Goal: Task Accomplishment & Management: Use online tool/utility

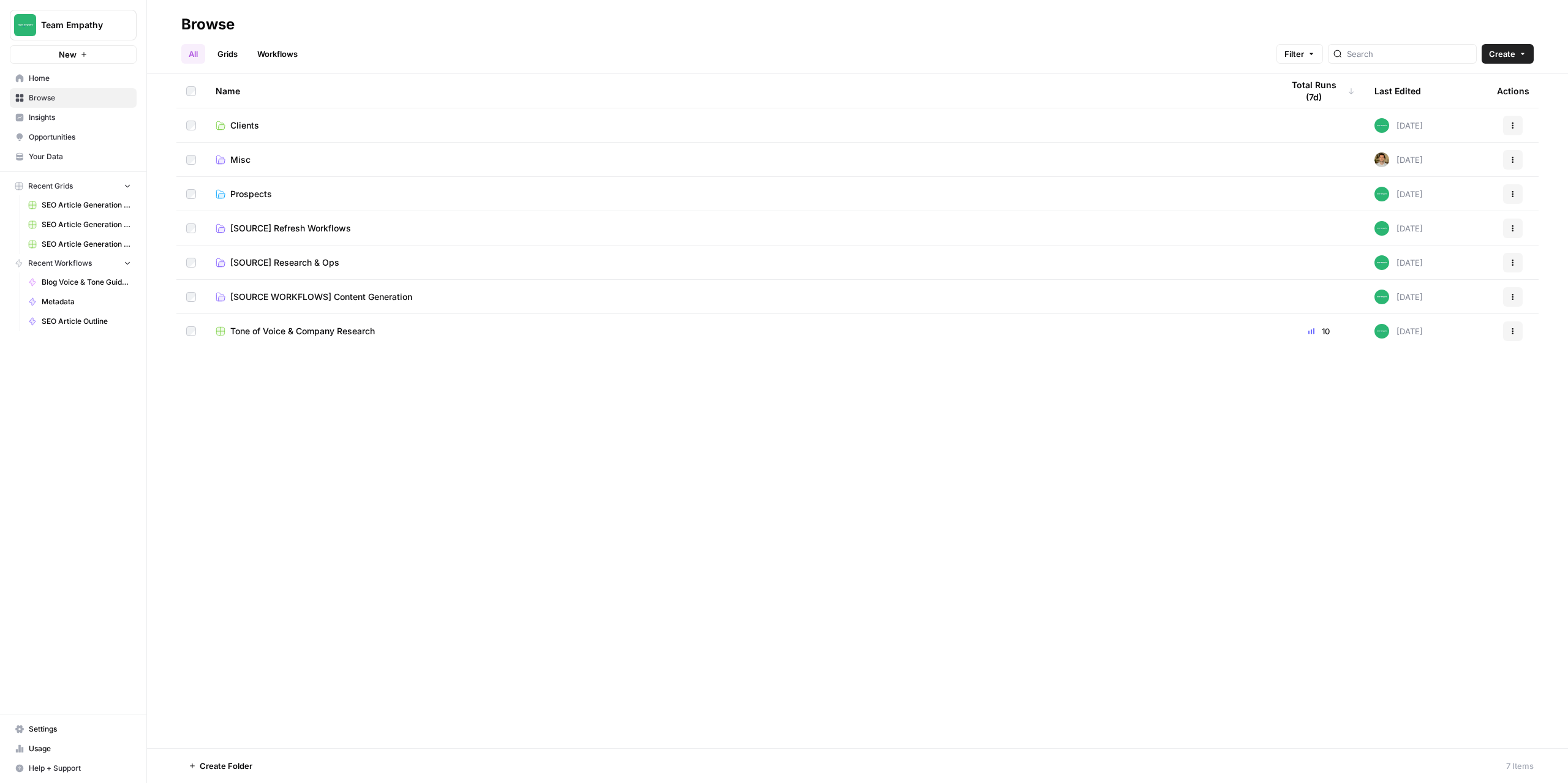
click at [253, 194] on span "Prospects" at bounding box center [251, 194] width 41 height 12
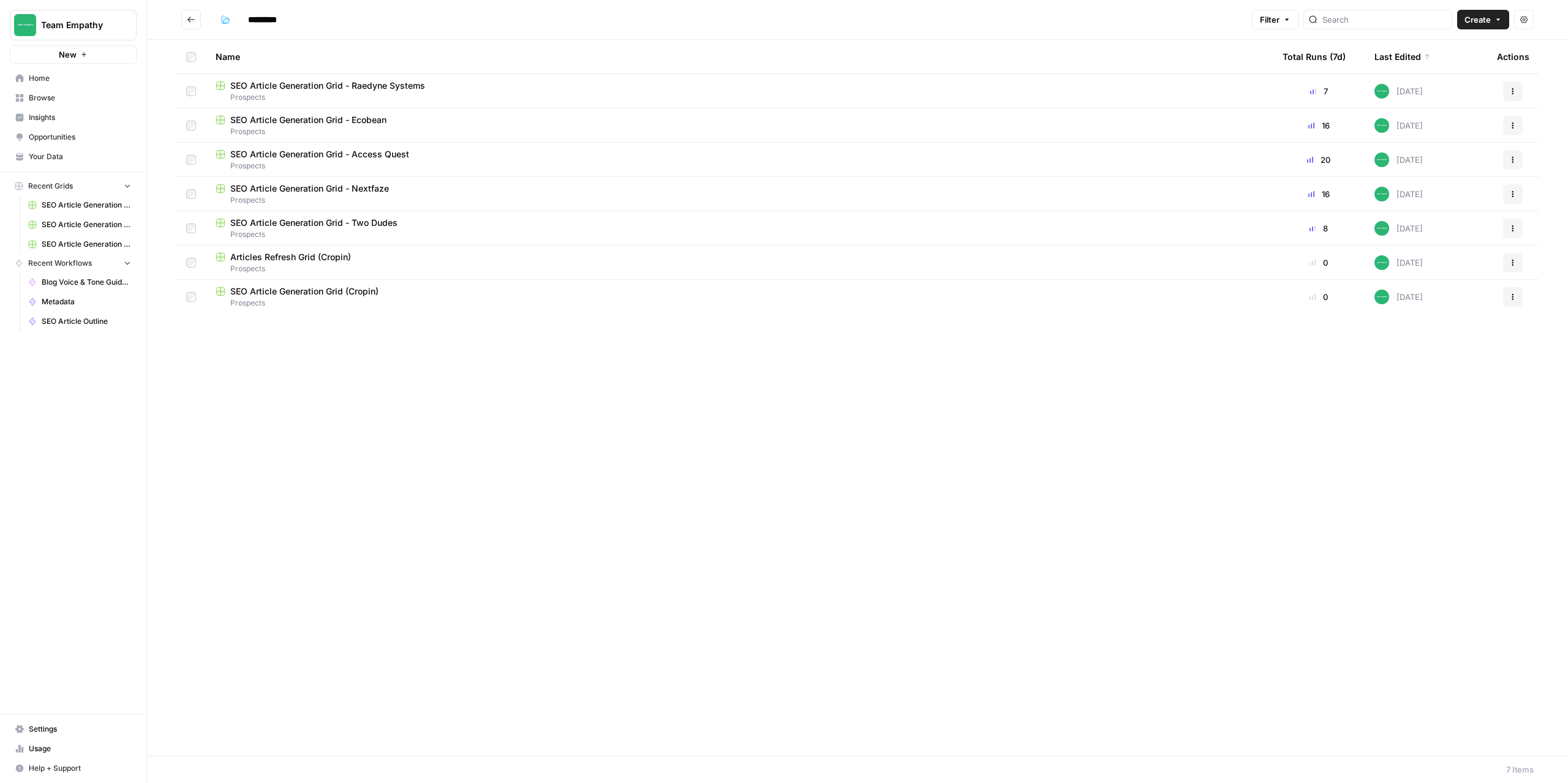
click at [381, 155] on span "SEO Article Generation Grid - Access Quest" at bounding box center [320, 153] width 179 height 12
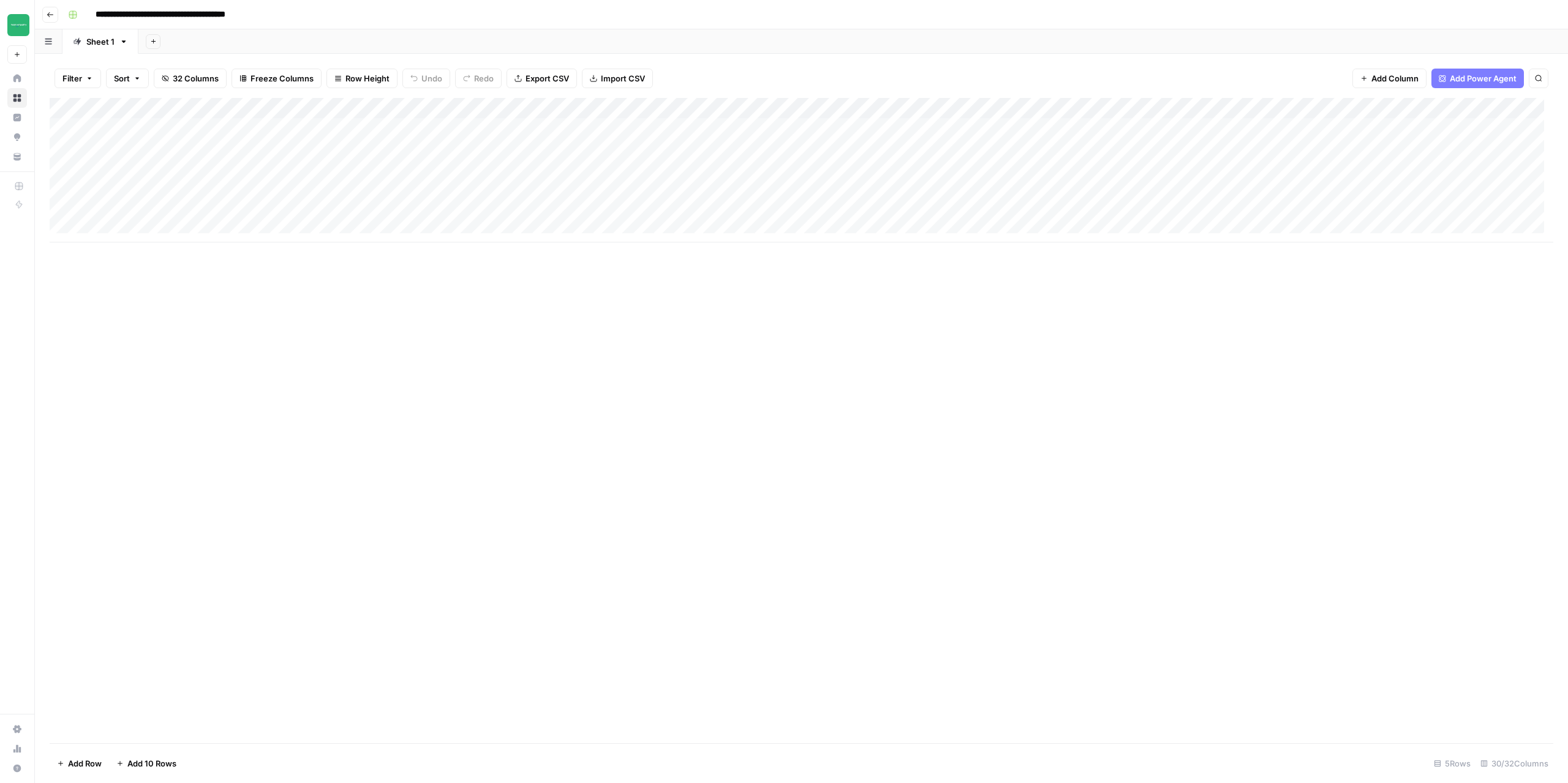
click at [139, 125] on div "Add Column" at bounding box center [802, 170] width 1504 height 145
click at [135, 143] on div "Add Column" at bounding box center [802, 170] width 1504 height 145
click at [145, 172] on div "Add Column" at bounding box center [802, 170] width 1504 height 145
click at [270, 122] on div "Add Column" at bounding box center [802, 170] width 1504 height 145
click at [478, 127] on div "Add Column" at bounding box center [802, 170] width 1504 height 145
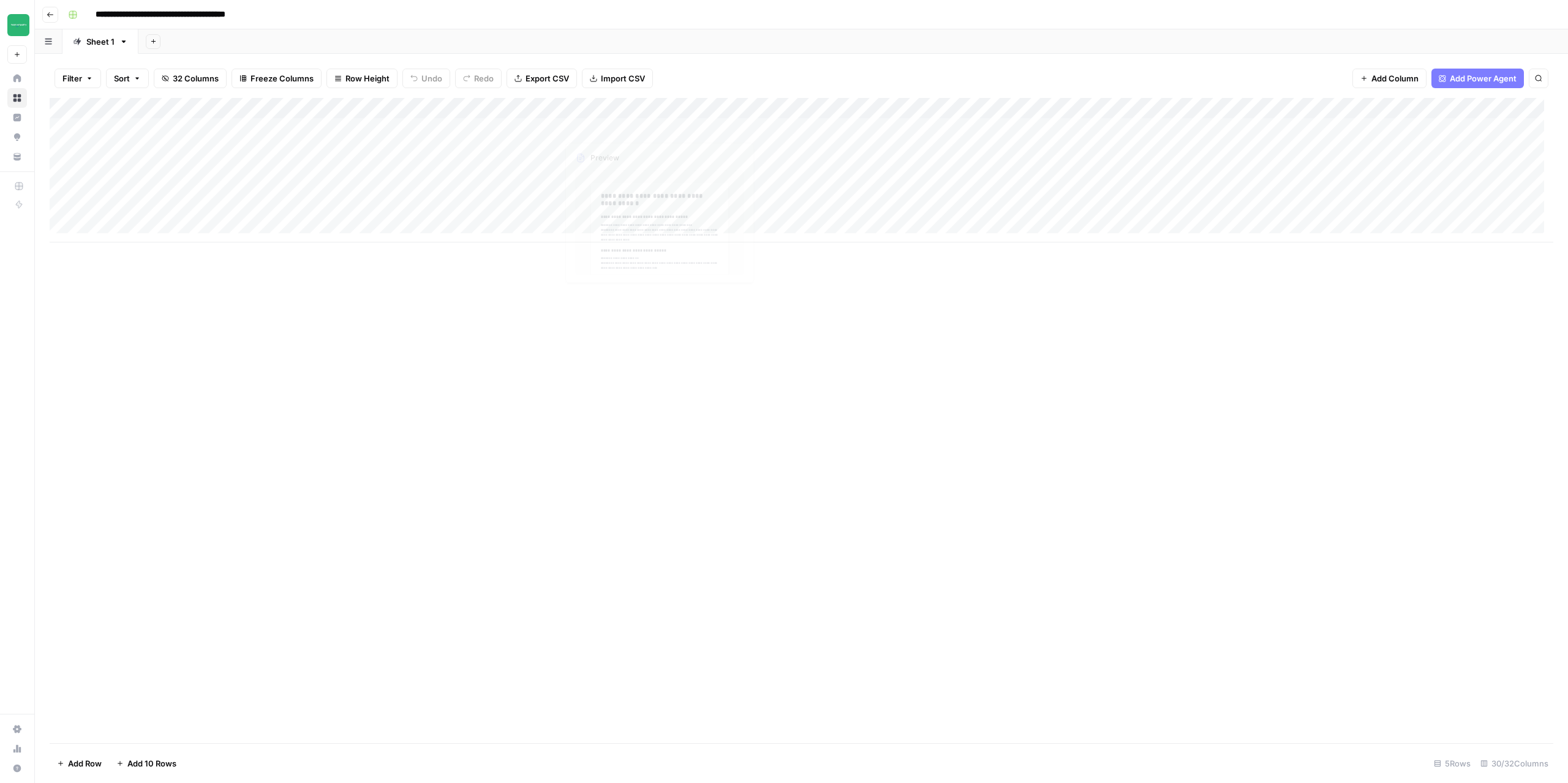
click at [644, 127] on div "Add Column" at bounding box center [802, 170] width 1504 height 145
drag, startPoint x: 502, startPoint y: 129, endPoint x: 510, endPoint y: 130, distance: 8.1
click at [503, 129] on div "Add Column" at bounding box center [802, 170] width 1504 height 145
click at [56, 19] on button "Go back" at bounding box center [50, 14] width 16 height 16
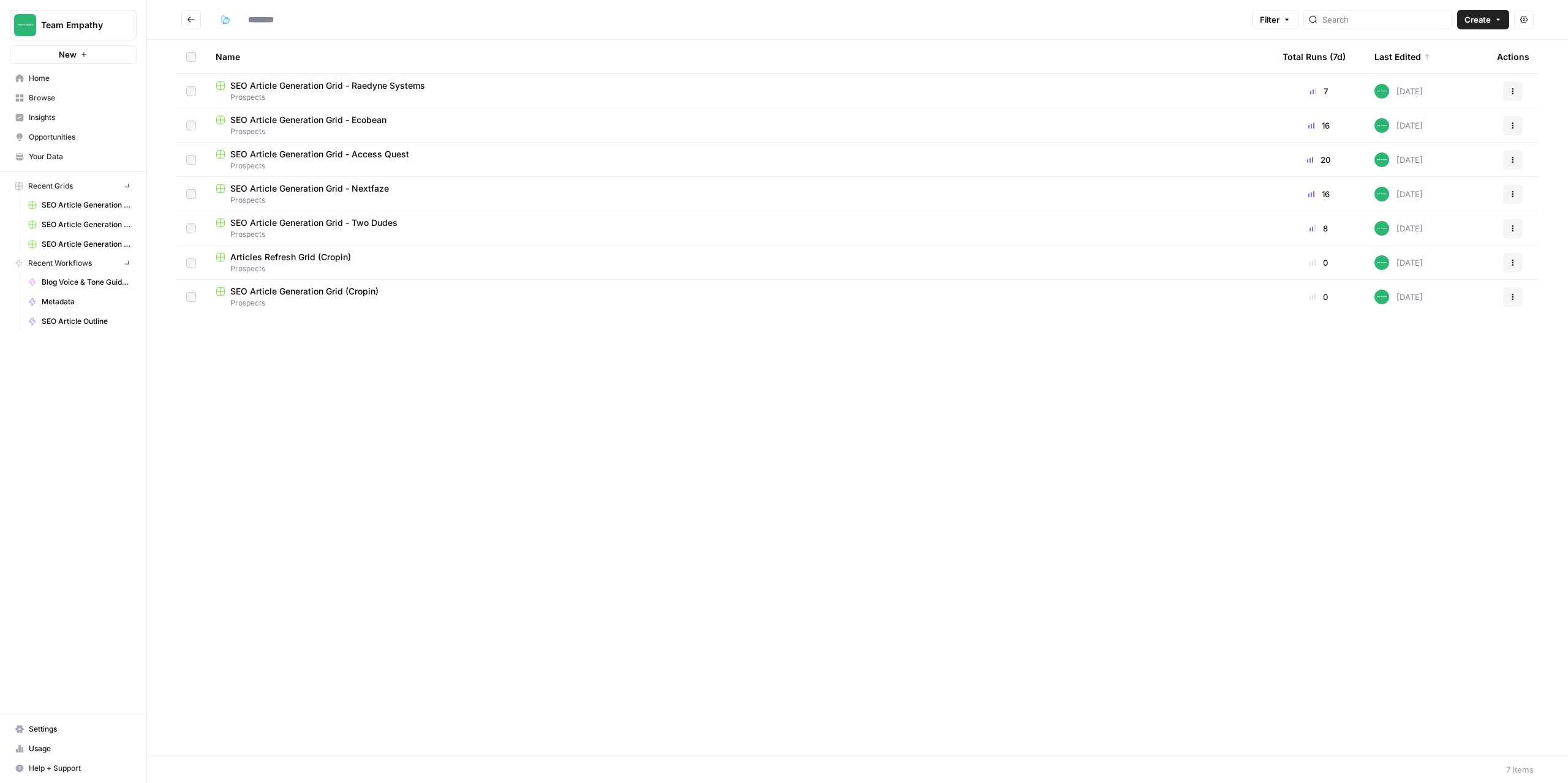
type input "*********"
click at [188, 30] on header "********* Filter Create Actions" at bounding box center [857, 20] width 1421 height 40
click at [188, 23] on icon "Go back" at bounding box center [190, 19] width 8 height 8
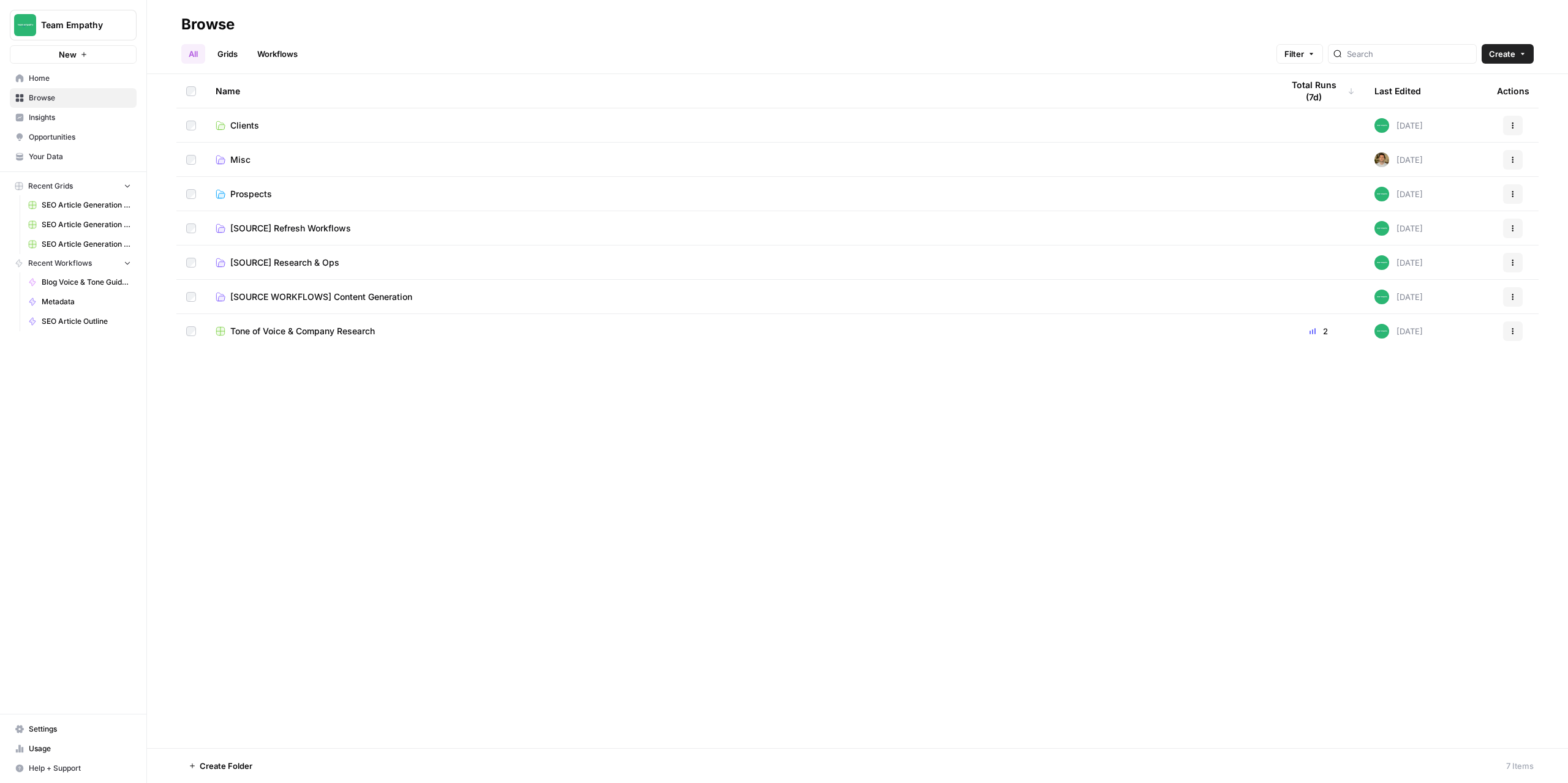
click at [607, 441] on div "Name Total Runs (7d) Last Edited Actions Clients [DATE] Actions Misc [DATE] Act…" at bounding box center [857, 411] width 1421 height 675
click at [286, 264] on span "[SOURCE] Research & Ops" at bounding box center [285, 263] width 109 height 12
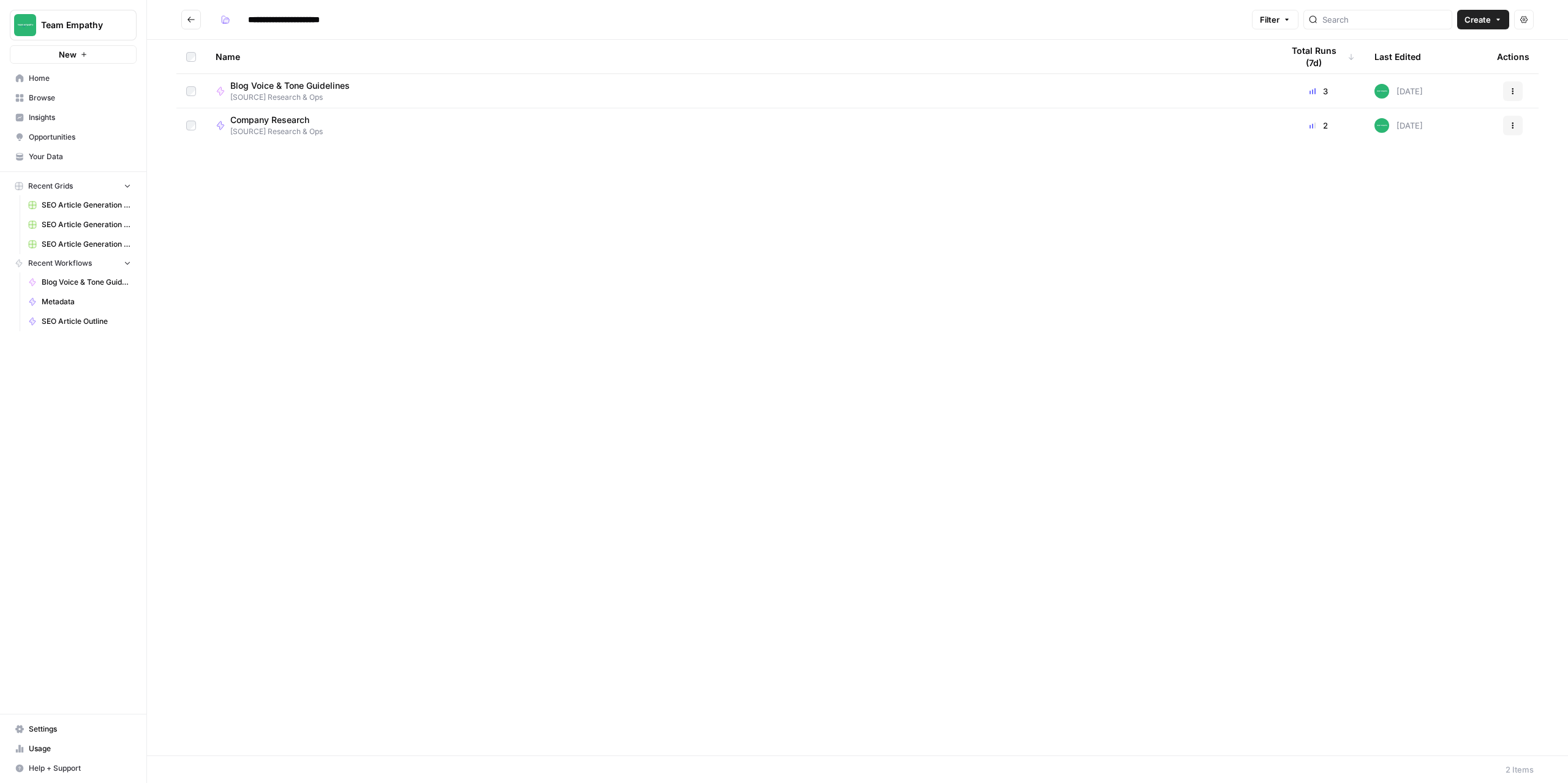
click at [299, 87] on span "Blog Voice & Tone Guidelines" at bounding box center [290, 86] width 120 height 12
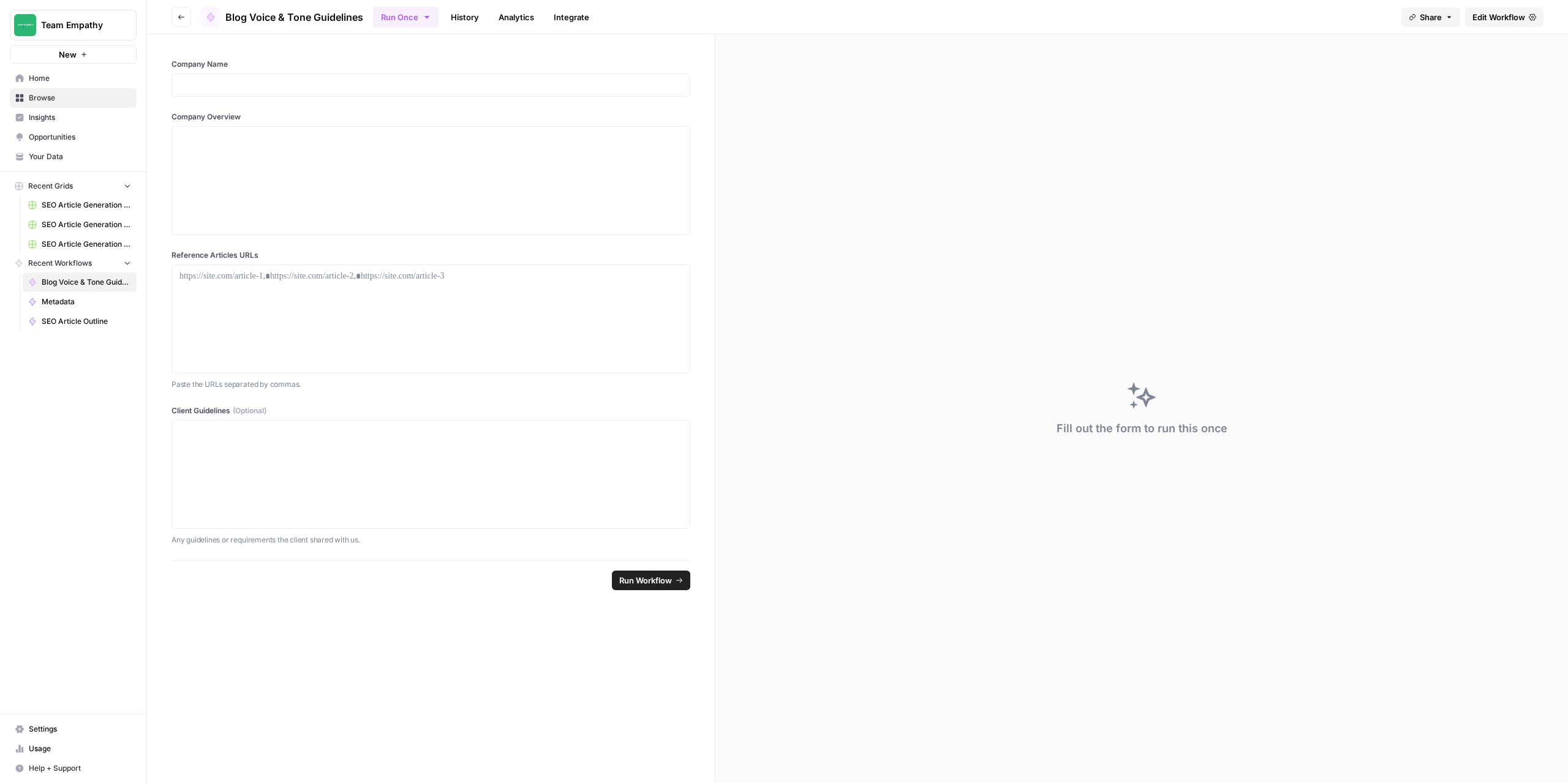
click at [180, 15] on icon "button" at bounding box center [181, 17] width 7 height 5
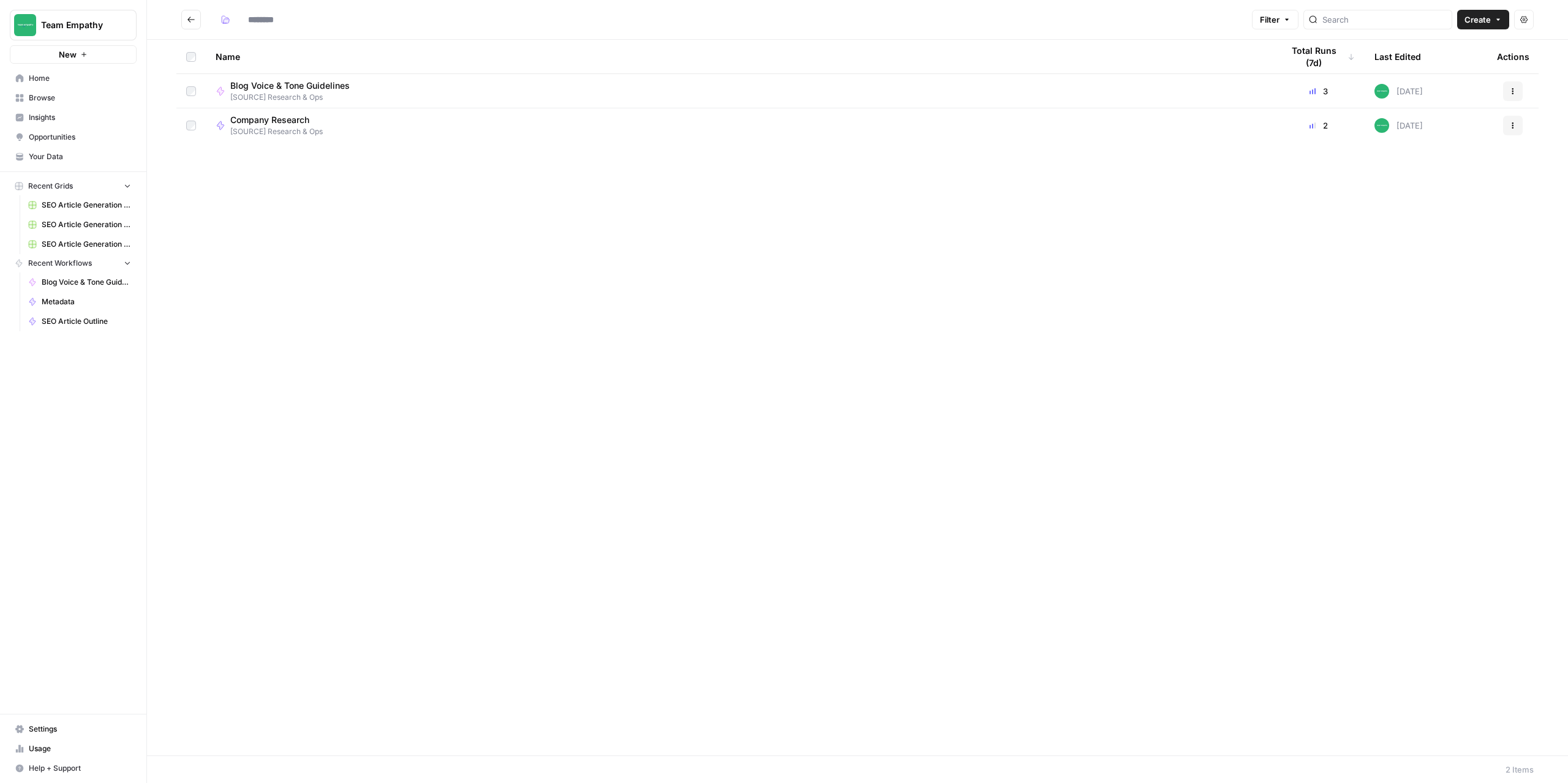
type input "**********"
click at [1526, 92] on div "Actions" at bounding box center [1513, 91] width 32 height 20
click at [1519, 92] on button "Actions" at bounding box center [1512, 91] width 20 height 20
click at [1436, 144] on link "Edit in Studio" at bounding box center [1454, 137] width 126 height 17
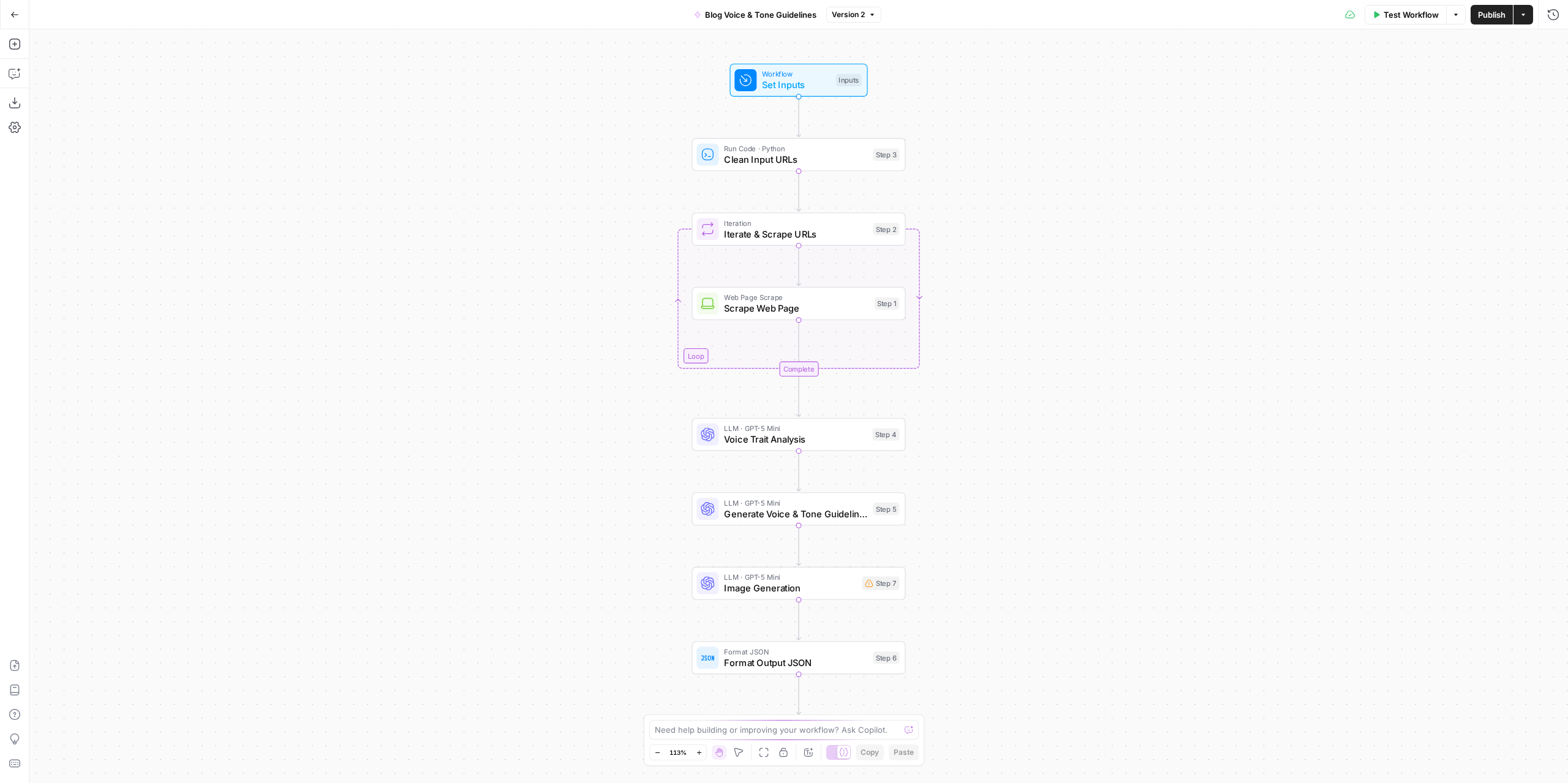
drag, startPoint x: 1030, startPoint y: 205, endPoint x: 1017, endPoint y: 247, distance: 44.0
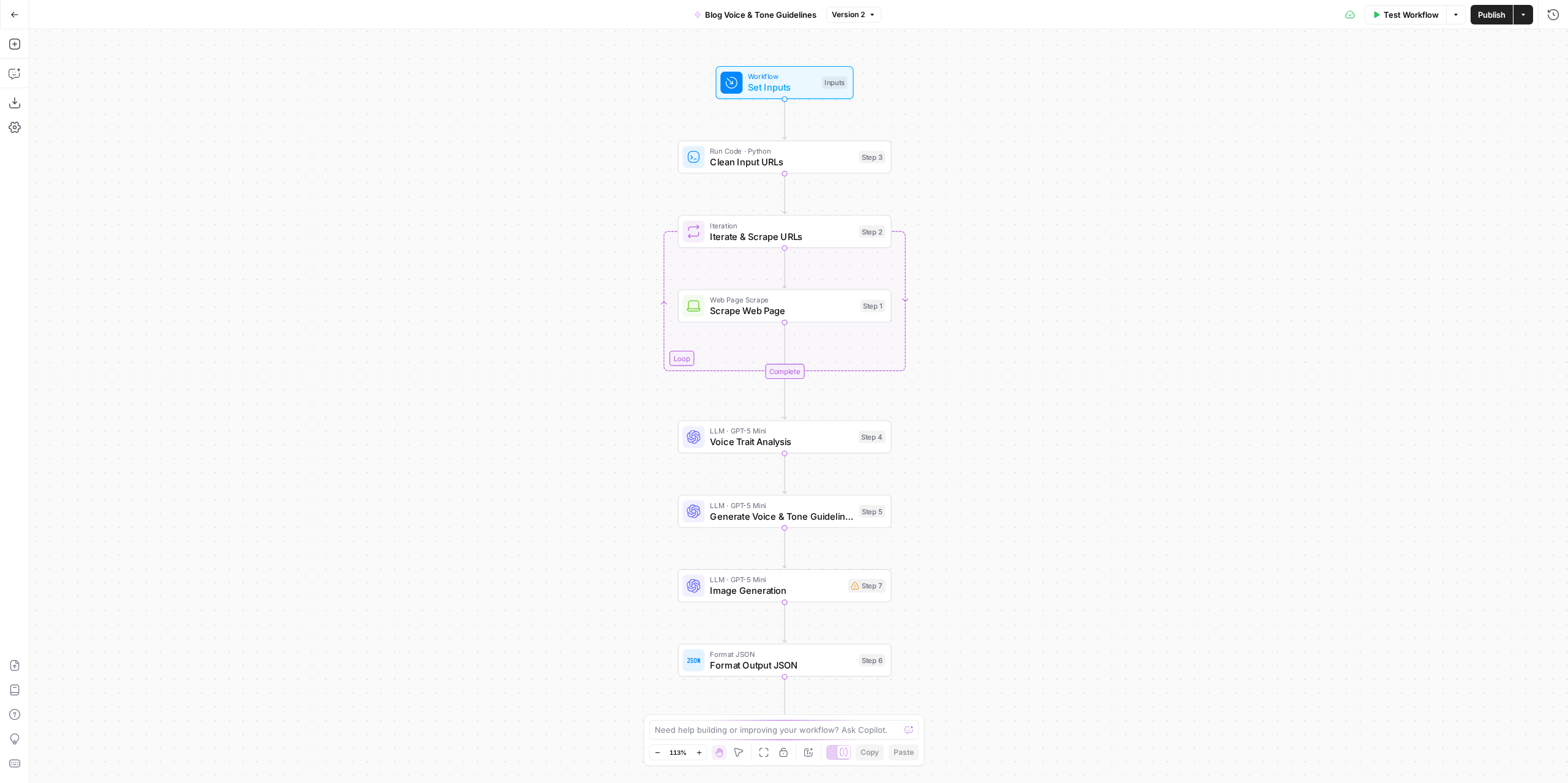
drag, startPoint x: 1017, startPoint y: 247, endPoint x: 1011, endPoint y: 251, distance: 7.2
click at [1010, 251] on div "Workflow Set Inputs Inputs Run Code · Python Clean Input URLs Step 3 Loop Itera…" at bounding box center [798, 406] width 1539 height 754
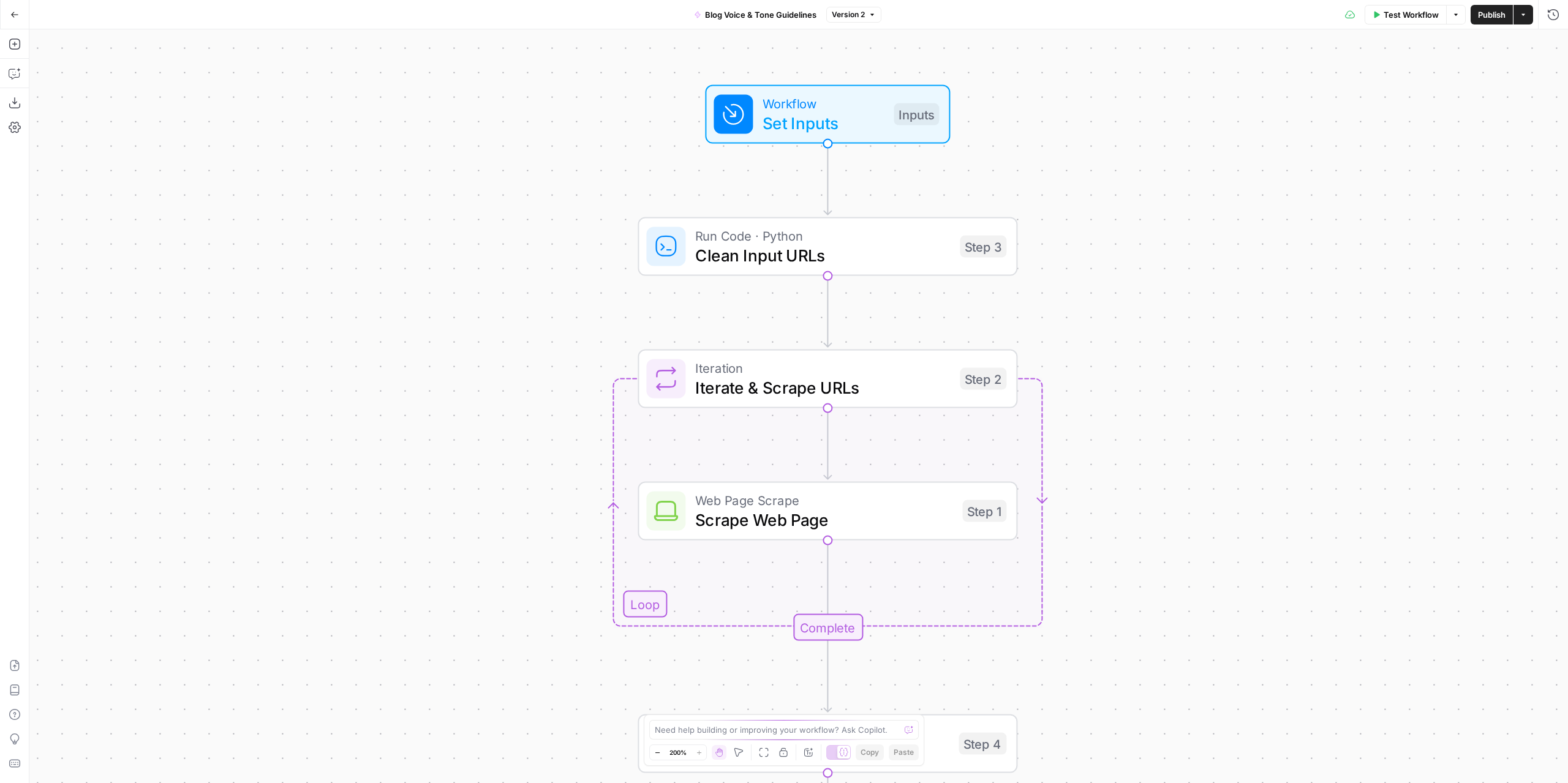
drag, startPoint x: 1152, startPoint y: 278, endPoint x: 1076, endPoint y: 201, distance: 108.2
drag, startPoint x: 1076, startPoint y: 201, endPoint x: 1078, endPoint y: 194, distance: 7.3
click at [1078, 194] on div "Workflow Set Inputs Inputs Run Code · Python Clean Input URLs Step 3 Loop Itera…" at bounding box center [798, 406] width 1539 height 754
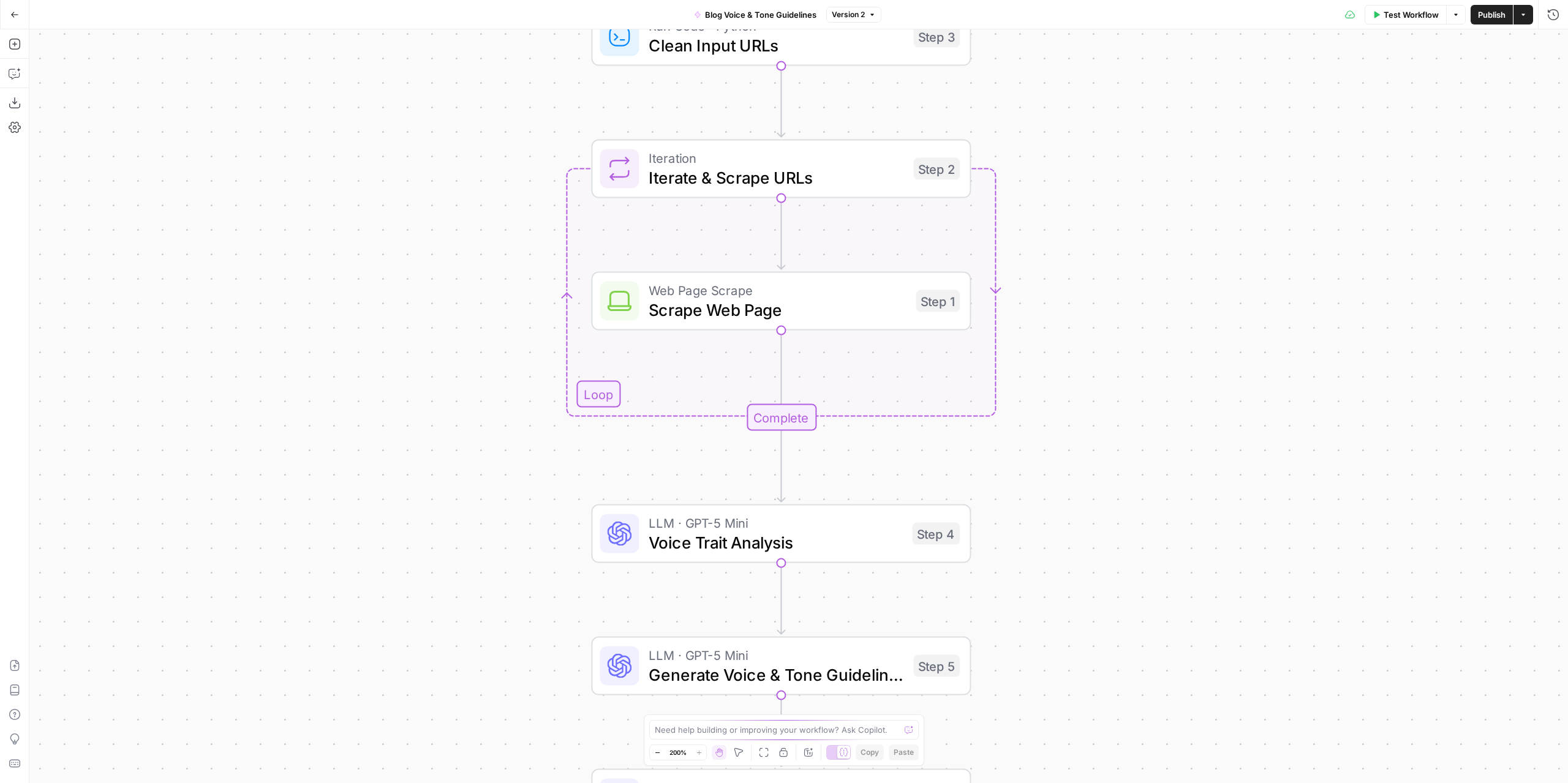
drag, startPoint x: 1183, startPoint y: 395, endPoint x: 1155, endPoint y: 184, distance: 212.8
click at [1155, 184] on div "Workflow Set Inputs Inputs Run Code · Python Clean Input URLs Step 3 Loop Itera…" at bounding box center [798, 406] width 1539 height 754
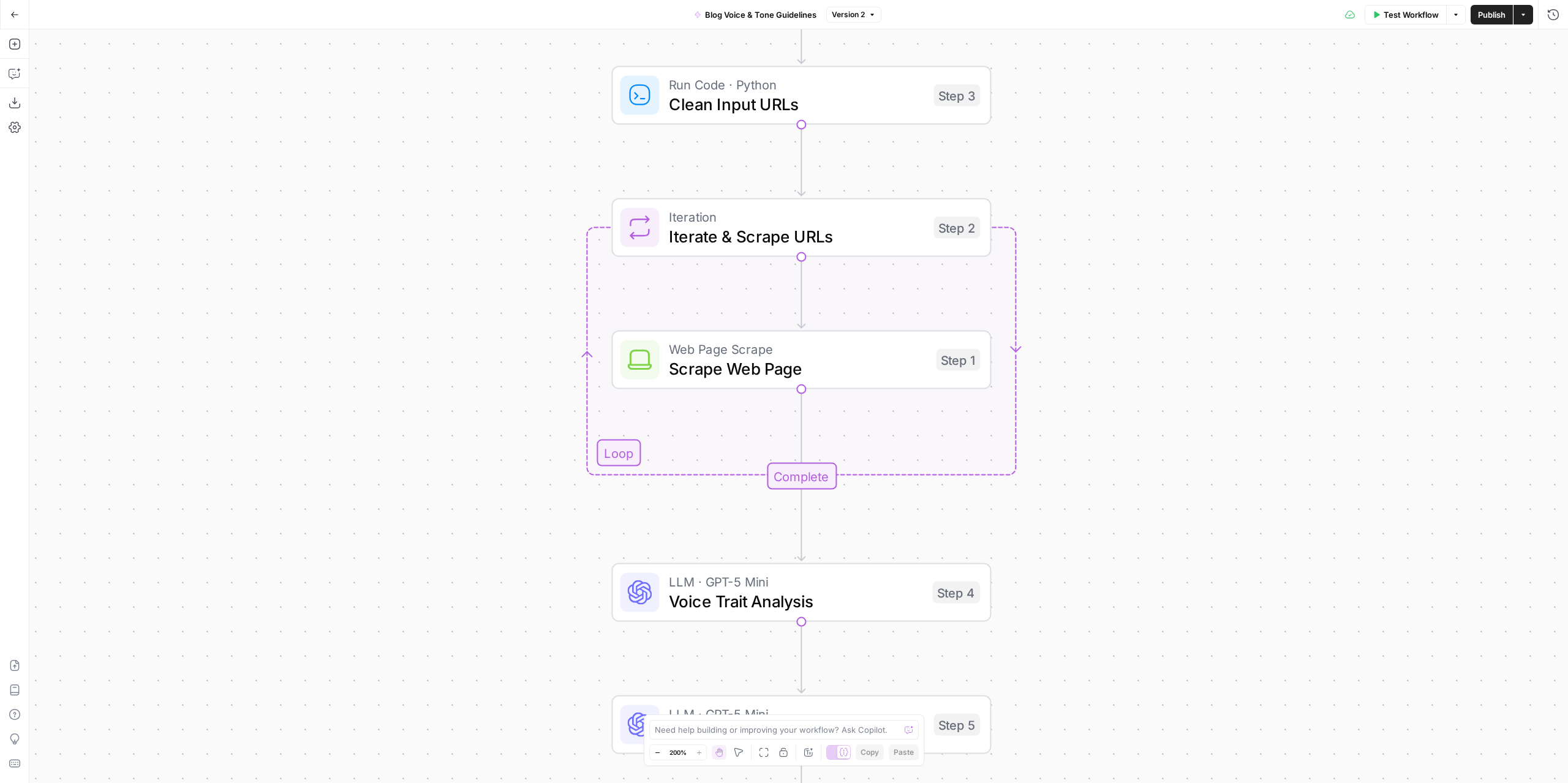
drag, startPoint x: 1129, startPoint y: 198, endPoint x: 1132, endPoint y: 259, distance: 61.1
click at [1132, 259] on div "Workflow Set Inputs Inputs Run Code · Python Clean Input URLs Step 3 Loop Itera…" at bounding box center [798, 406] width 1539 height 754
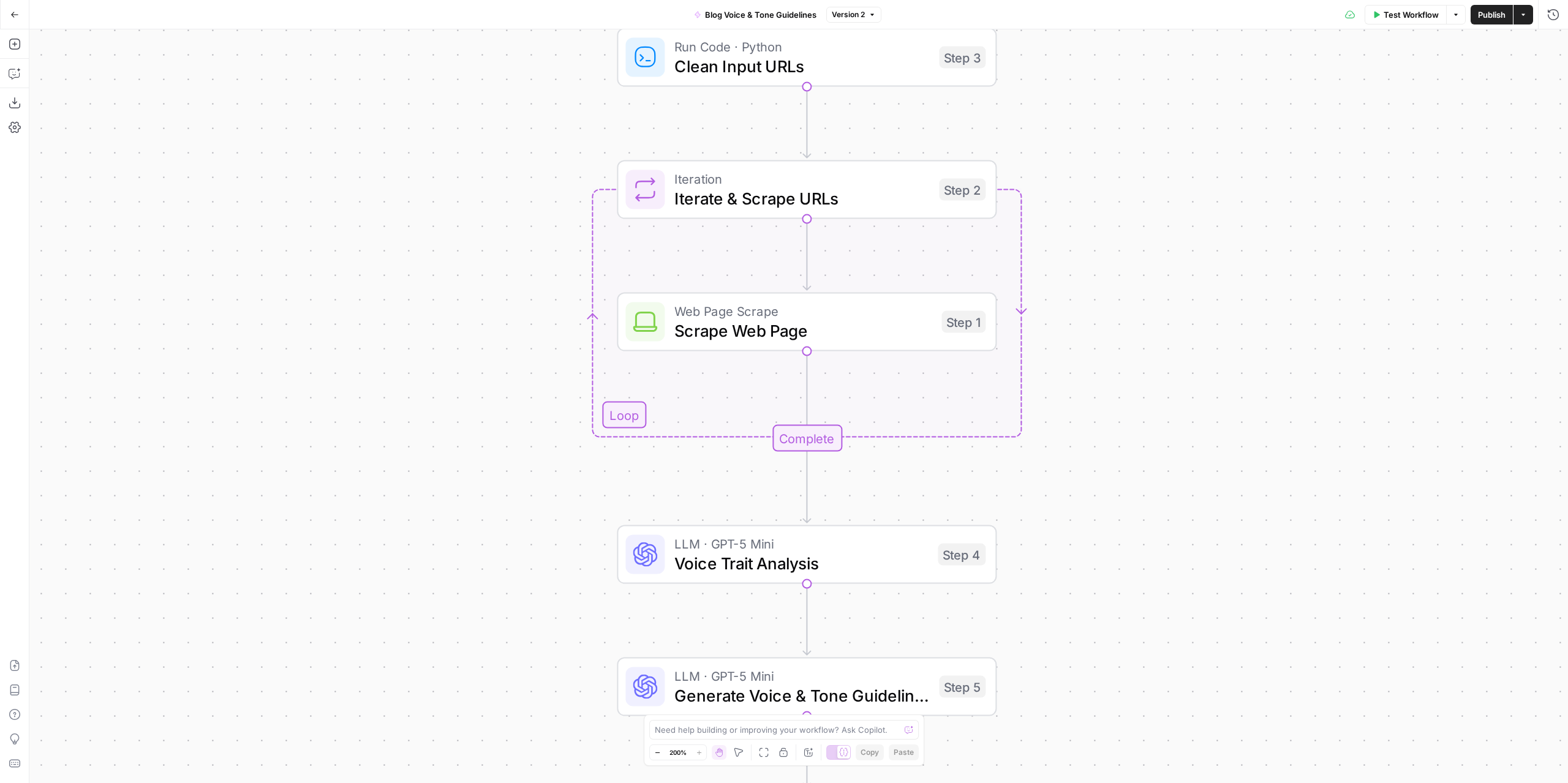
drag, startPoint x: 1233, startPoint y: 275, endPoint x: 1239, endPoint y: 242, distance: 33.5
click at [1239, 242] on div "Workflow Set Inputs Inputs Run Code · Python Clean Input URLs Step 3 Loop Itera…" at bounding box center [798, 406] width 1539 height 754
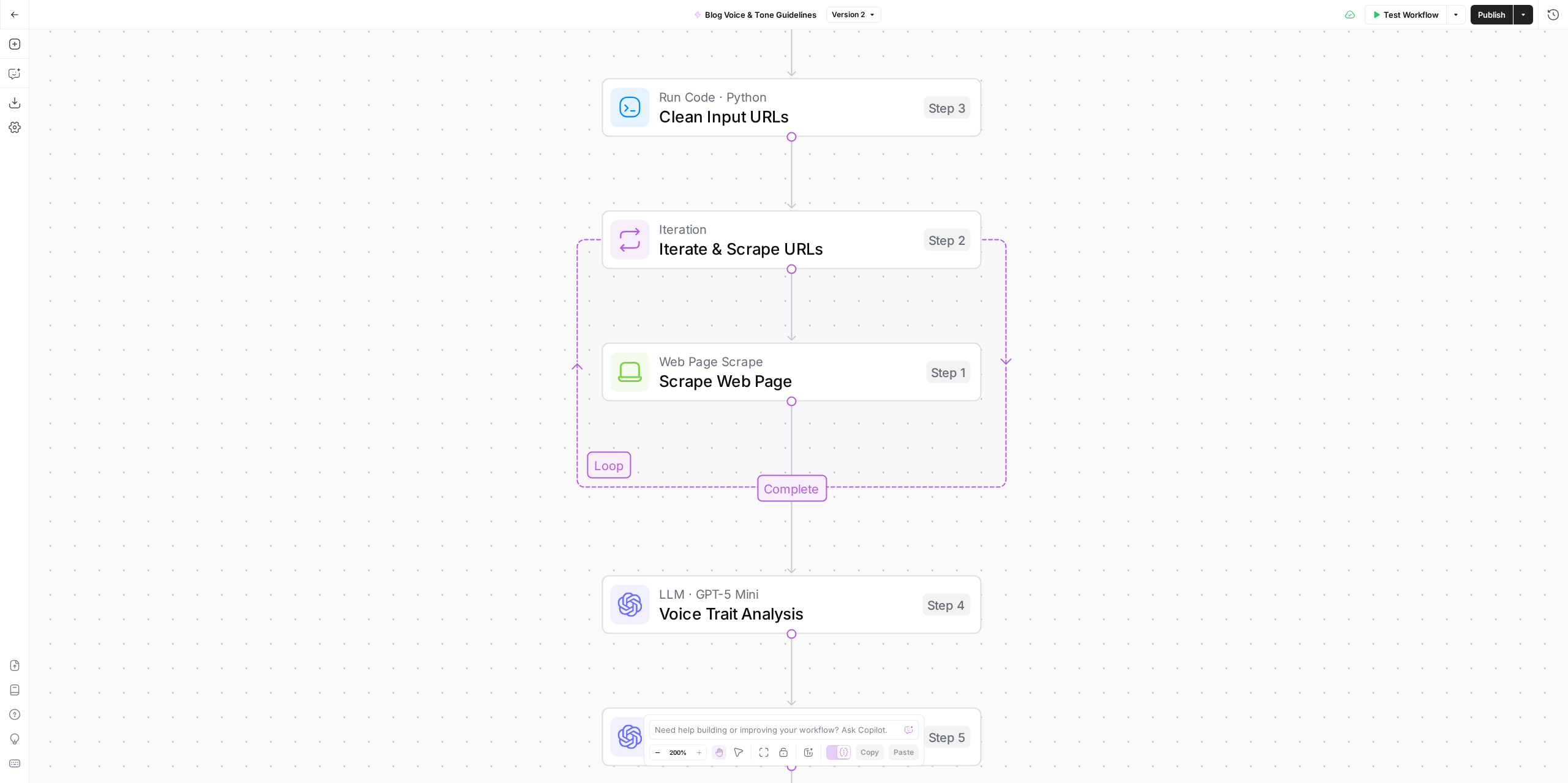
drag, startPoint x: 1210, startPoint y: 238, endPoint x: 1211, endPoint y: 271, distance: 33.0
click at [1211, 271] on div "Workflow Set Inputs Inputs Run Code · Python Clean Input URLs Step 3 Loop Itera…" at bounding box center [798, 406] width 1539 height 754
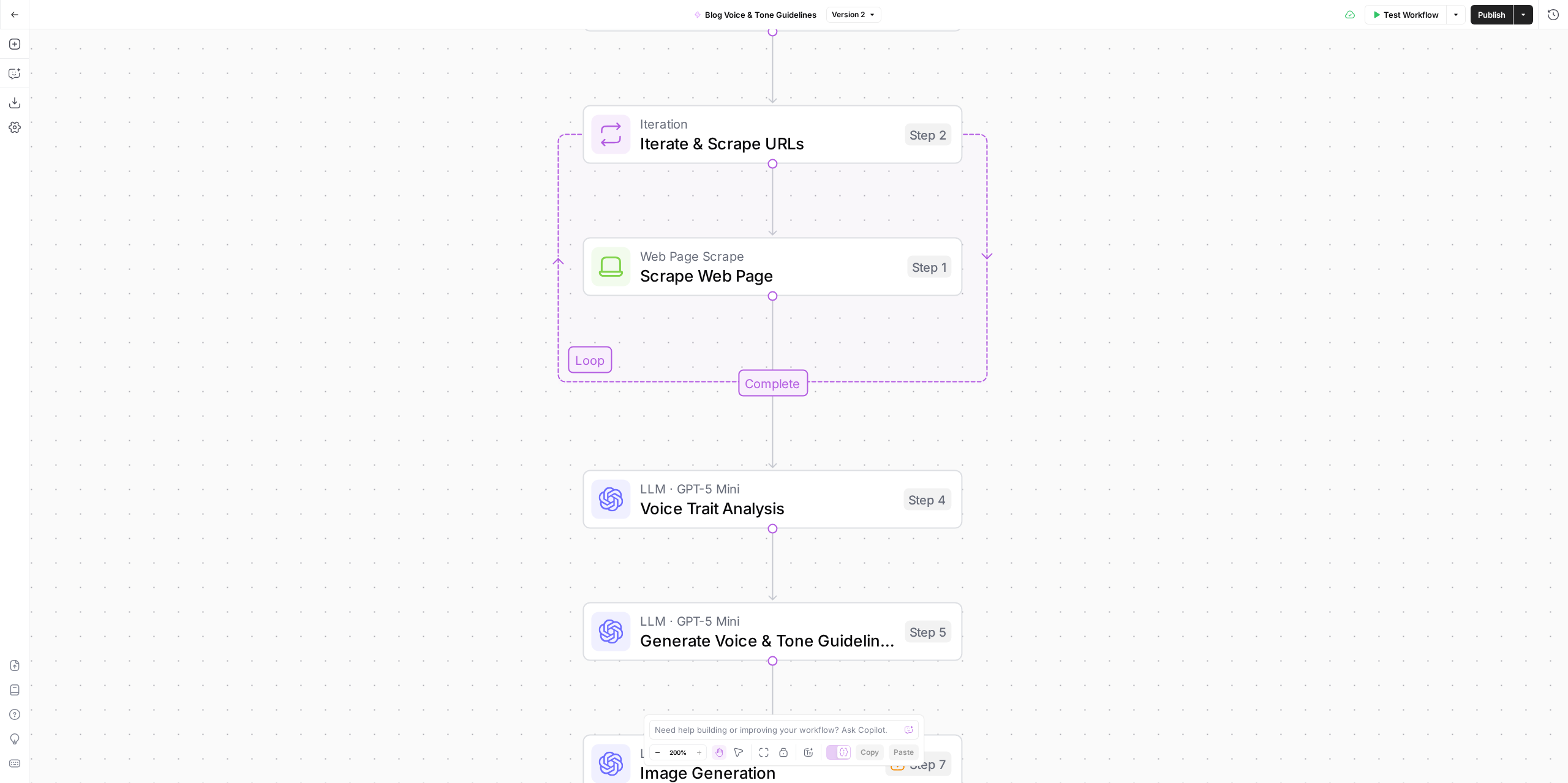
drag, startPoint x: 1148, startPoint y: 235, endPoint x: 1138, endPoint y: 184, distance: 52.0
click at [1141, 184] on div "Workflow Set Inputs Inputs Run Code · Python Clean Input URLs Step 3 Loop Itera…" at bounding box center [798, 406] width 1539 height 754
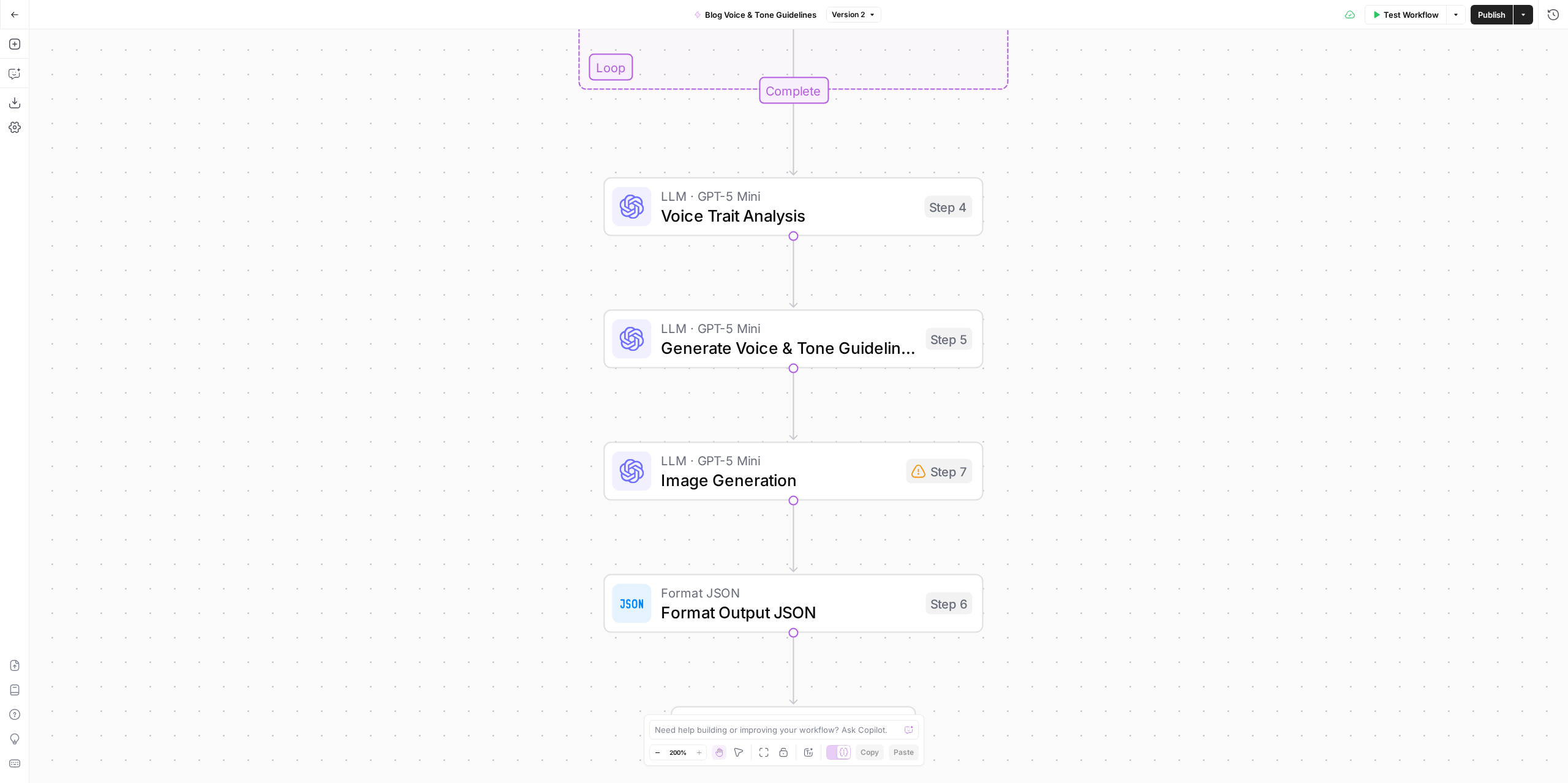
drag, startPoint x: 1133, startPoint y: 331, endPoint x: 1165, endPoint y: 34, distance: 298.7
click at [1171, 34] on div "Workflow Set Inputs Inputs Run Code · Python Clean Input URLs Step 3 Loop Itera…" at bounding box center [798, 406] width 1539 height 754
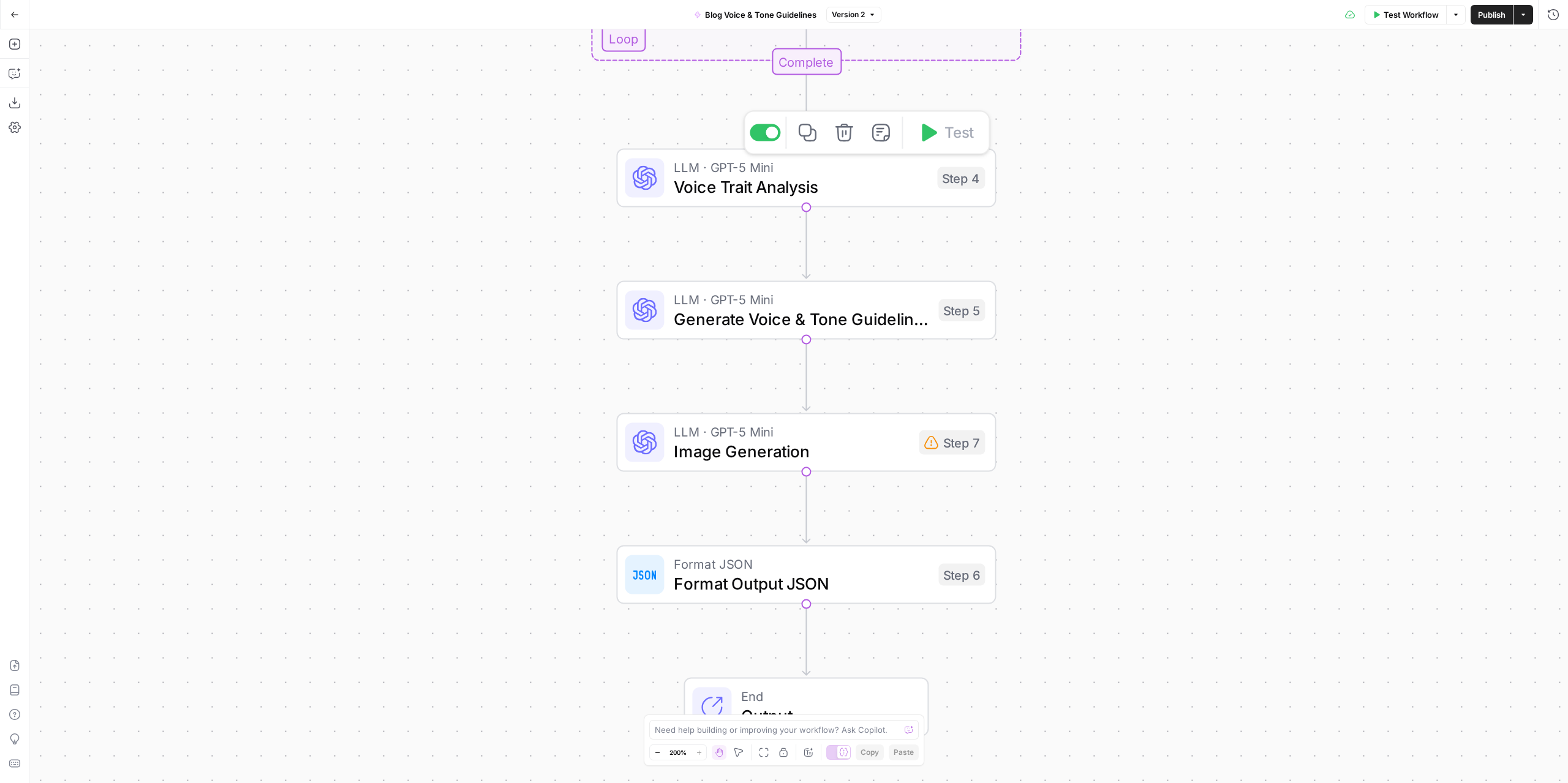
click at [871, 187] on span "Voice Trait Analysis" at bounding box center [800, 186] width 253 height 24
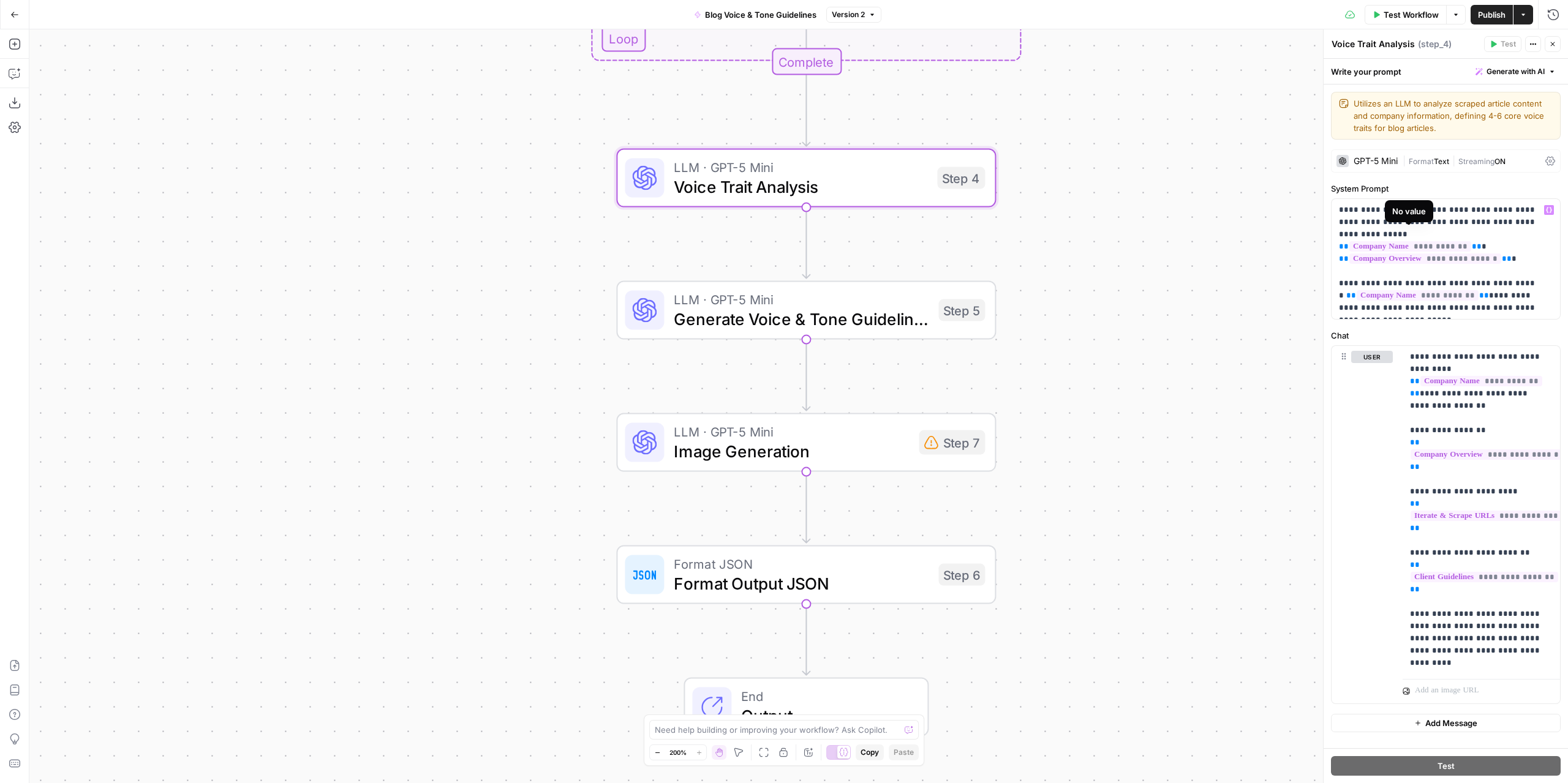
scroll to position [1, 0]
click at [1124, 225] on div "Workflow Set Inputs Inputs Run Code · Python Clean Input URLs Step 3 Loop Itera…" at bounding box center [798, 406] width 1539 height 754
click at [1556, 41] on icon "button" at bounding box center [1553, 44] width 8 height 8
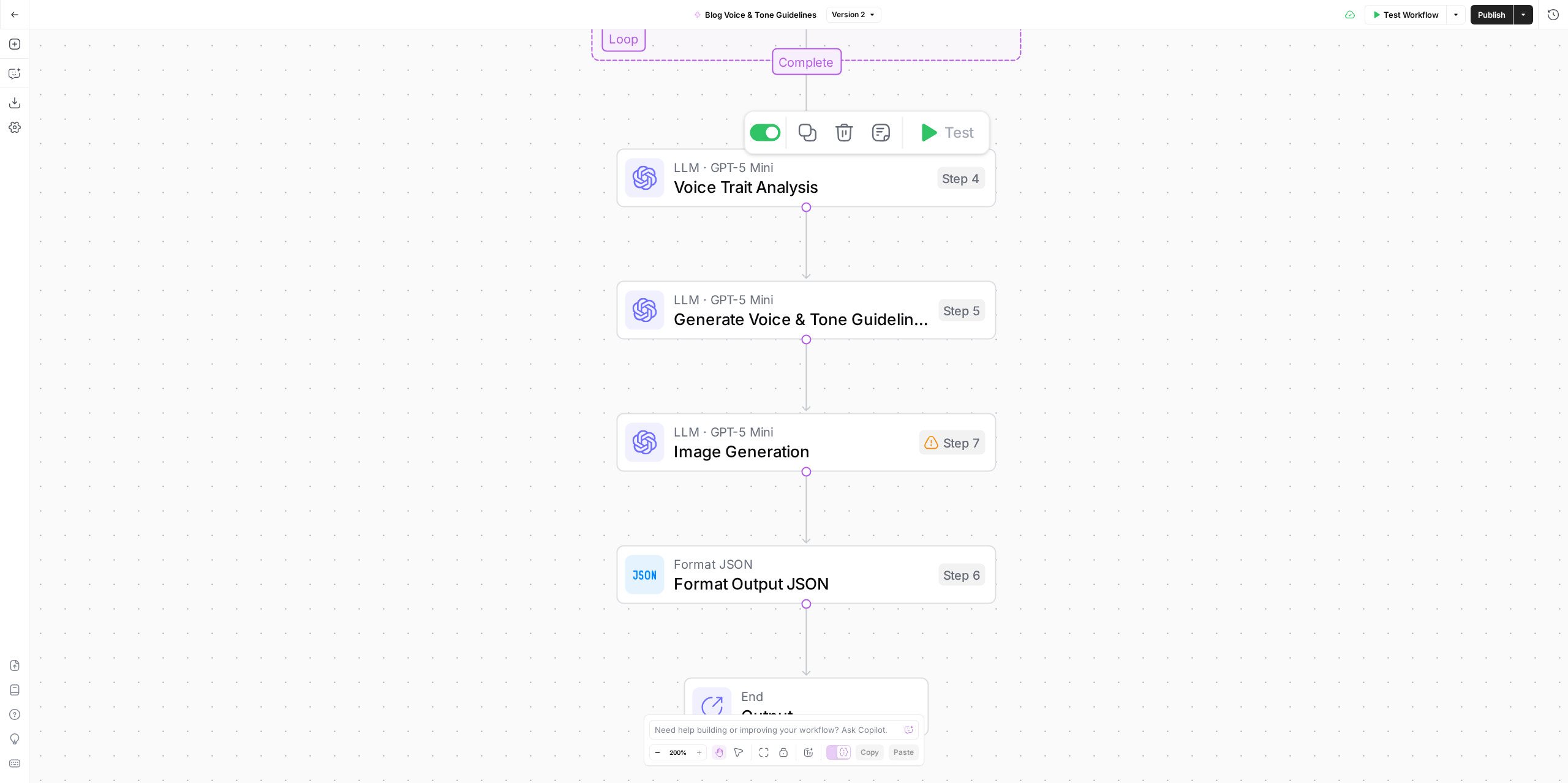
click at [823, 182] on span "Voice Trait Analysis" at bounding box center [800, 186] width 253 height 24
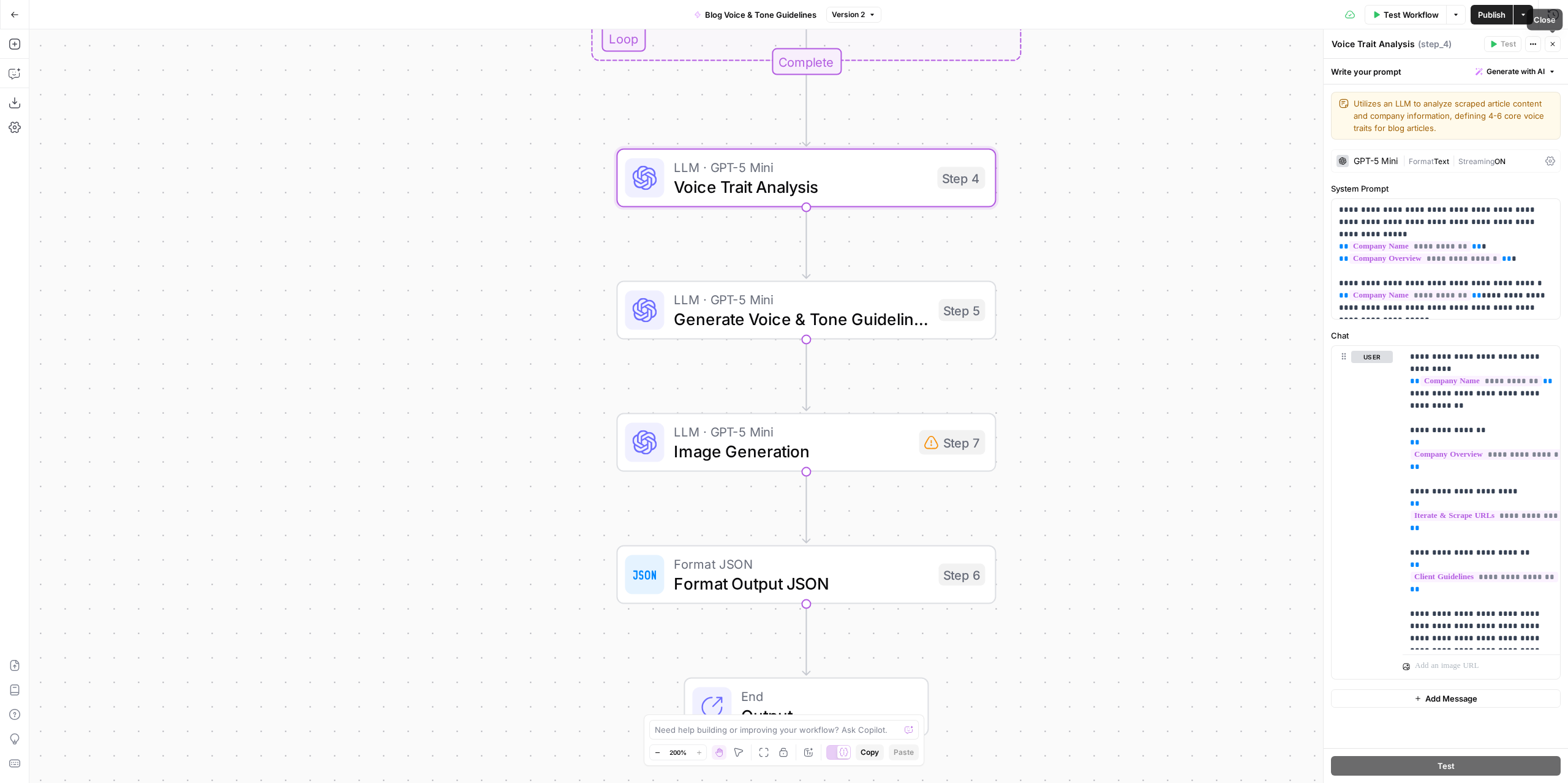
click at [1558, 45] on button "Close" at bounding box center [1552, 43] width 16 height 16
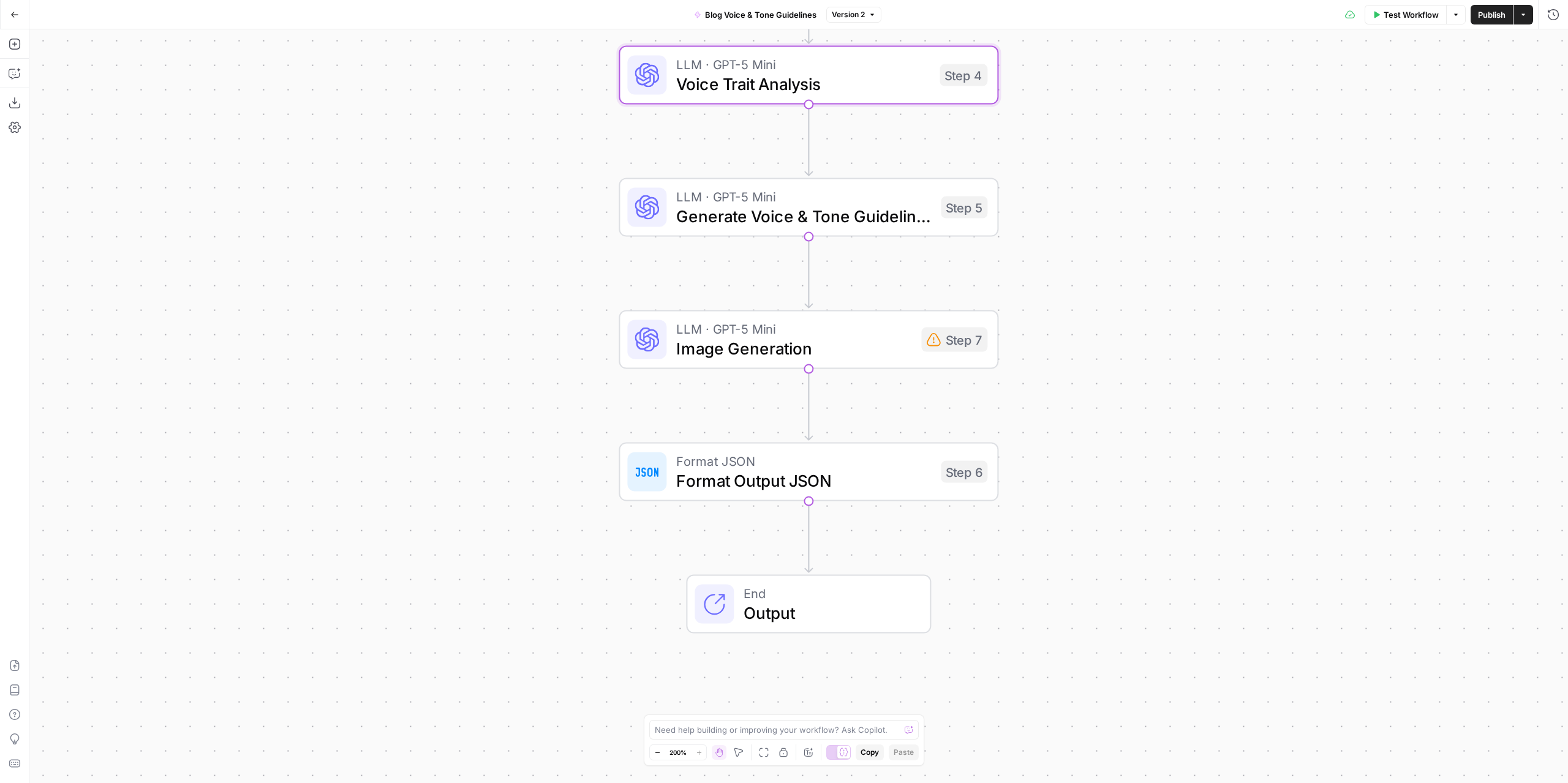
drag, startPoint x: 1134, startPoint y: 282, endPoint x: 1134, endPoint y: 202, distance: 80.0
click at [1137, 202] on div "Workflow Set Inputs Inputs Run Code · Python Clean Input URLs Step 3 Loop Itera…" at bounding box center [798, 406] width 1539 height 754
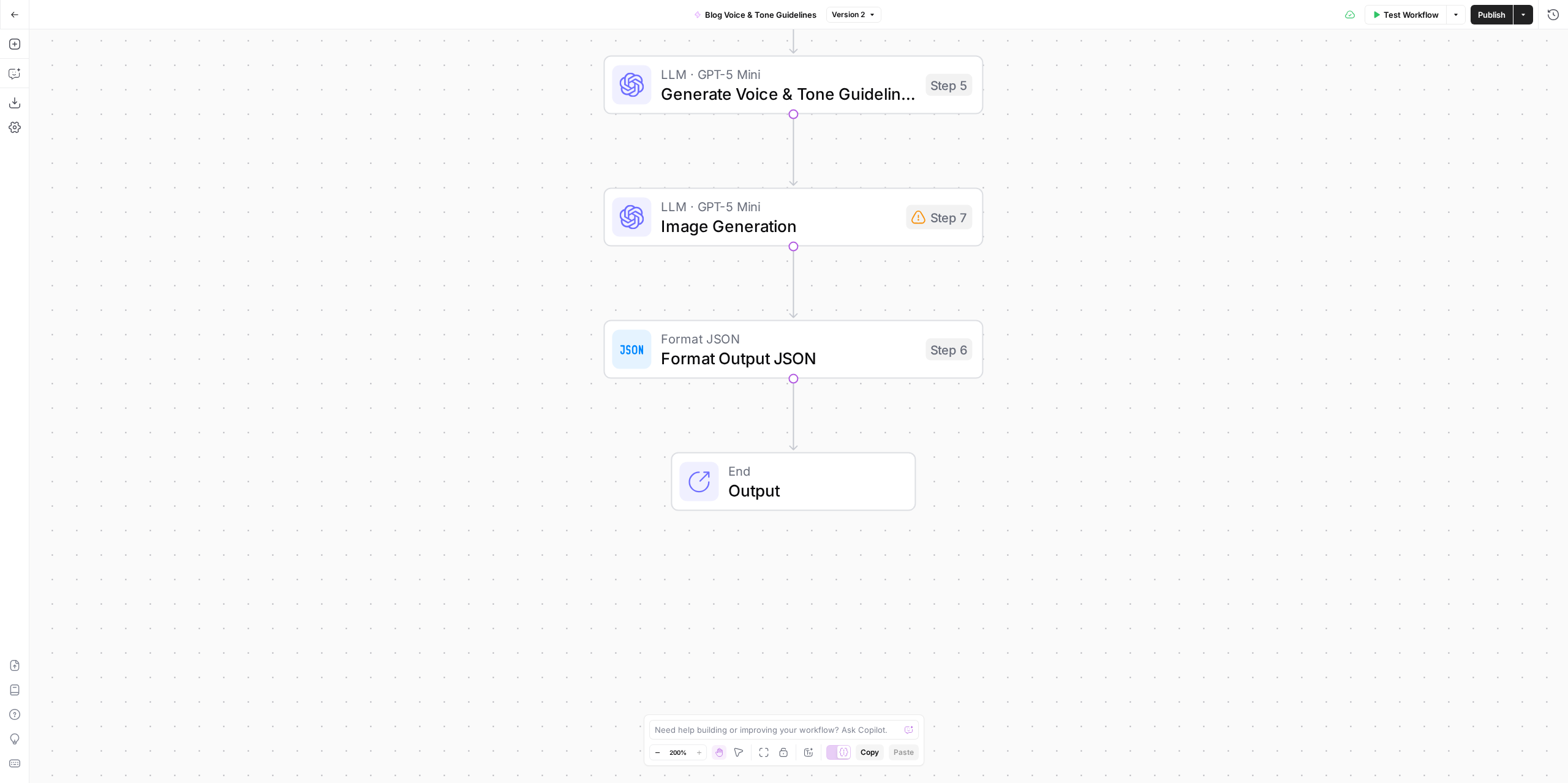
drag, startPoint x: 1218, startPoint y: 310, endPoint x: 1202, endPoint y: 211, distance: 100.3
click at [1202, 211] on div "Workflow Set Inputs Inputs Run Code · Python Clean Input URLs Step 3 Loop Itera…" at bounding box center [798, 406] width 1539 height 754
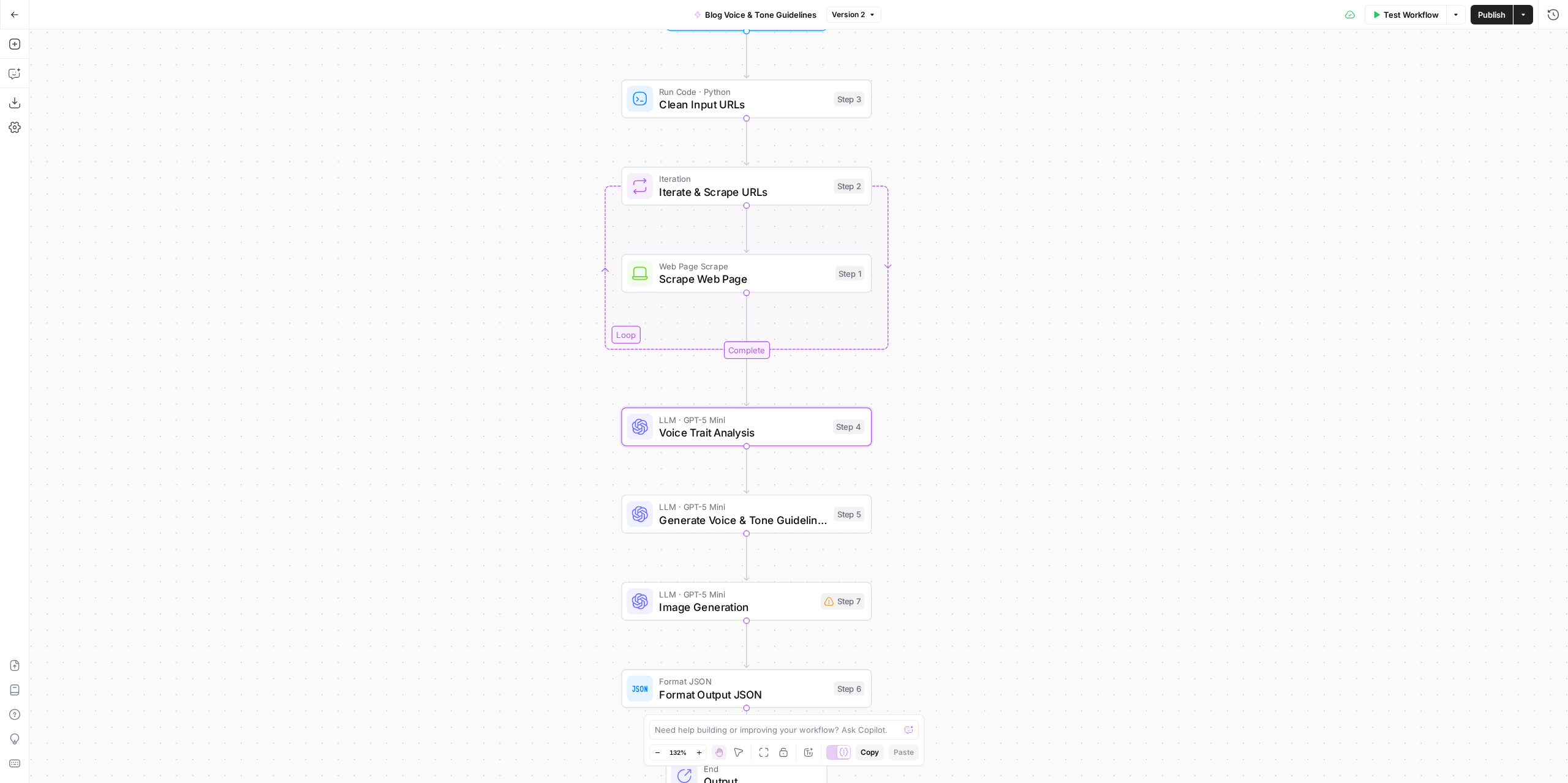
drag, startPoint x: 1126, startPoint y: 235, endPoint x: 1048, endPoint y: 587, distance: 360.5
click at [1049, 587] on div "Workflow Set Inputs Inputs Run Code · Python Clean Input URLs Step 3 Loop Itera…" at bounding box center [798, 406] width 1539 height 754
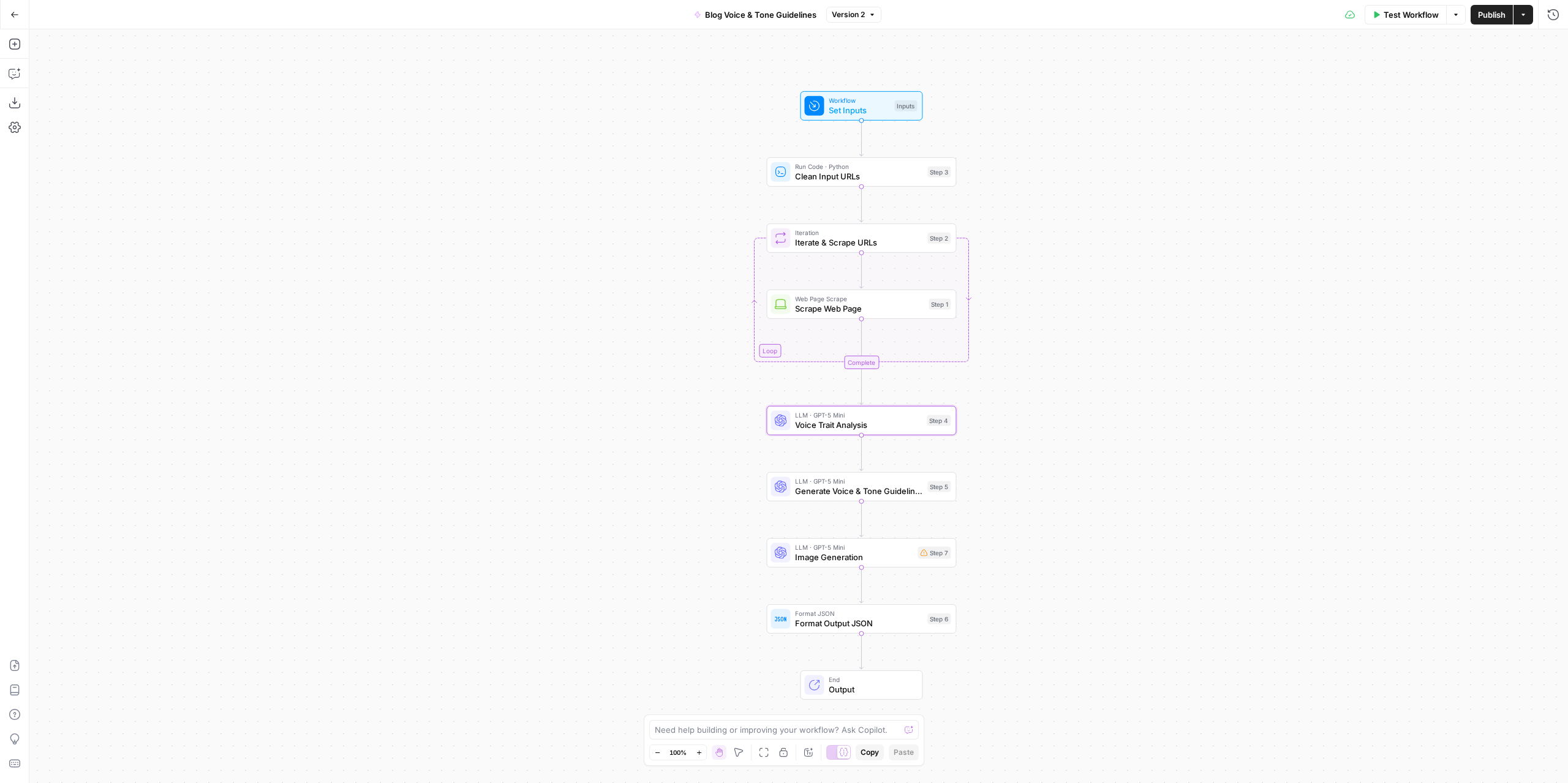
drag, startPoint x: 1048, startPoint y: 307, endPoint x: 1057, endPoint y: 364, distance: 57.7
click at [1057, 364] on div "Workflow Set Inputs Inputs Run Code · Python Clean Input URLs Step 3 Loop Itera…" at bounding box center [798, 406] width 1539 height 754
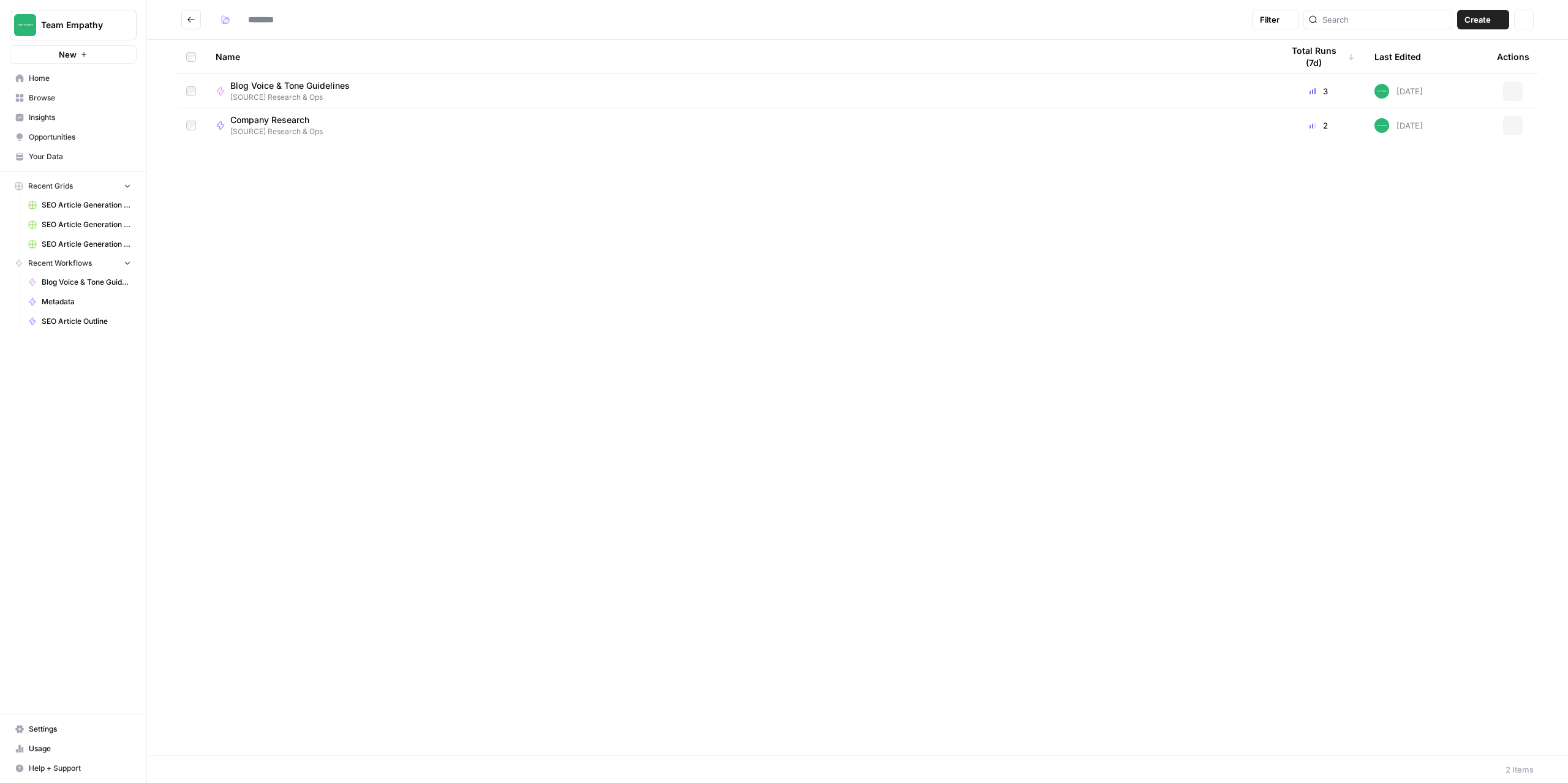
type input "**********"
click at [1511, 125] on icon "button" at bounding box center [1513, 126] width 8 height 8
click at [1445, 173] on span "Edit in Studio" at bounding box center [1459, 171] width 98 height 12
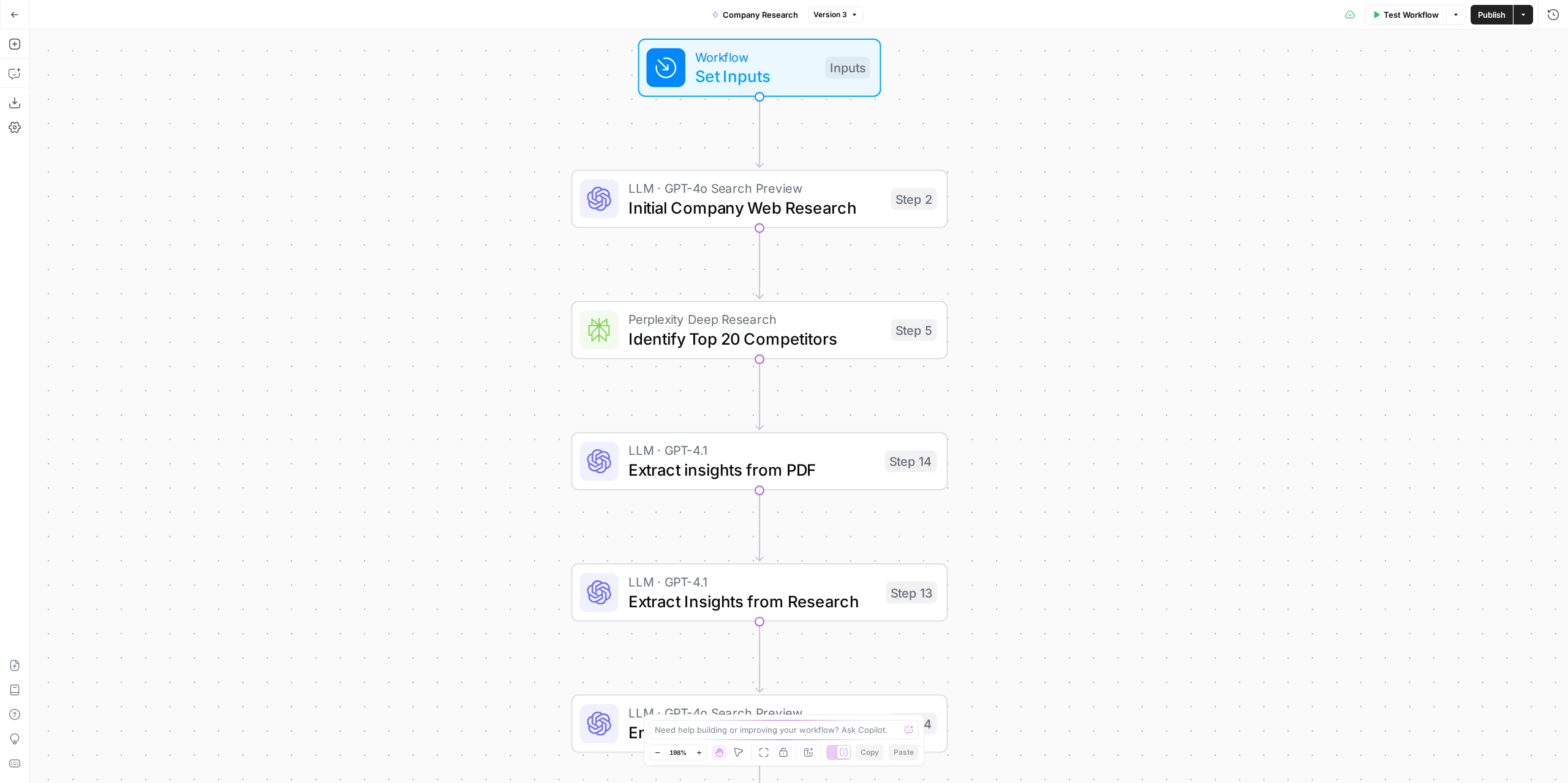
drag, startPoint x: 1159, startPoint y: 120, endPoint x: 1037, endPoint y: 241, distance: 171.8
click at [1107, 208] on div "Workflow Set Inputs Inputs LLM · GPT-4o Search Preview Initial Company Web Rese…" at bounding box center [798, 406] width 1539 height 754
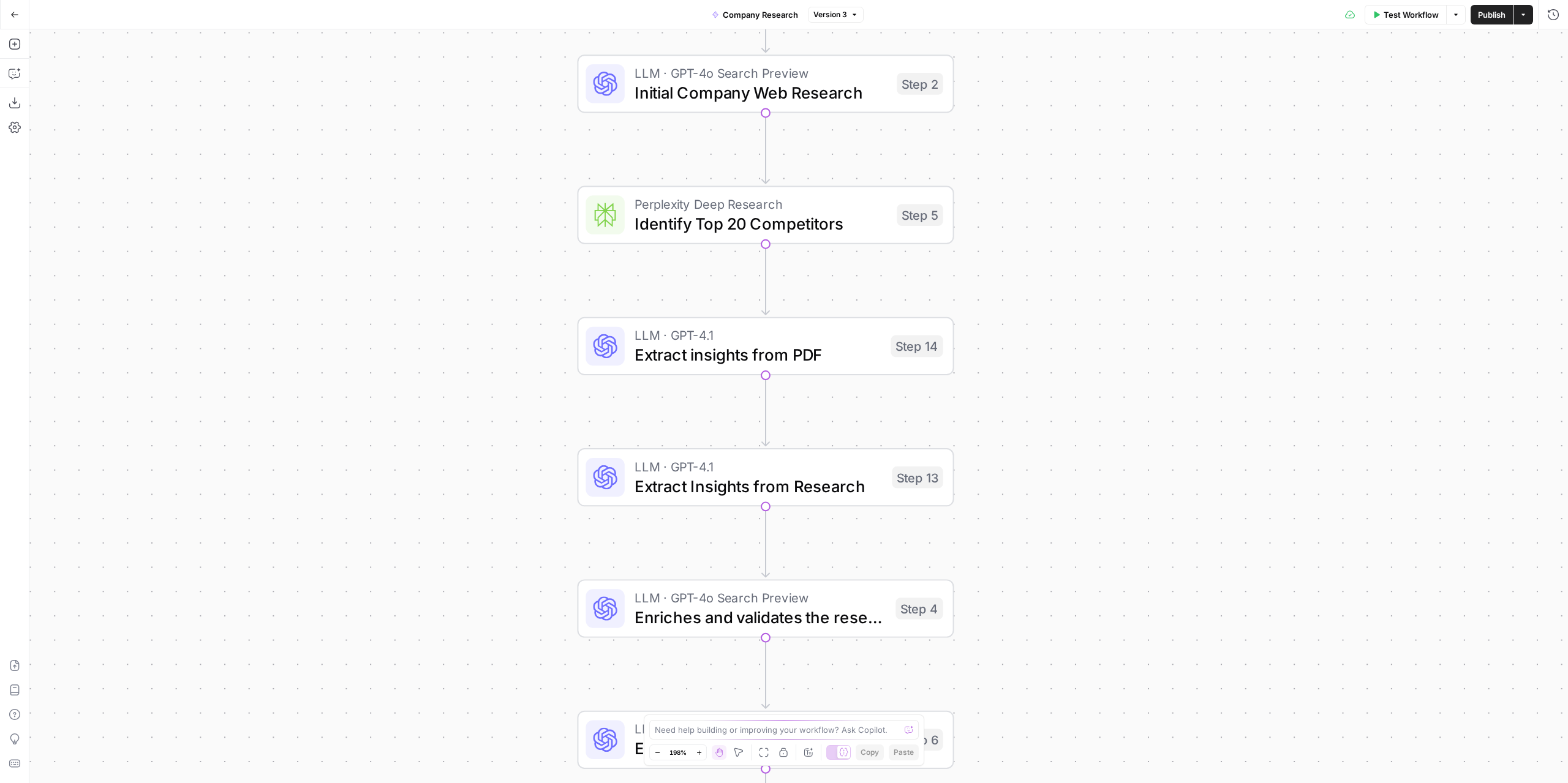
drag, startPoint x: 1133, startPoint y: 295, endPoint x: 1144, endPoint y: 238, distance: 58.1
click at [1144, 238] on div "Workflow Set Inputs Inputs LLM · GPT-4o Search Preview Initial Company Web Rese…" at bounding box center [798, 406] width 1539 height 754
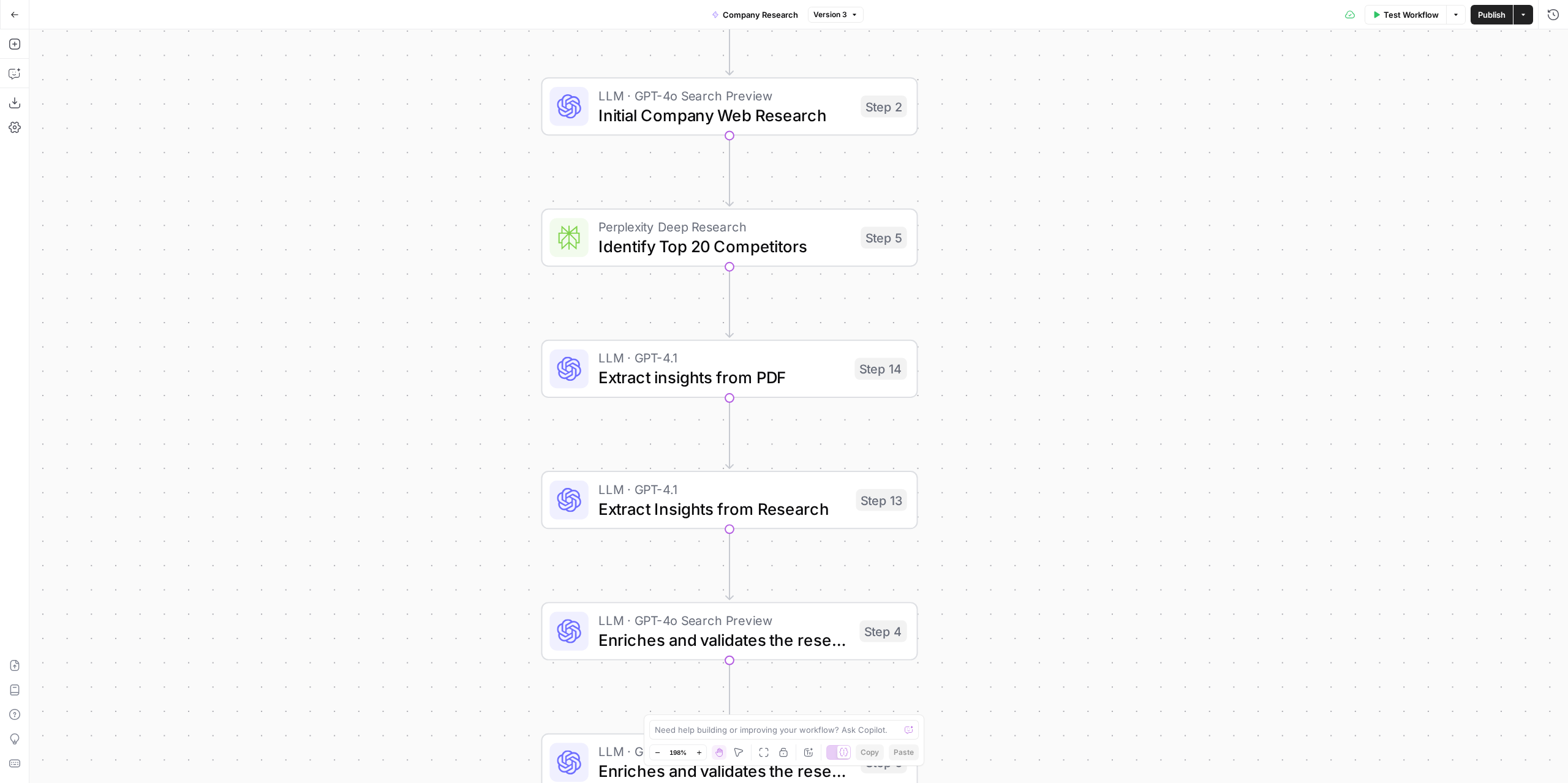
drag, startPoint x: 1097, startPoint y: 220, endPoint x: 1084, endPoint y: 229, distance: 15.8
click at [1084, 229] on div "Workflow Set Inputs Inputs LLM · GPT-4o Search Preview Initial Company Web Rese…" at bounding box center [798, 406] width 1539 height 754
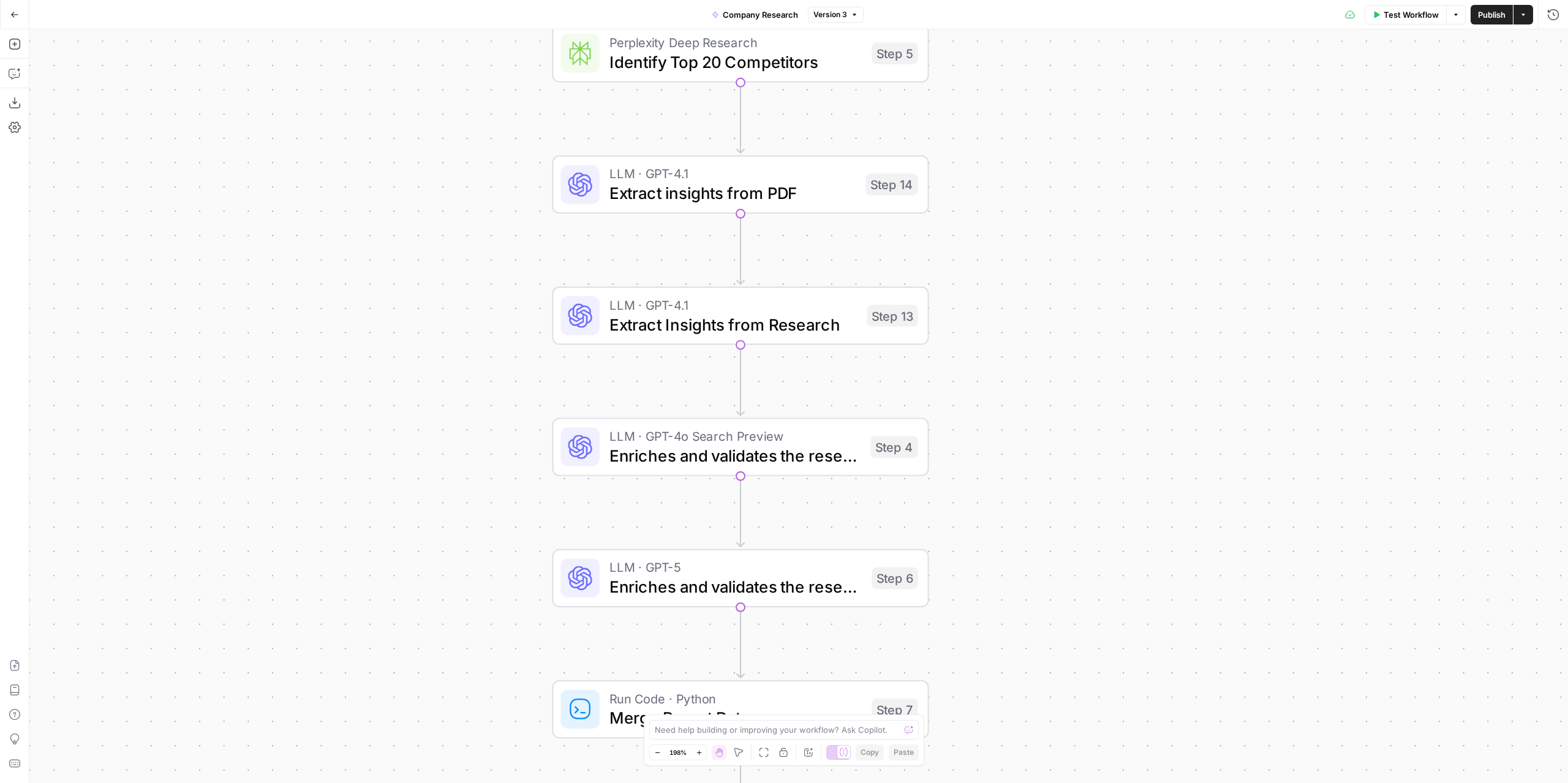
drag, startPoint x: 1037, startPoint y: 312, endPoint x: 1052, endPoint y: 125, distance: 187.6
click at [1052, 125] on div "Workflow Set Inputs Inputs LLM · GPT-4o Search Preview Initial Company Web Rese…" at bounding box center [798, 406] width 1539 height 754
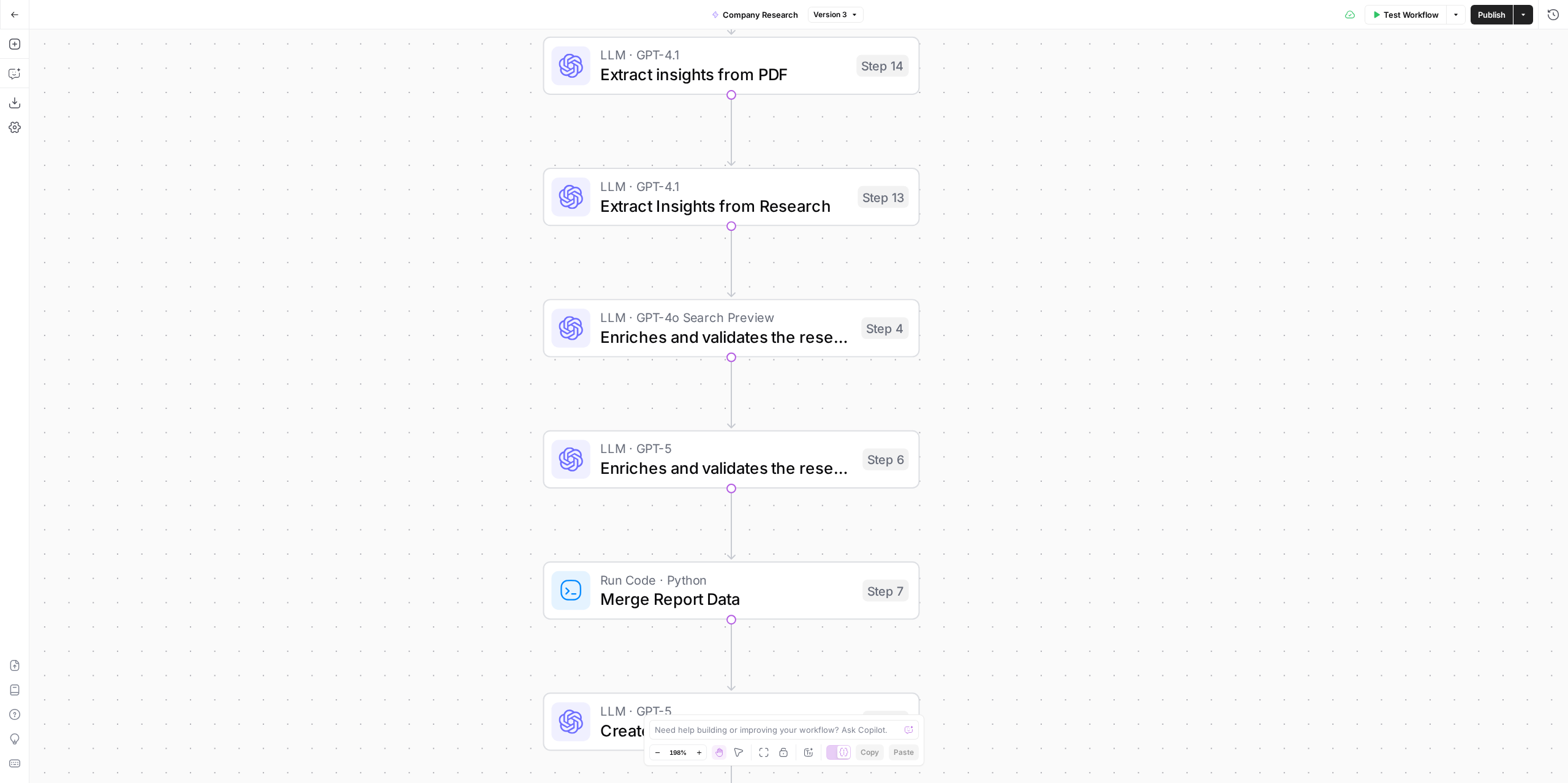
drag, startPoint x: 1131, startPoint y: 295, endPoint x: 1122, endPoint y: 181, distance: 114.4
click at [1122, 181] on div "Workflow Set Inputs Inputs LLM · GPT-4o Search Preview Initial Company Web Rese…" at bounding box center [798, 406] width 1539 height 754
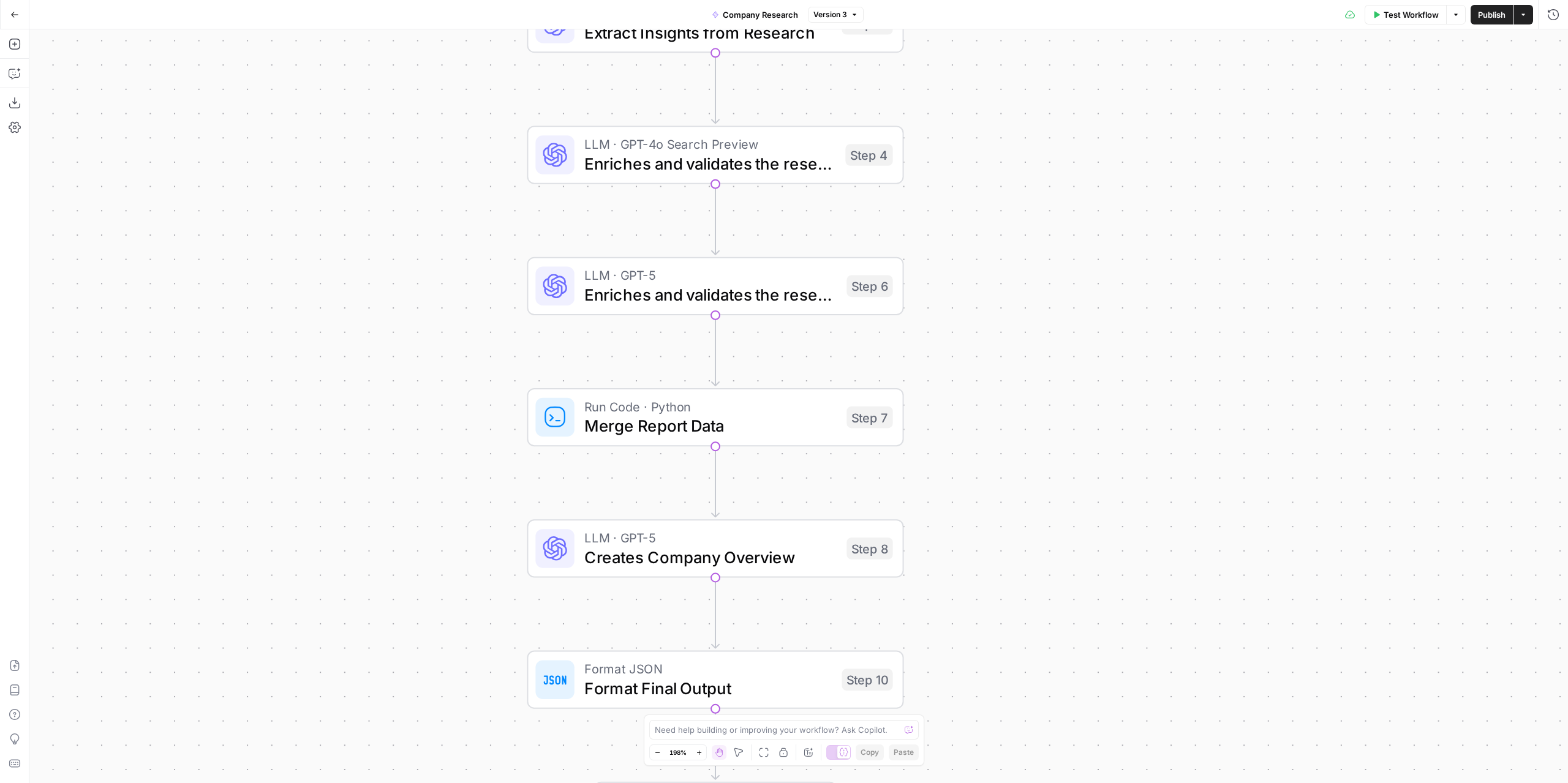
drag, startPoint x: 1078, startPoint y: 304, endPoint x: 1078, endPoint y: 196, distance: 108.0
click at [1078, 196] on div "Workflow Set Inputs Inputs LLM · GPT-4o Search Preview Initial Company Web Rese…" at bounding box center [798, 406] width 1539 height 754
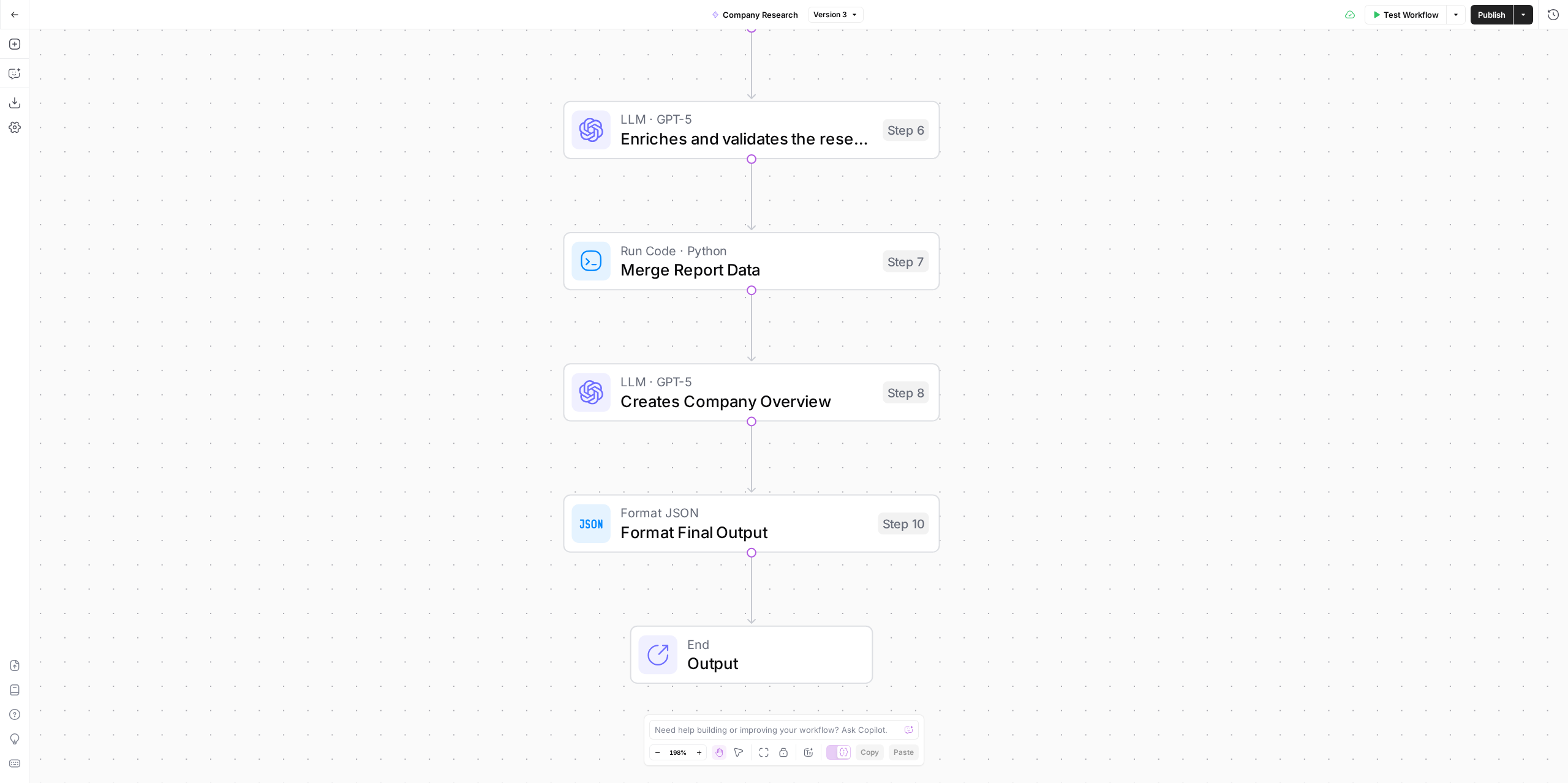
drag, startPoint x: 1062, startPoint y: 253, endPoint x: 1078, endPoint y: 110, distance: 143.9
click at [1096, 119] on div "Workflow Set Inputs Inputs LLM · GPT-4o Search Preview Initial Company Web Rese…" at bounding box center [798, 406] width 1539 height 754
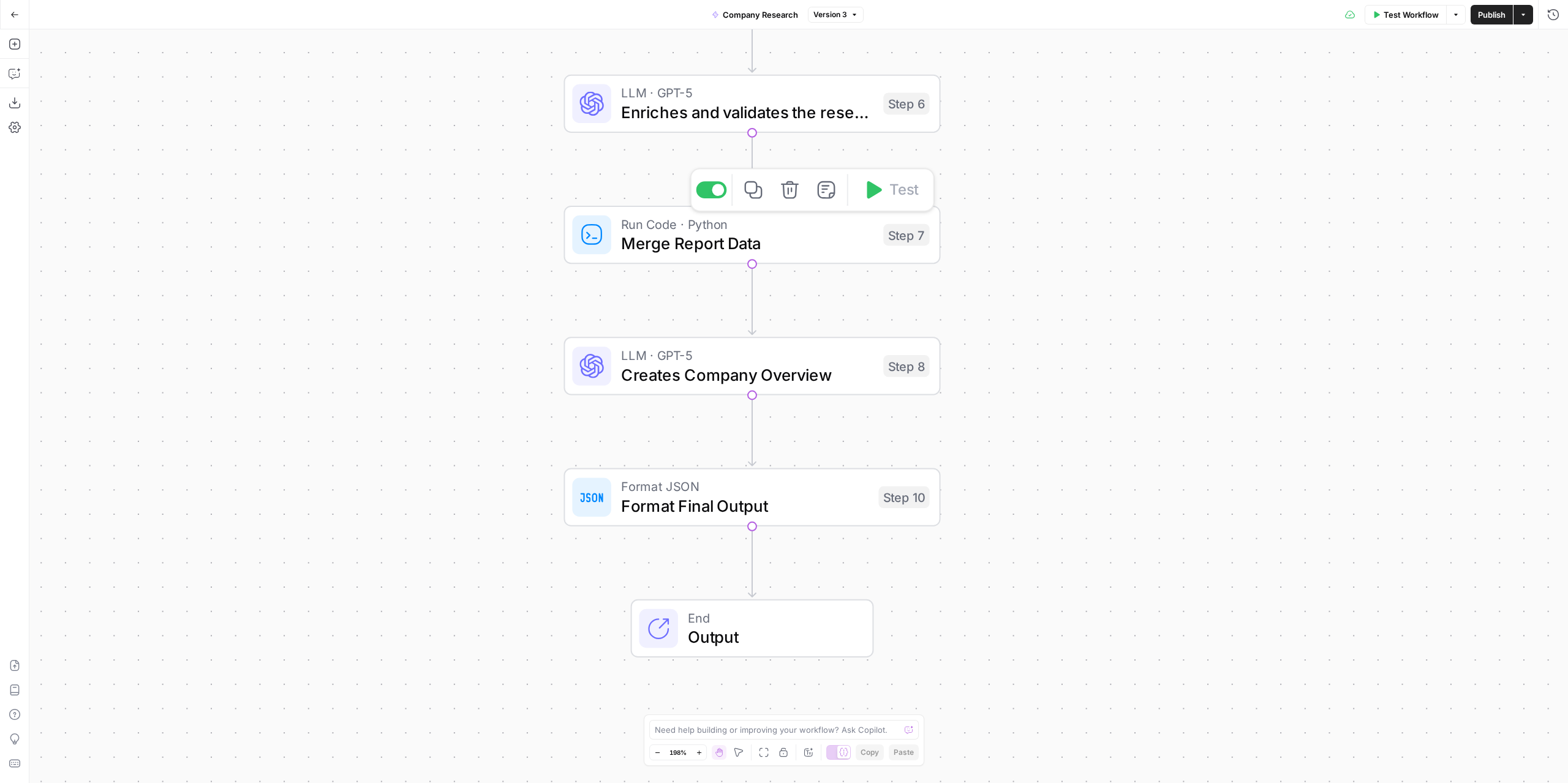
drag, startPoint x: 1111, startPoint y: 332, endPoint x: 1113, endPoint y: 280, distance: 52.0
click at [1113, 280] on div "Workflow Set Inputs Inputs LLM · GPT-4o Search Preview Initial Company Web Rese…" at bounding box center [798, 406] width 1539 height 754
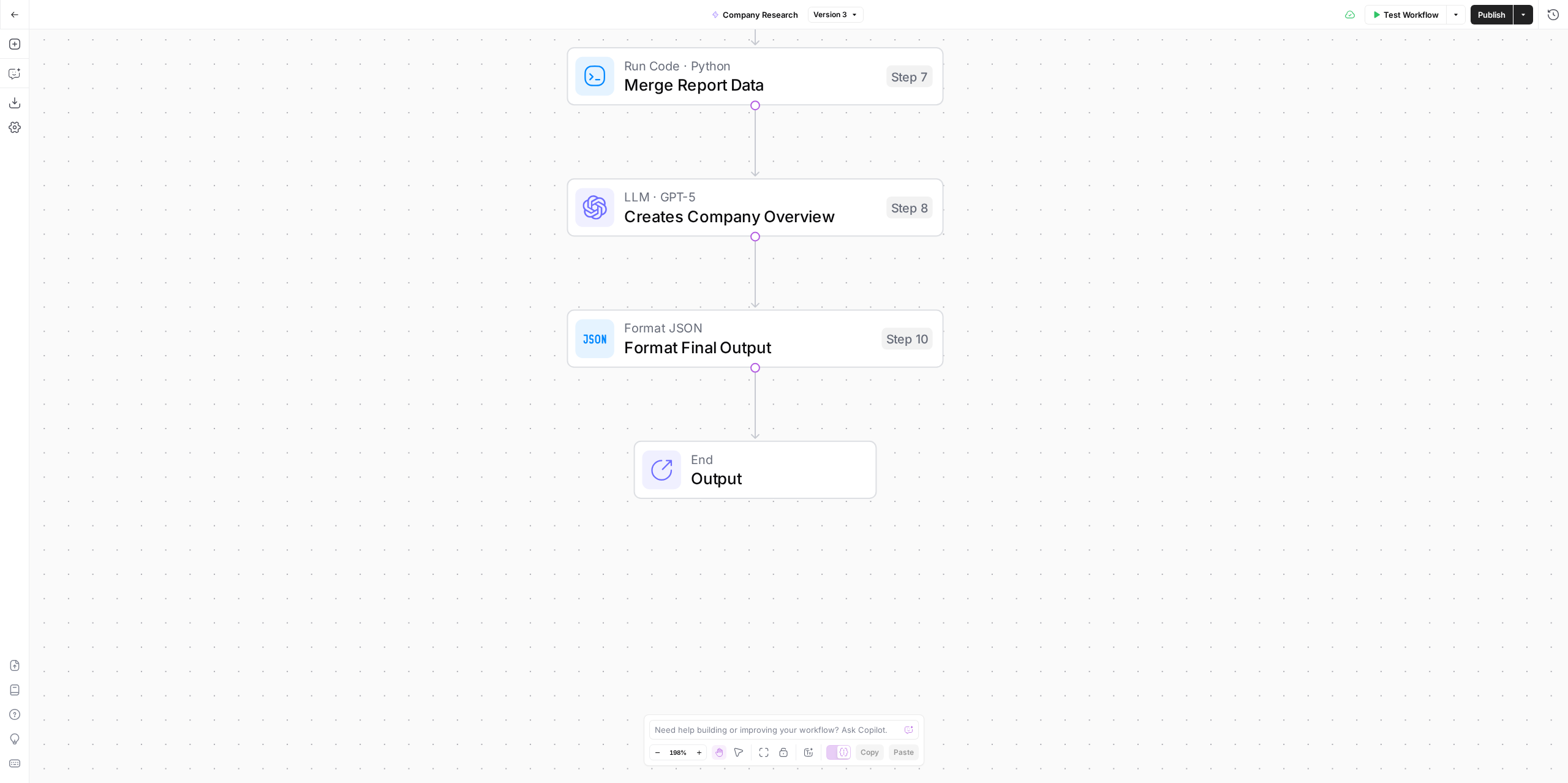
drag, startPoint x: 1093, startPoint y: 222, endPoint x: 1100, endPoint y: 165, distance: 57.4
click at [1100, 165] on div "Workflow Set Inputs Inputs LLM · GPT-4o Search Preview Initial Company Web Rese…" at bounding box center [798, 406] width 1539 height 754
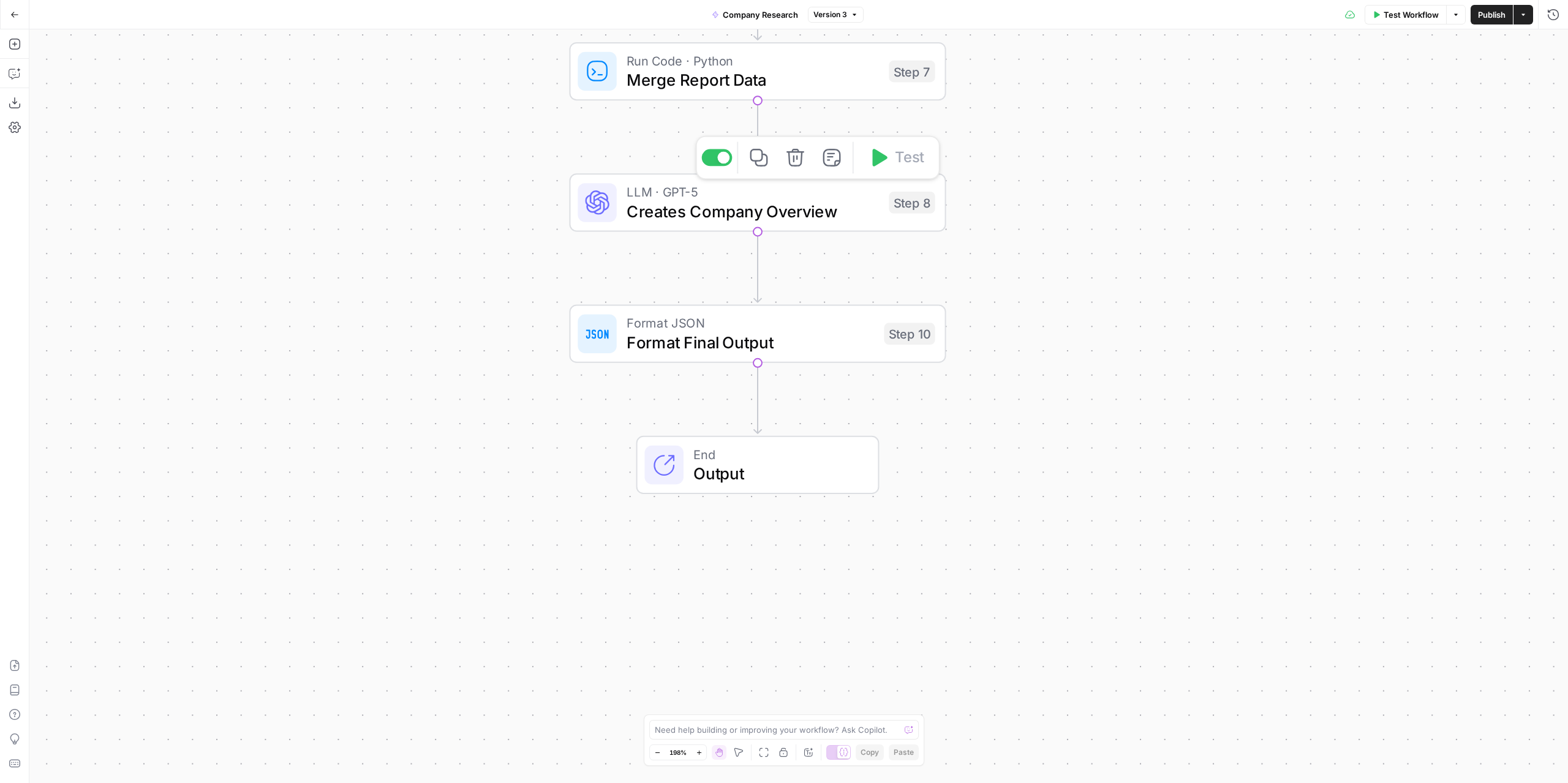
click at [726, 218] on span "Creates Company Overview" at bounding box center [753, 212] width 253 height 24
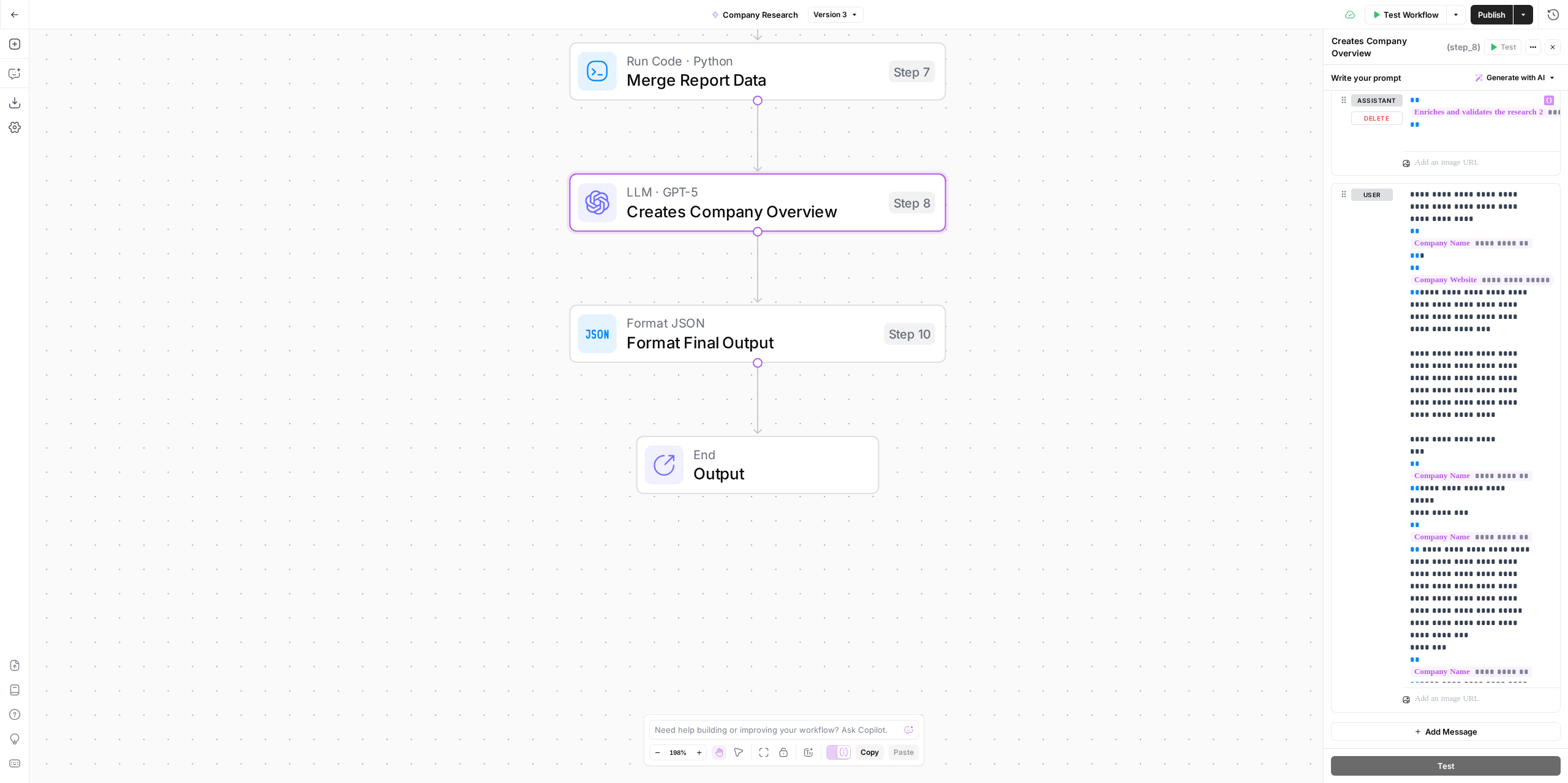
scroll to position [1528, 0]
click at [1099, 429] on div "Workflow Set Inputs Inputs LLM · GPT-4o Search Preview Initial Company Web Rese…" at bounding box center [798, 406] width 1539 height 754
click at [1553, 50] on icon "button" at bounding box center [1553, 47] width 8 height 8
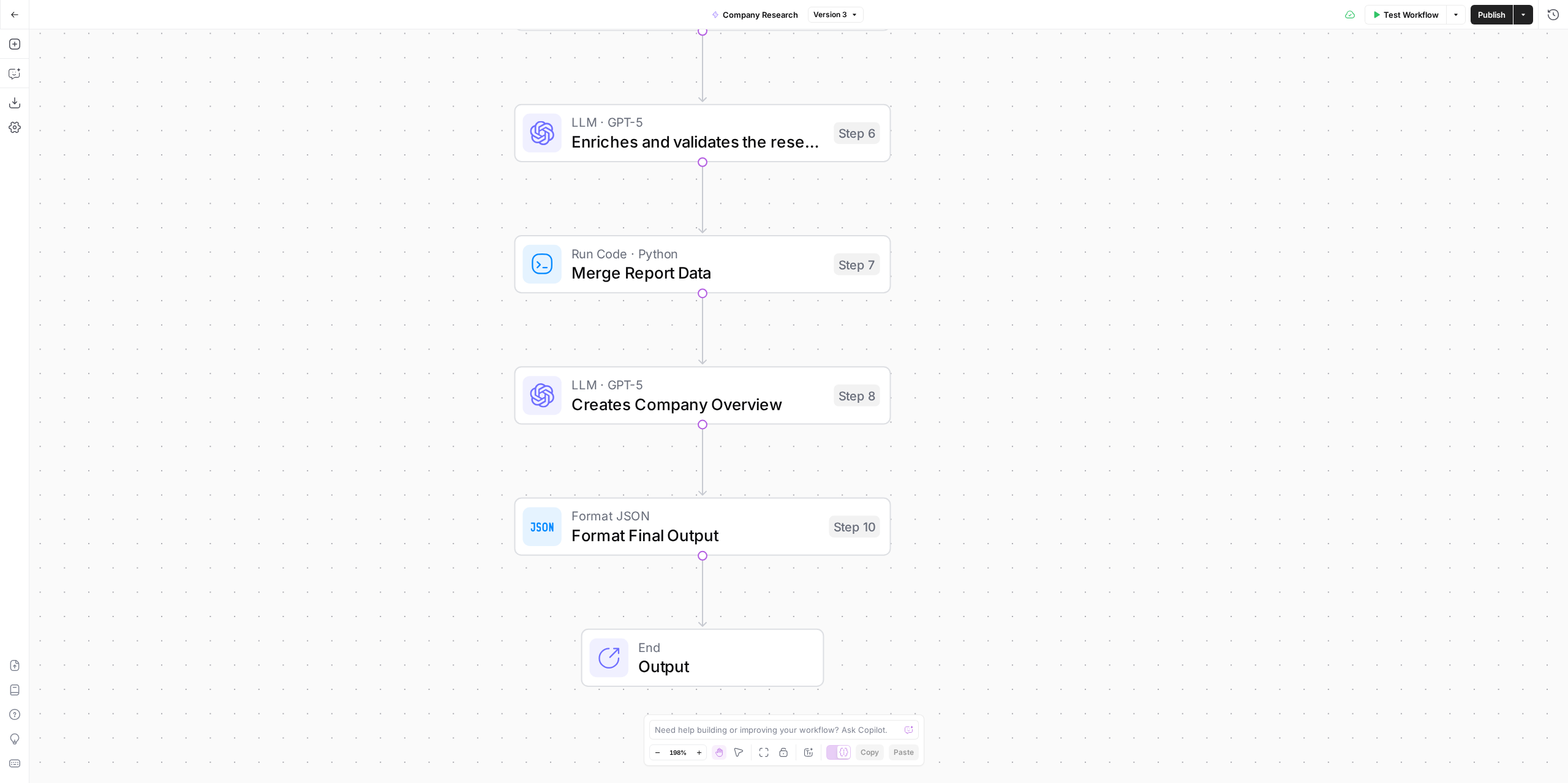
drag, startPoint x: 1097, startPoint y: 165, endPoint x: 1064, endPoint y: 327, distance: 165.3
click at [1064, 327] on div "Workflow Set Inputs Inputs LLM · GPT-4o Search Preview Initial Company Web Rese…" at bounding box center [798, 406] width 1539 height 754
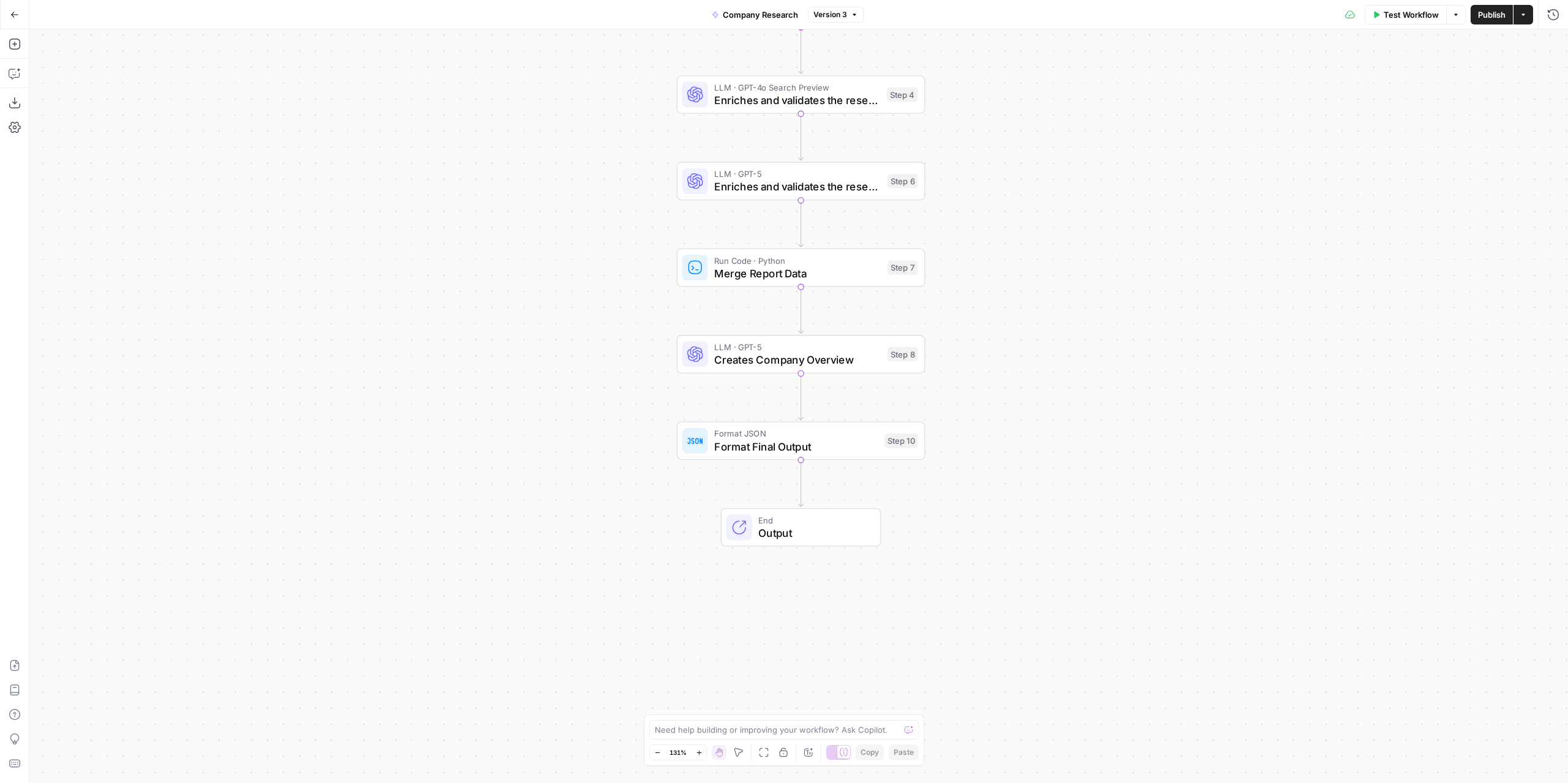
click at [9, 15] on button "Go Back" at bounding box center [14, 14] width 22 height 22
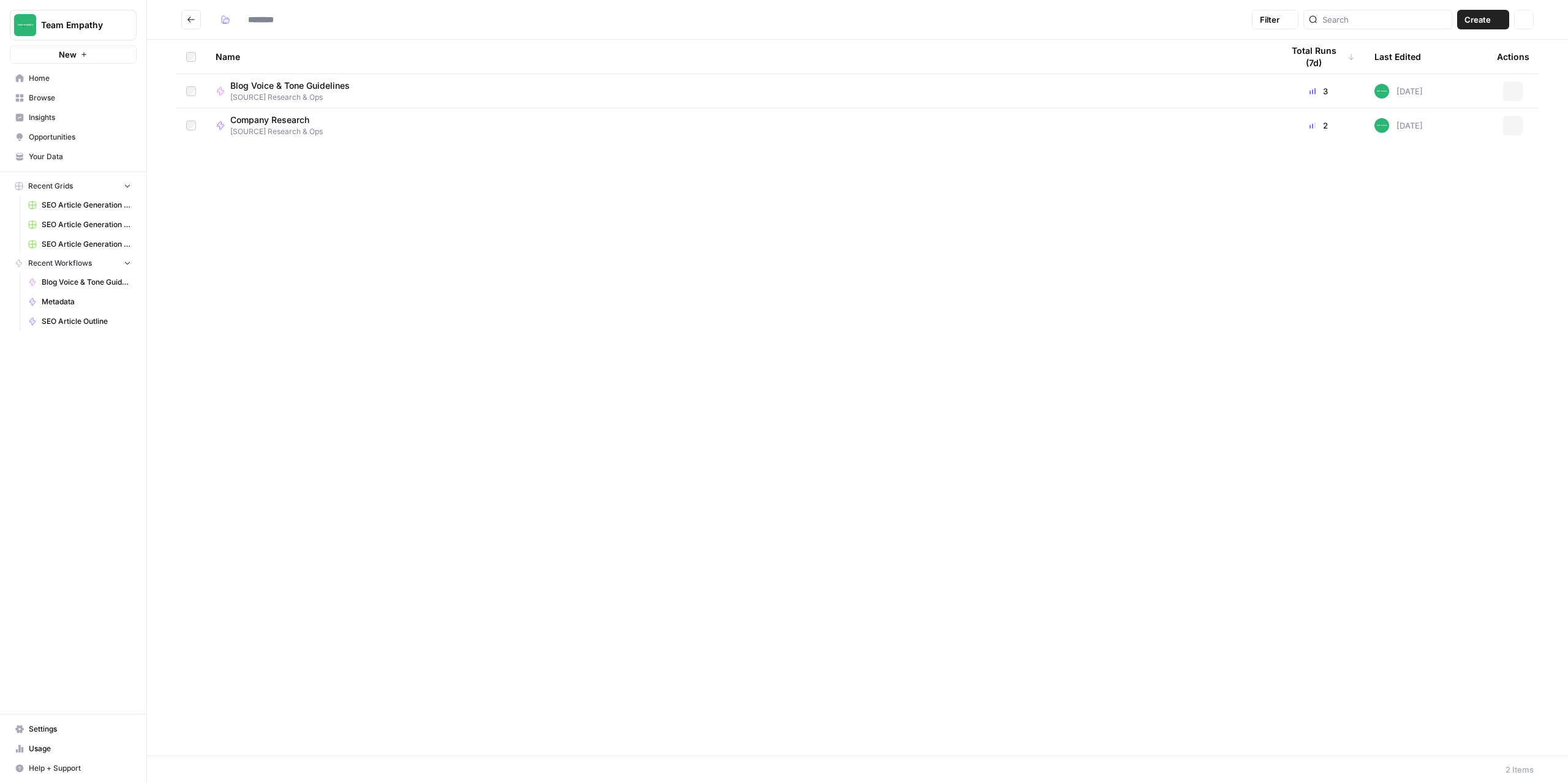
type input "**********"
click at [185, 15] on button "Go back" at bounding box center [191, 19] width 20 height 20
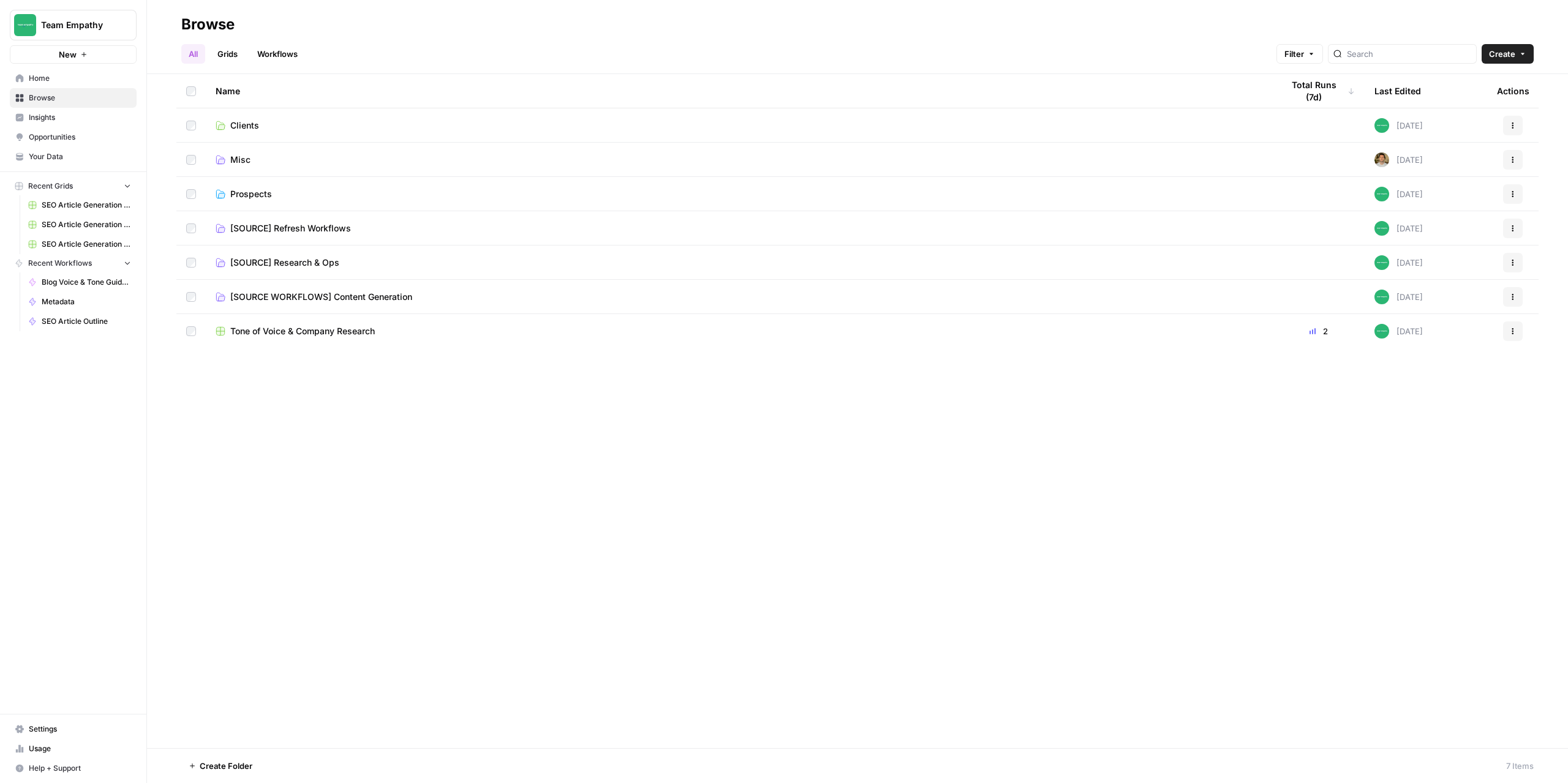
click at [248, 188] on span "Prospects" at bounding box center [251, 194] width 41 height 12
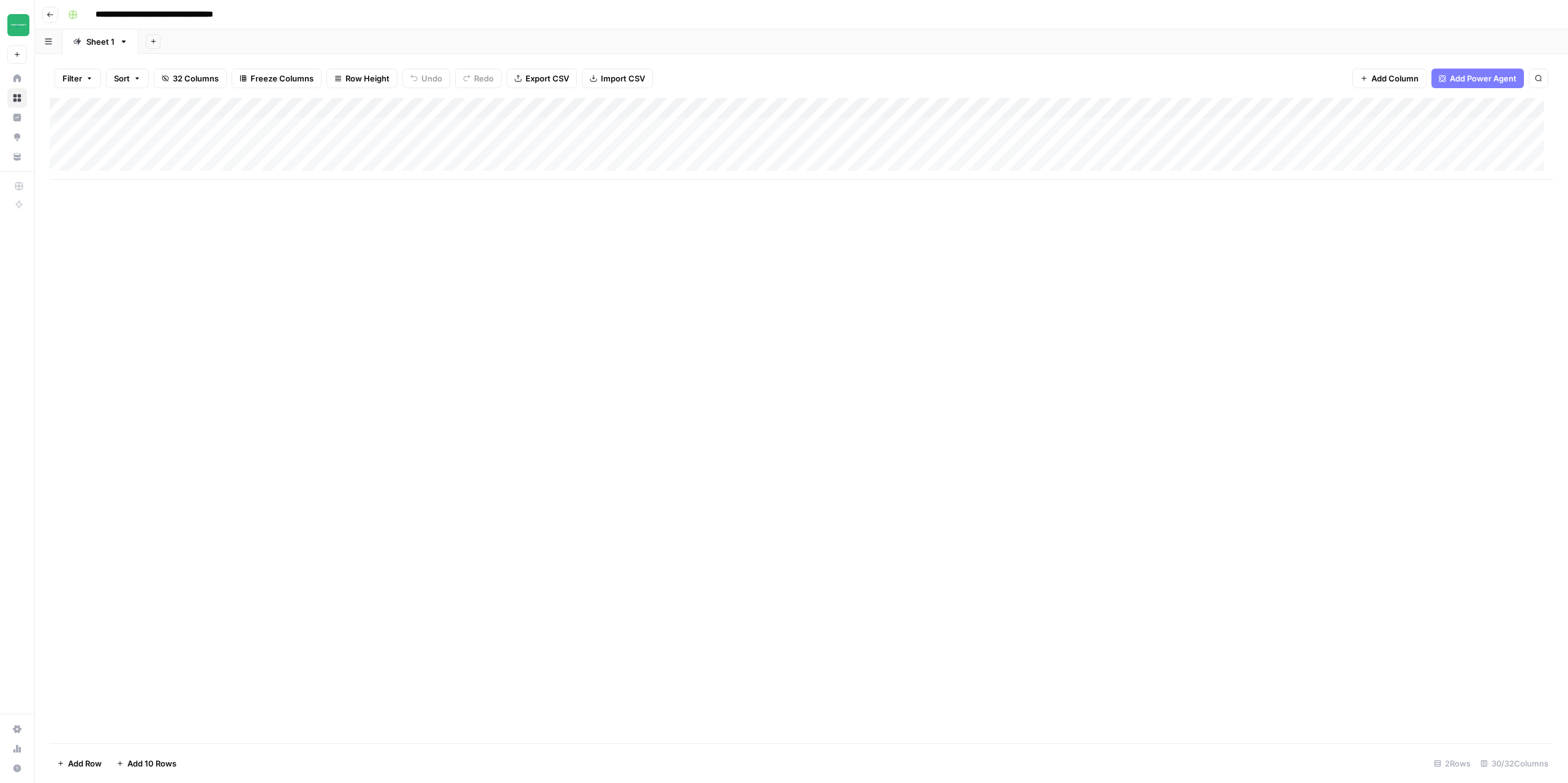
click at [43, 17] on button "Go back" at bounding box center [50, 14] width 16 height 16
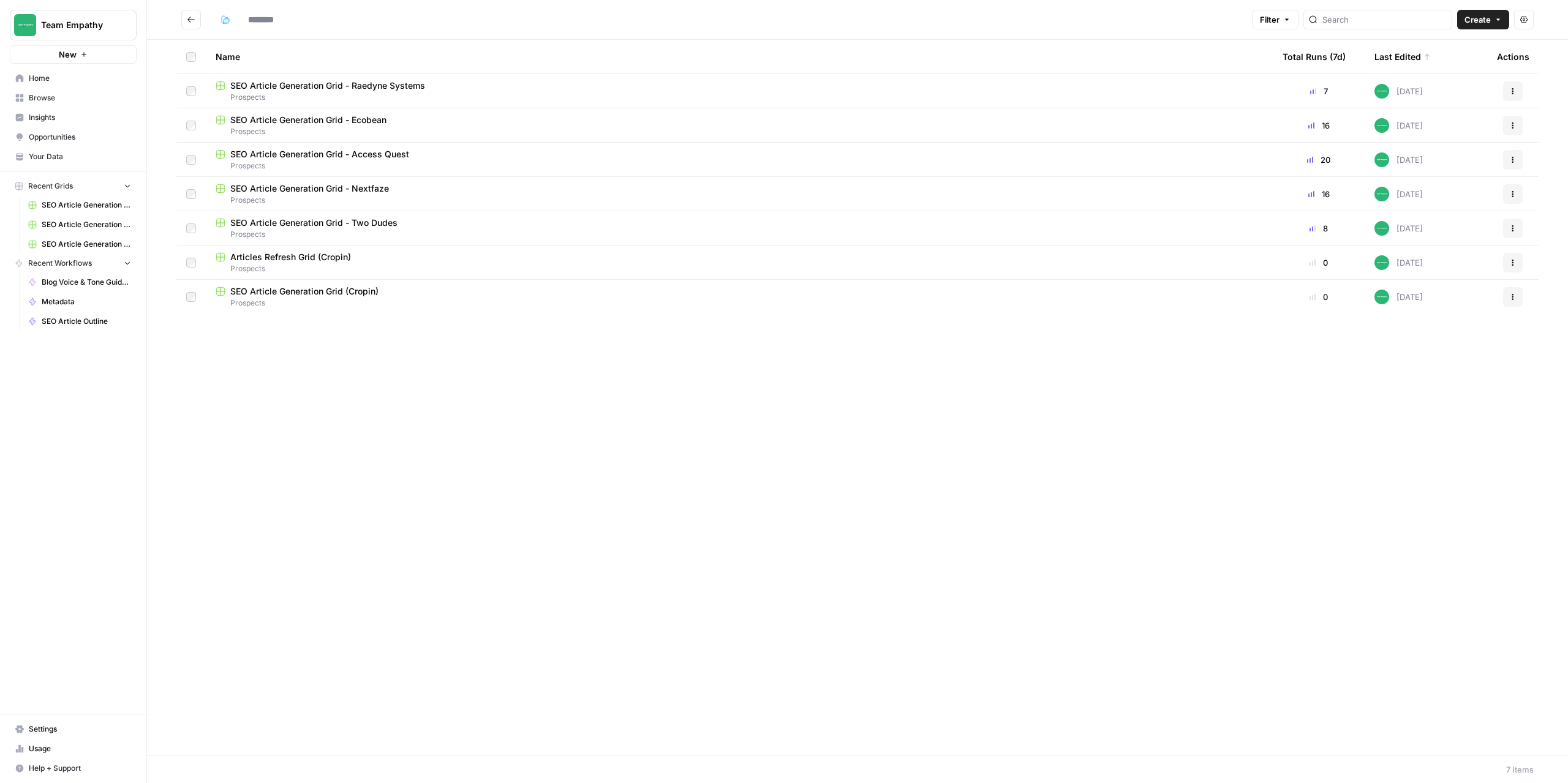
click at [328, 152] on span "SEO Article Generation Grid - Access Quest" at bounding box center [320, 153] width 179 height 12
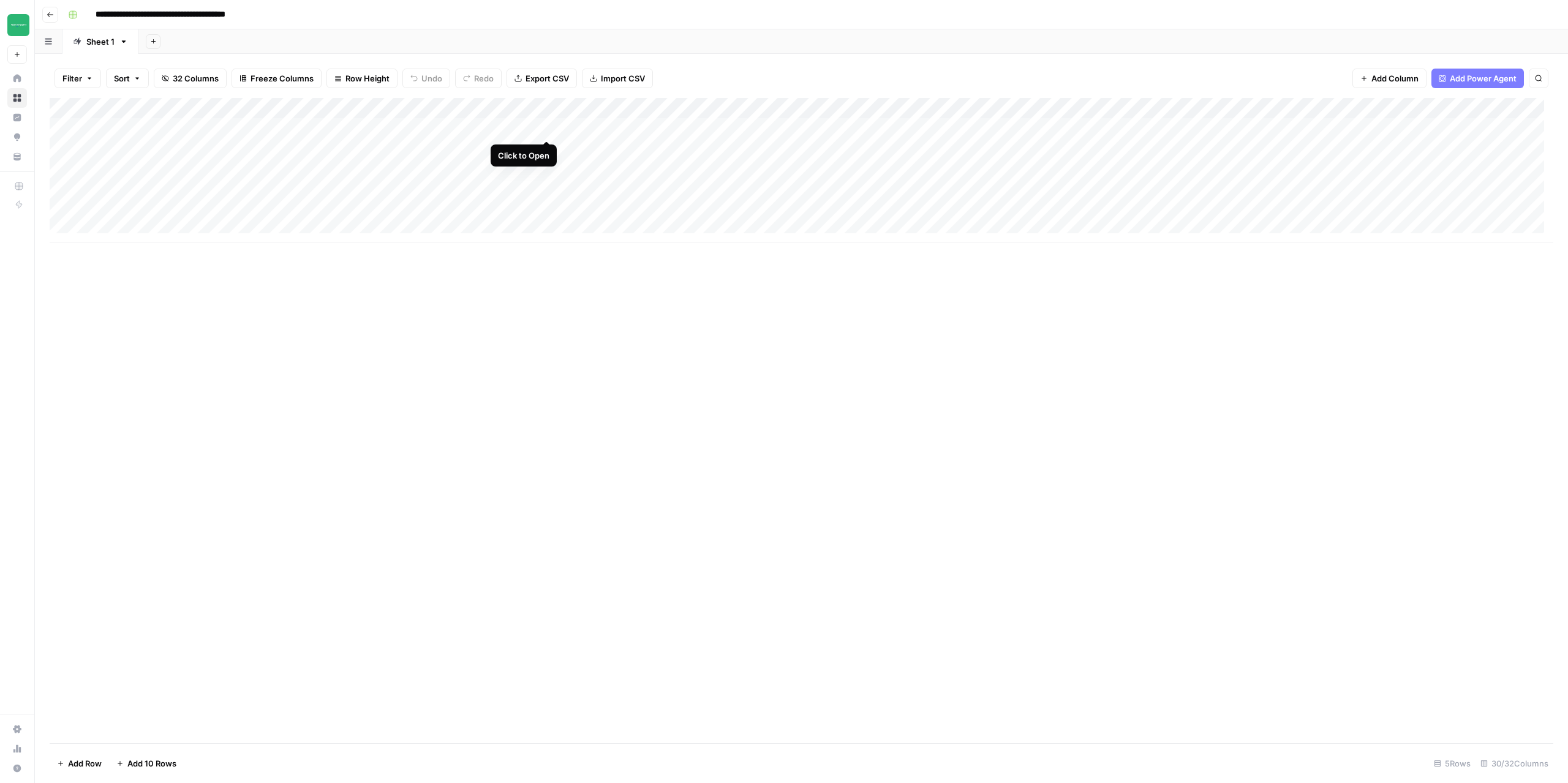
click at [545, 129] on div "Add Column" at bounding box center [802, 170] width 1504 height 145
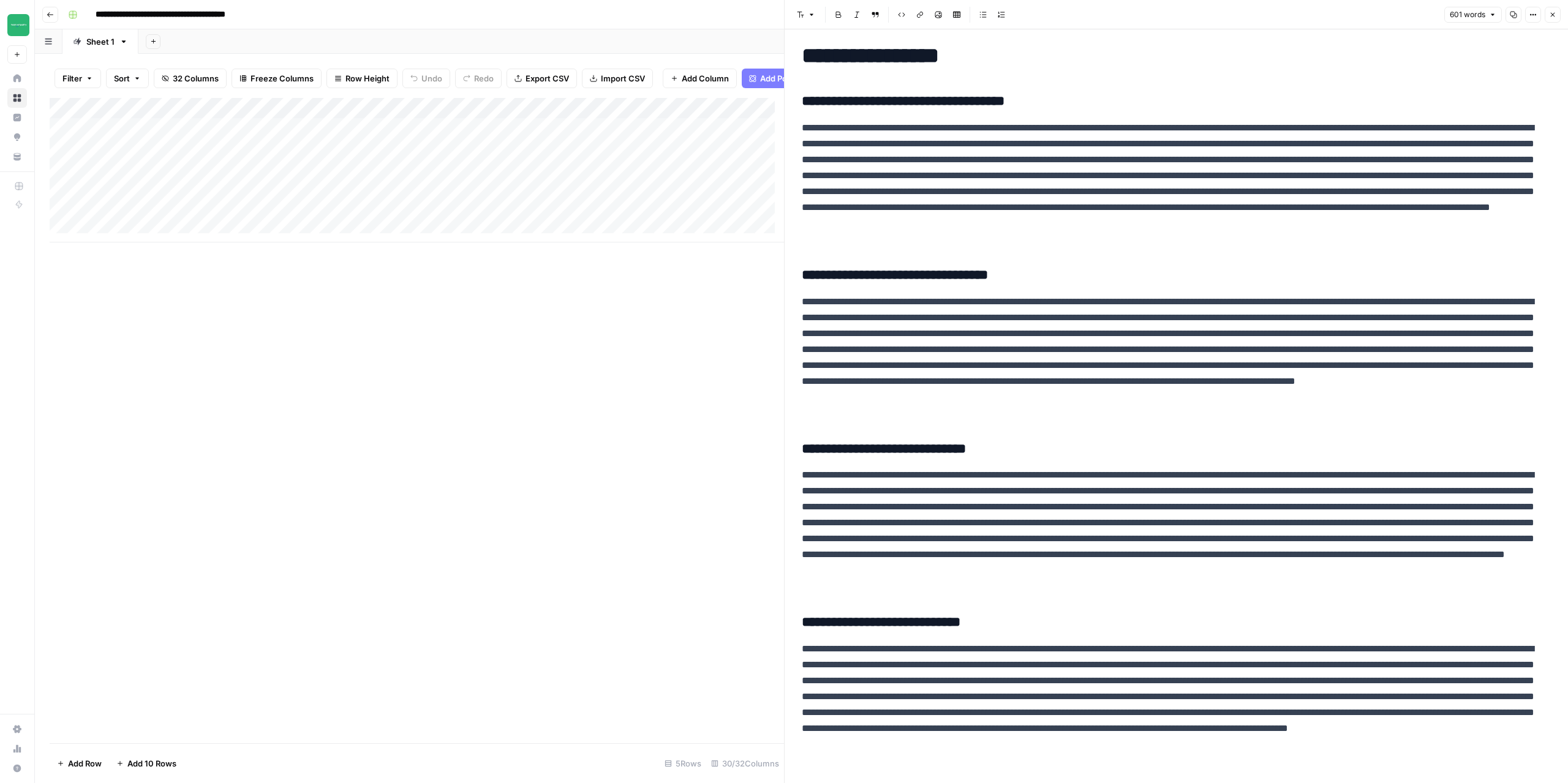
scroll to position [25, 0]
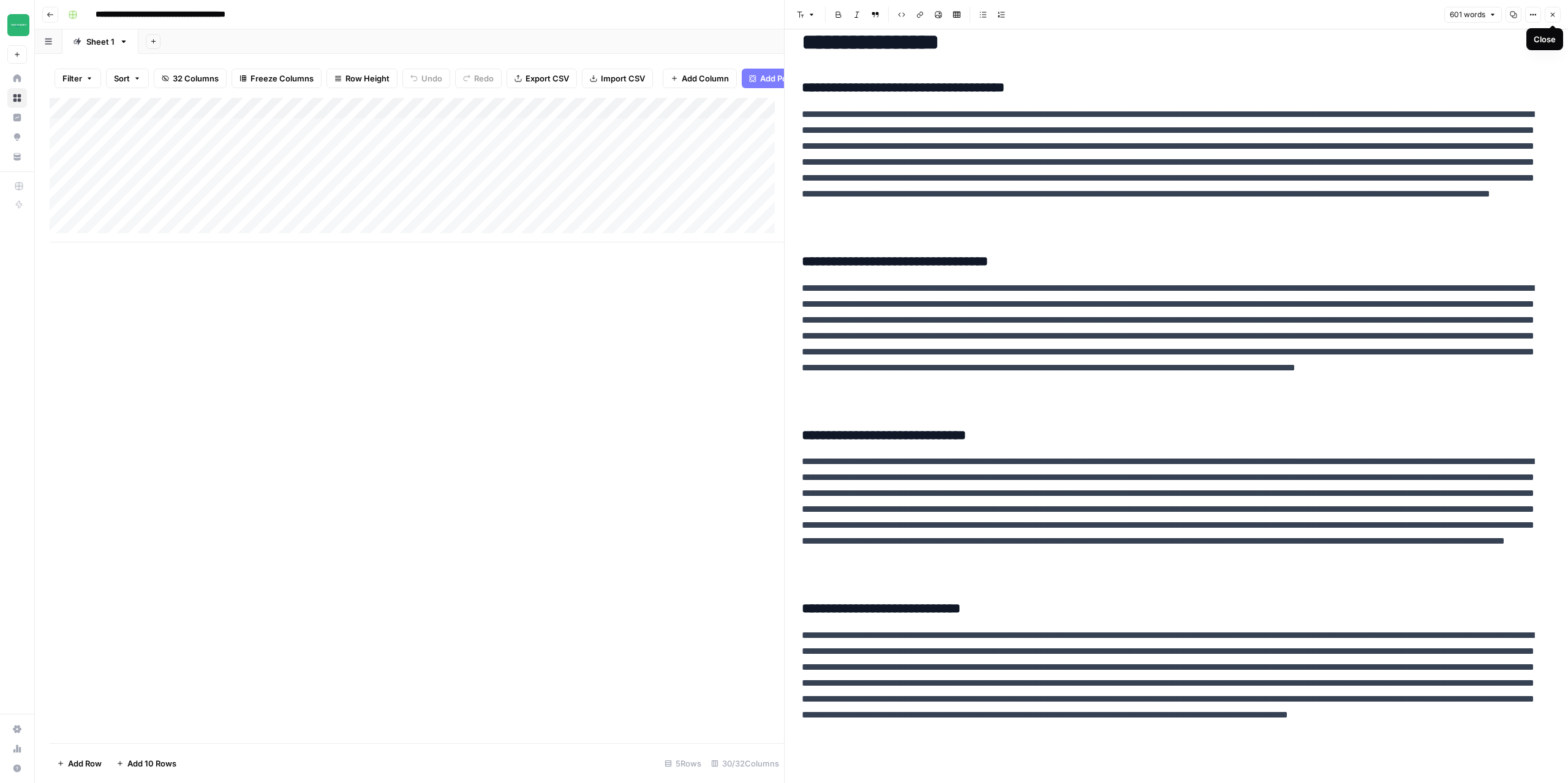
click at [1556, 20] on button "Close" at bounding box center [1552, 14] width 16 height 16
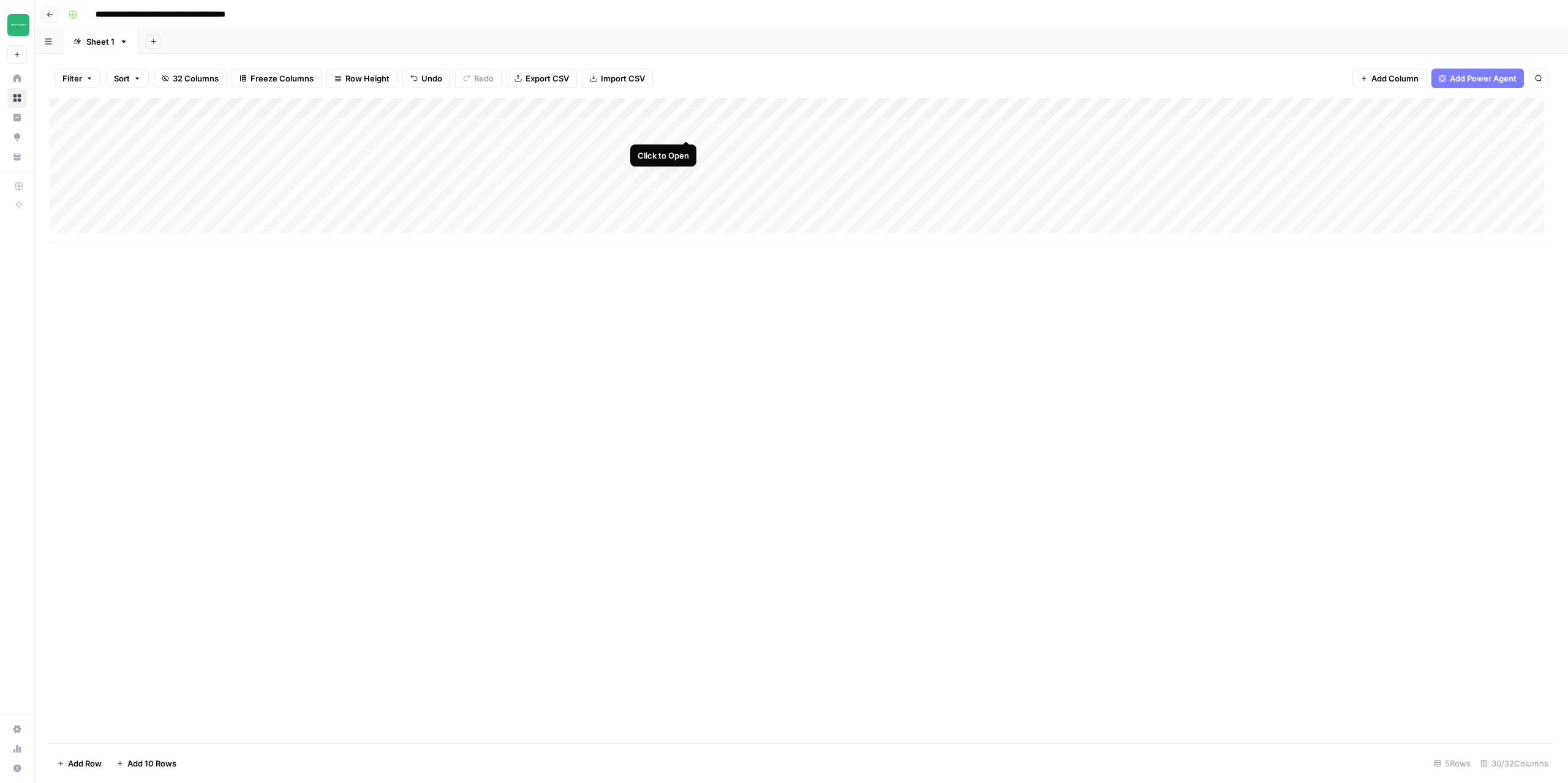
click at [686, 126] on div "Add Column" at bounding box center [802, 170] width 1504 height 145
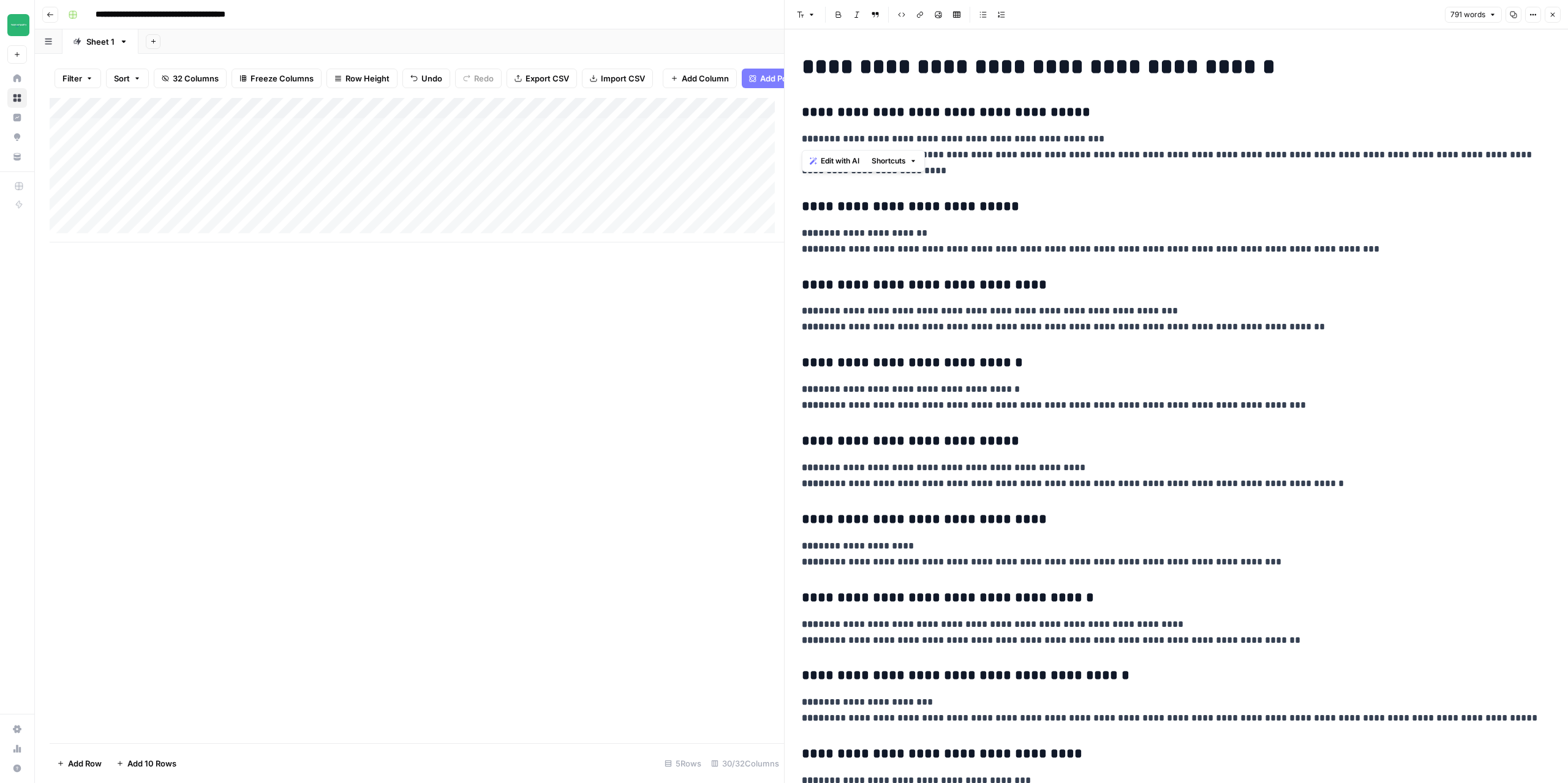
drag, startPoint x: 802, startPoint y: 139, endPoint x: 1080, endPoint y: 138, distance: 278.0
click at [1080, 138] on p "**********" at bounding box center [1172, 154] width 740 height 48
click at [1085, 176] on p "**********" at bounding box center [1172, 154] width 740 height 48
click at [1548, 19] on button "Close" at bounding box center [1552, 14] width 16 height 16
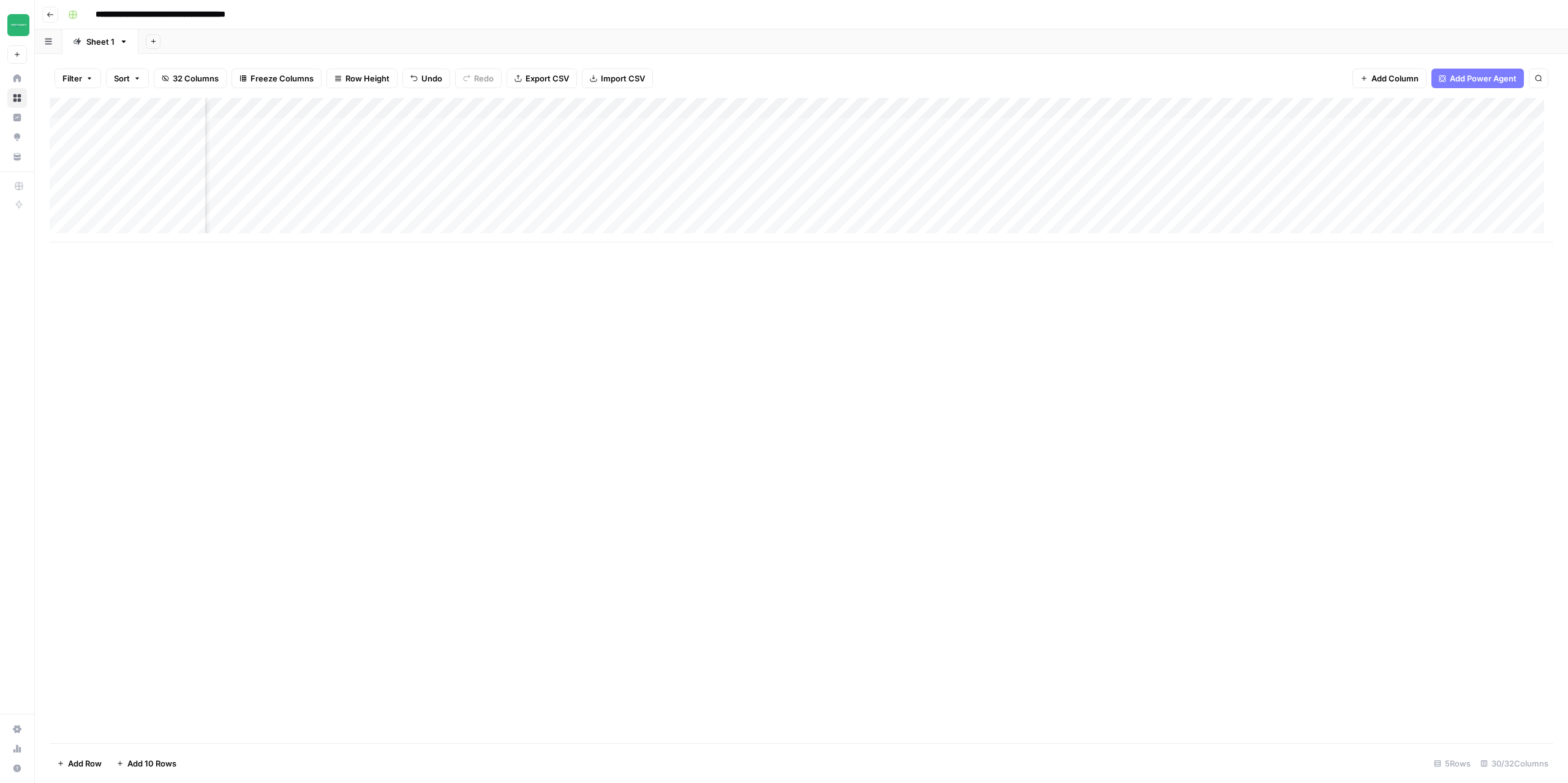
scroll to position [0, 472]
click at [908, 148] on div "Add Column" at bounding box center [802, 170] width 1504 height 145
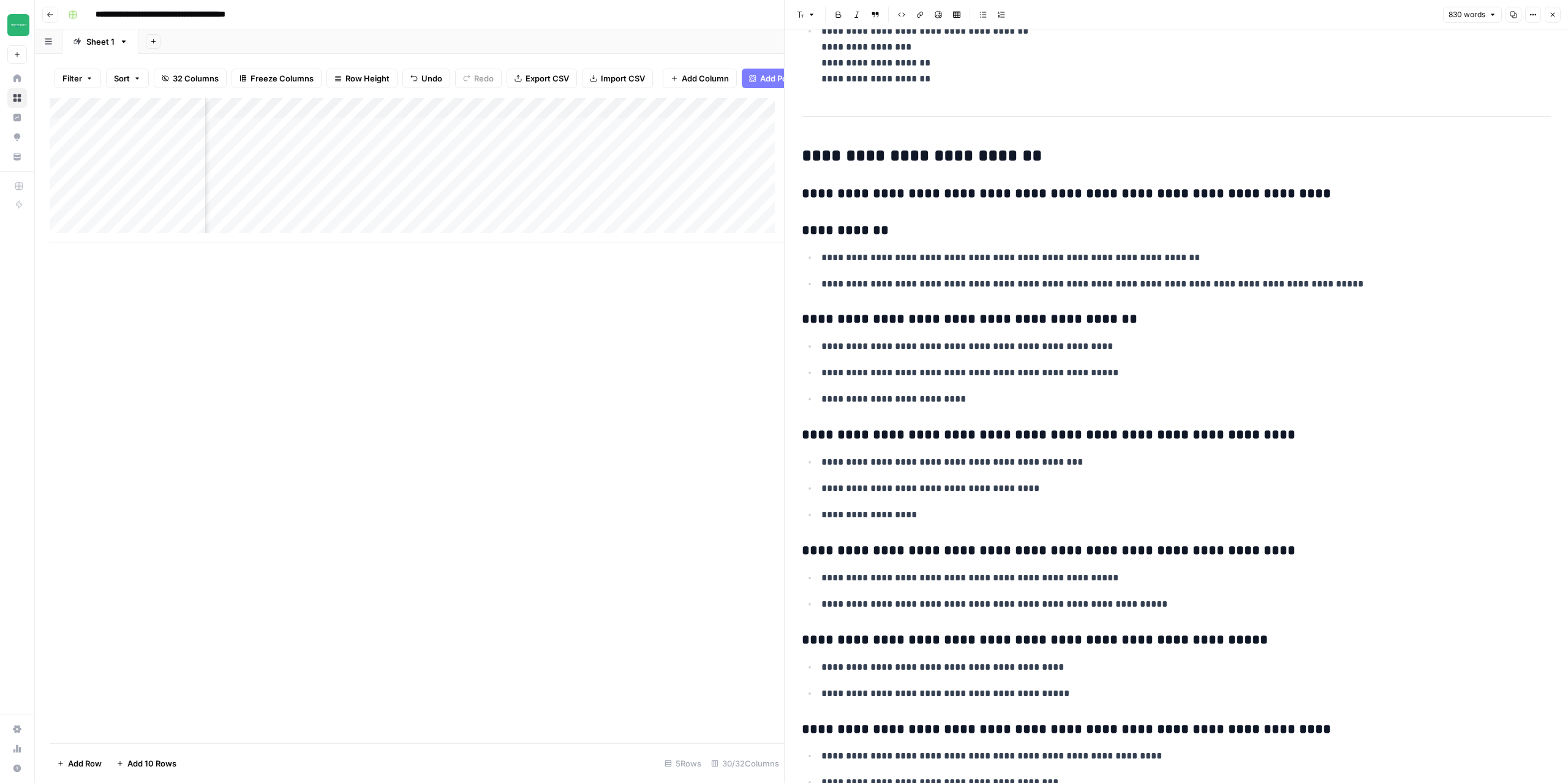
scroll to position [1960, 0]
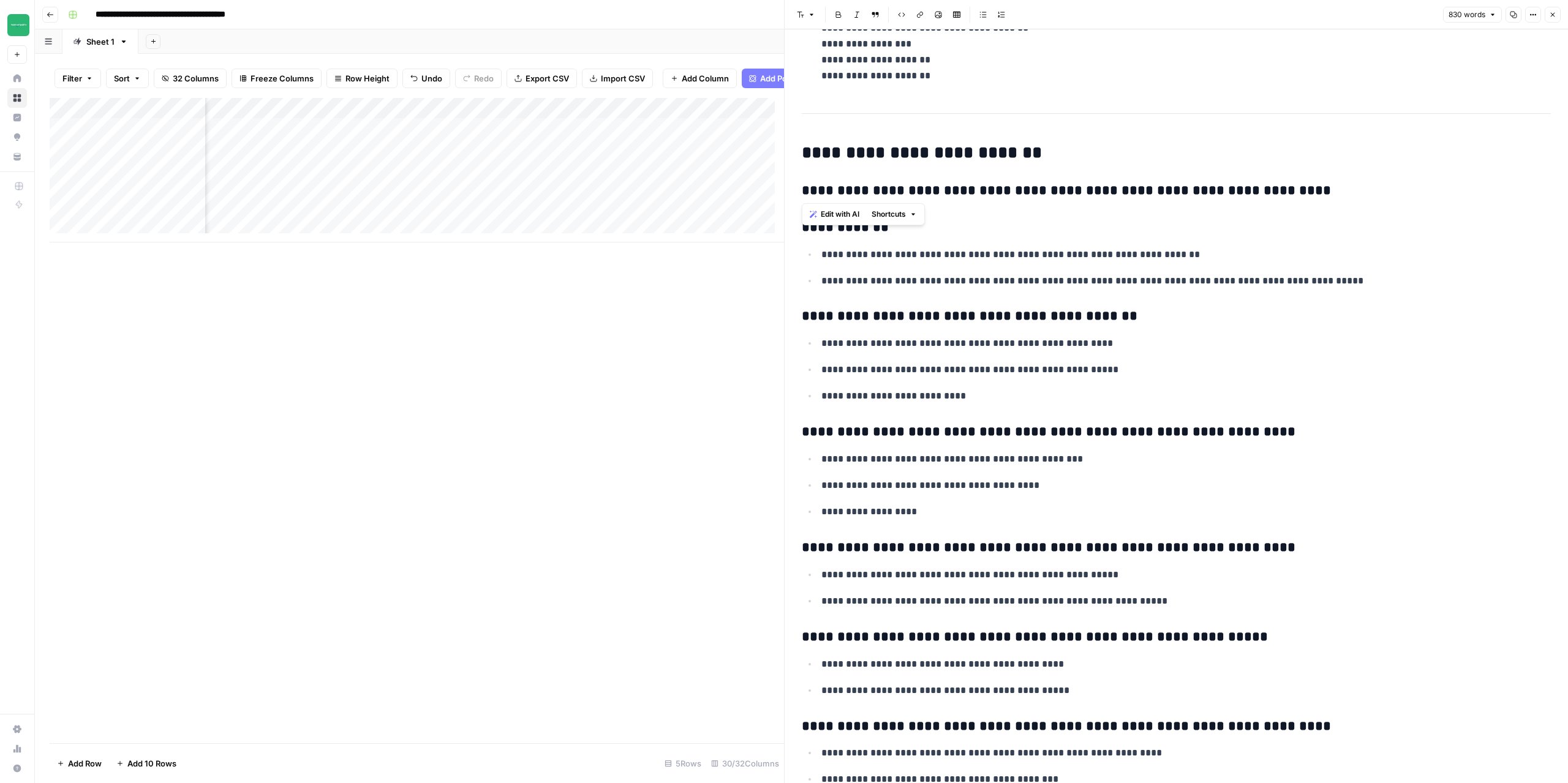
drag, startPoint x: 805, startPoint y: 192, endPoint x: 842, endPoint y: 189, distance: 37.1
click at [842, 189] on h3 "**********" at bounding box center [1172, 191] width 740 height 17
click at [1057, 194] on h3 "**********" at bounding box center [1172, 191] width 740 height 17
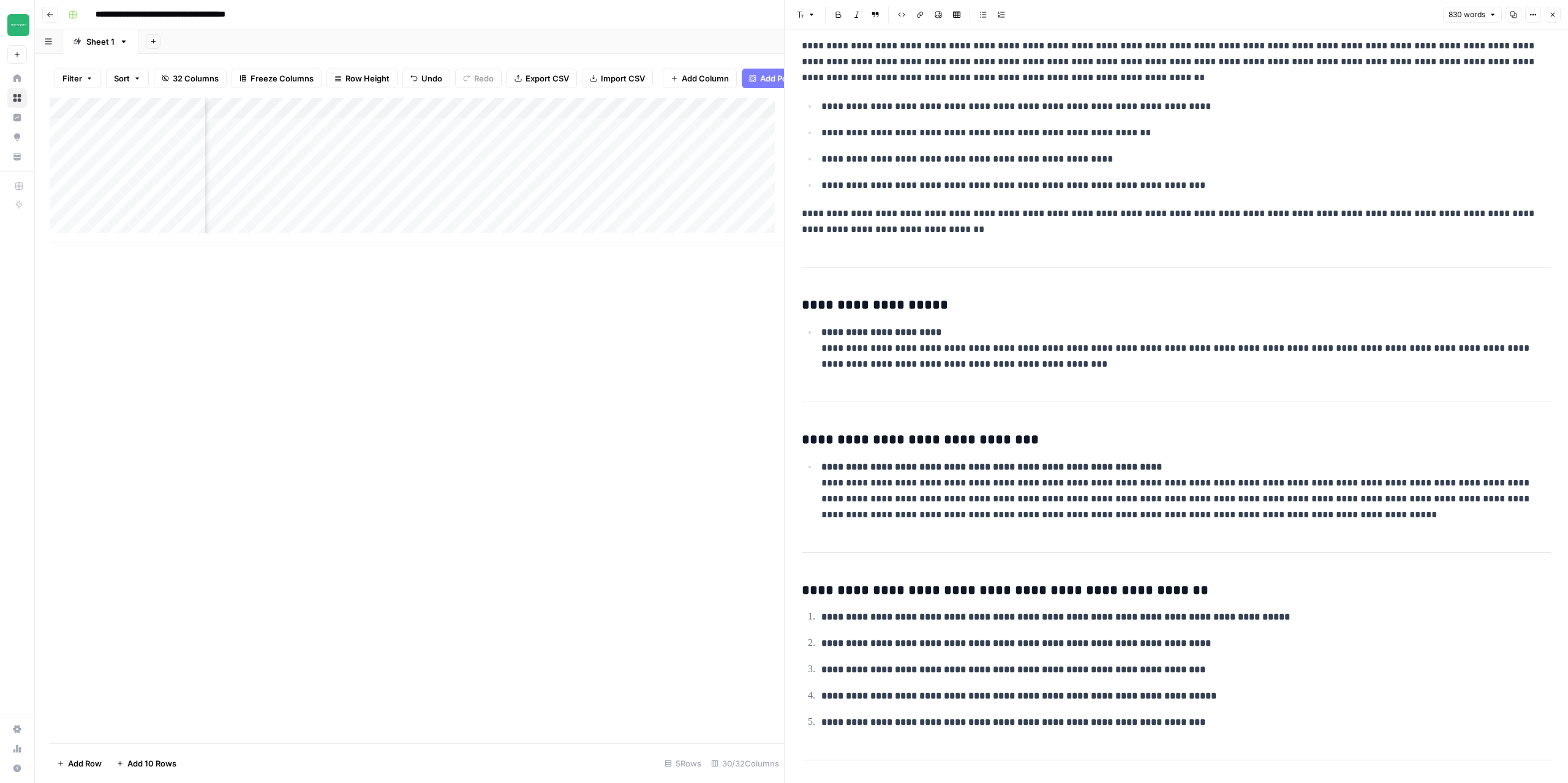
scroll to position [317, 0]
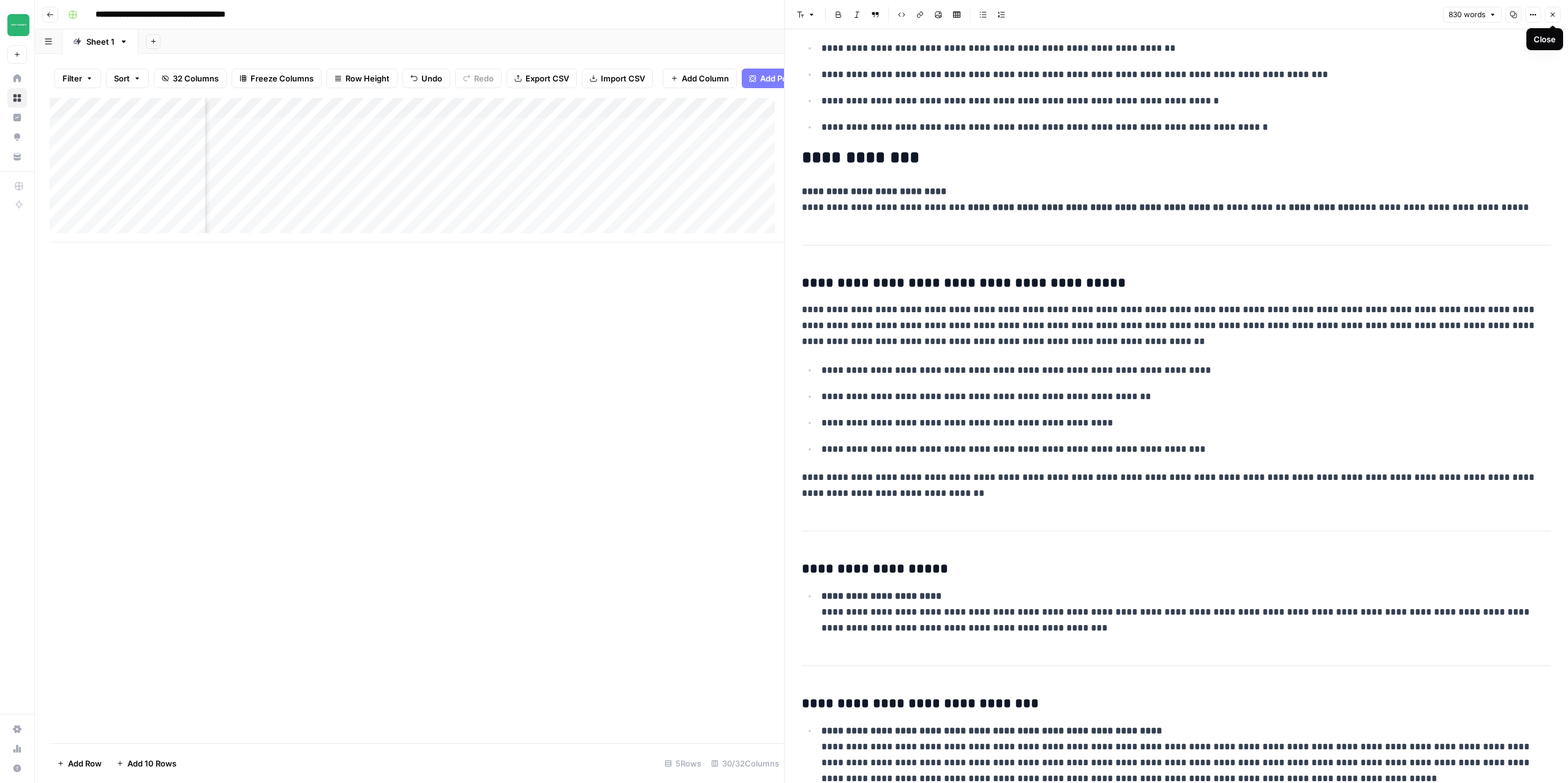
click at [1555, 17] on icon "button" at bounding box center [1553, 15] width 5 height 5
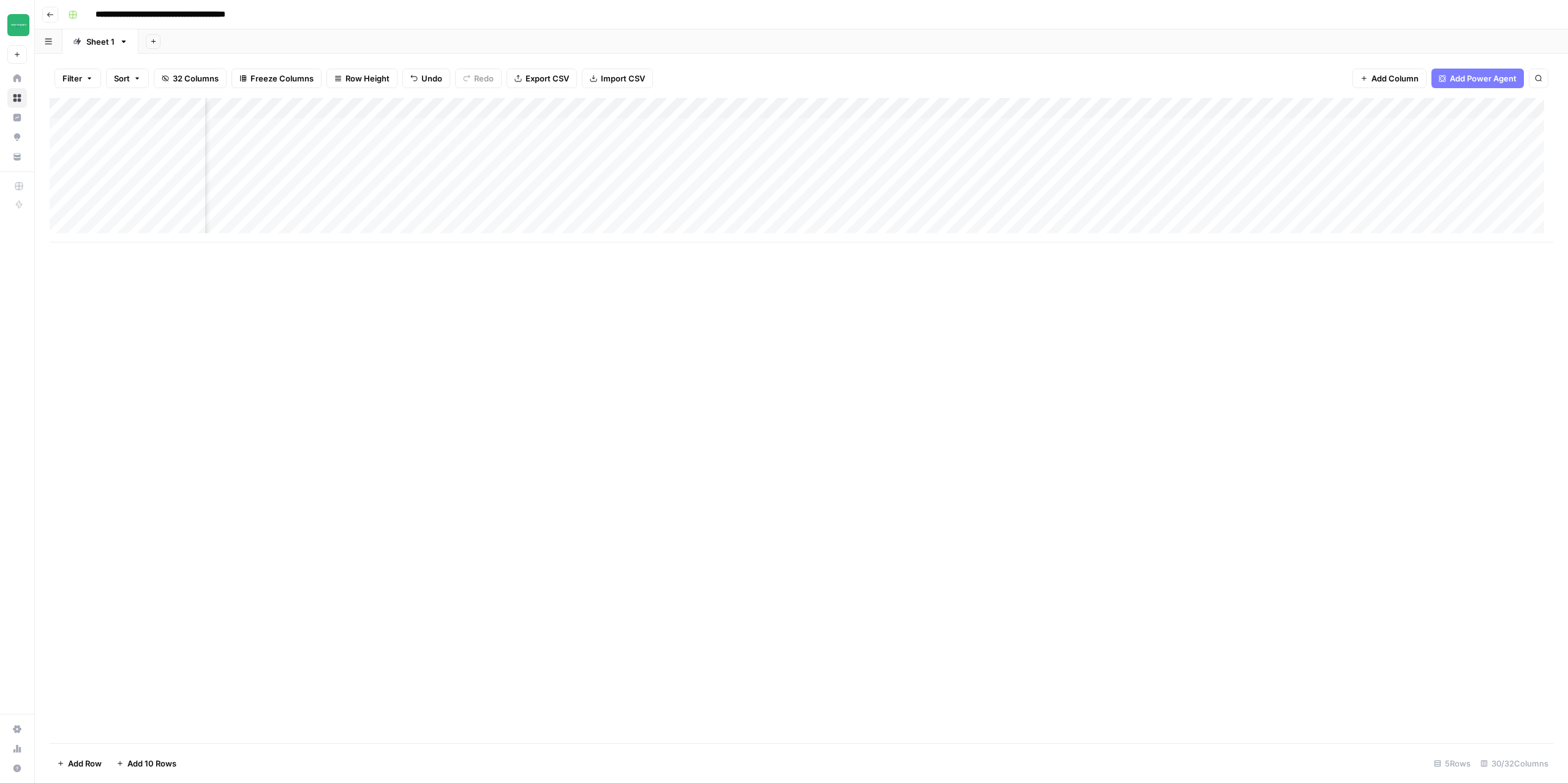
scroll to position [0, 1004]
click at [603, 149] on div "Add Column" at bounding box center [802, 170] width 1504 height 145
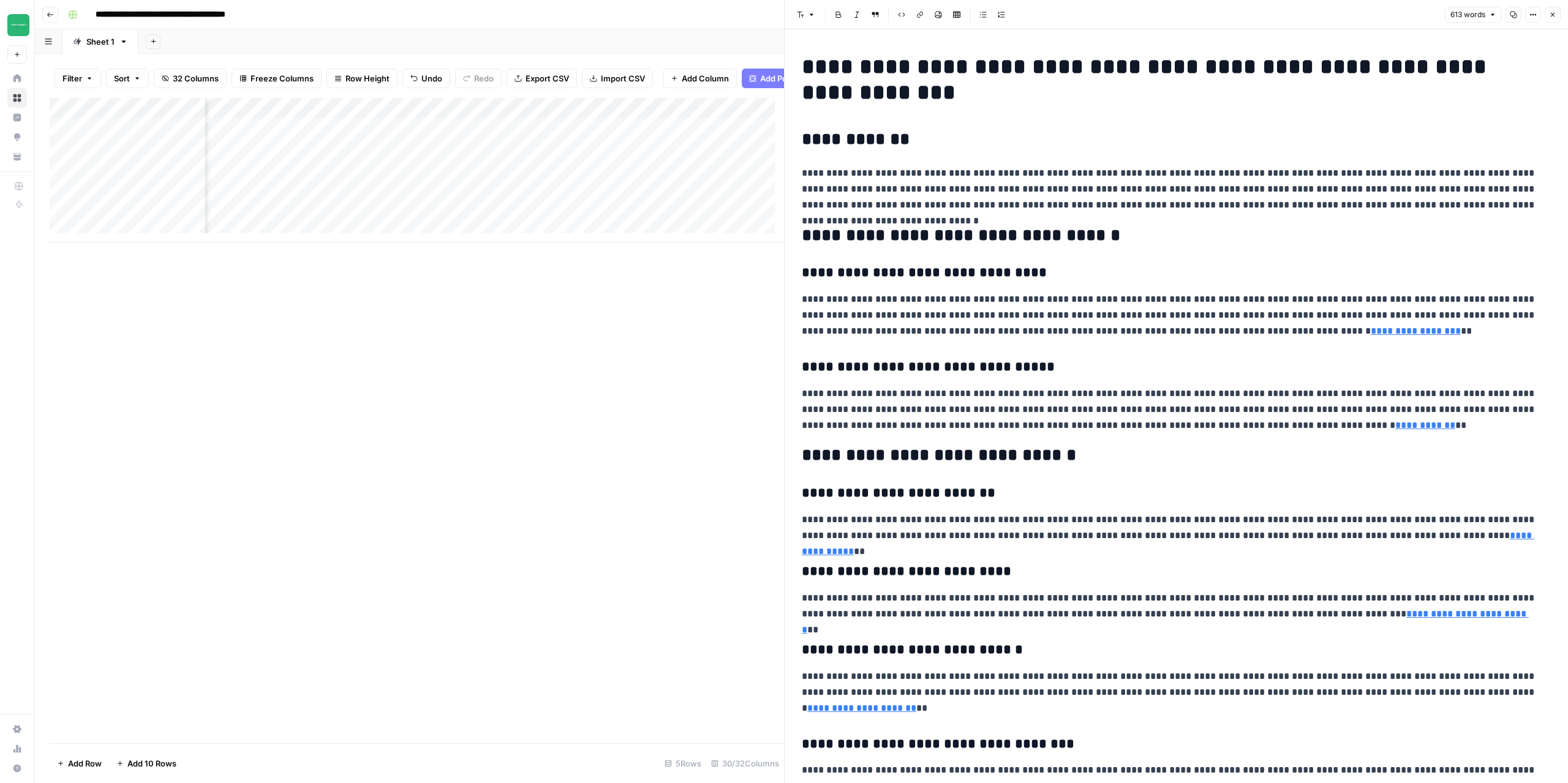
click at [1555, 17] on icon "button" at bounding box center [1553, 15] width 8 height 8
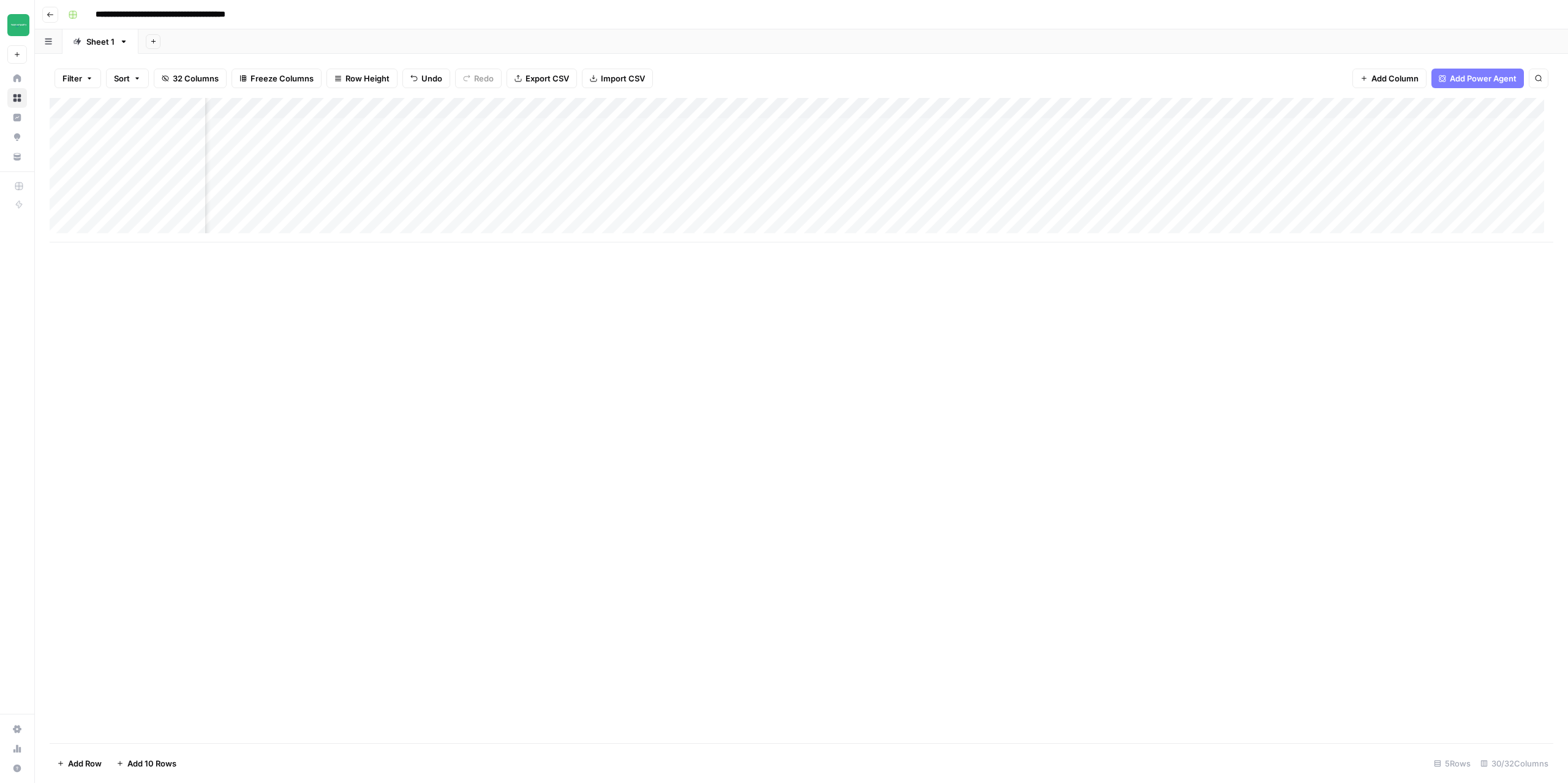
scroll to position [0, 1175]
click at [672, 148] on div "Add Column" at bounding box center [802, 170] width 1504 height 145
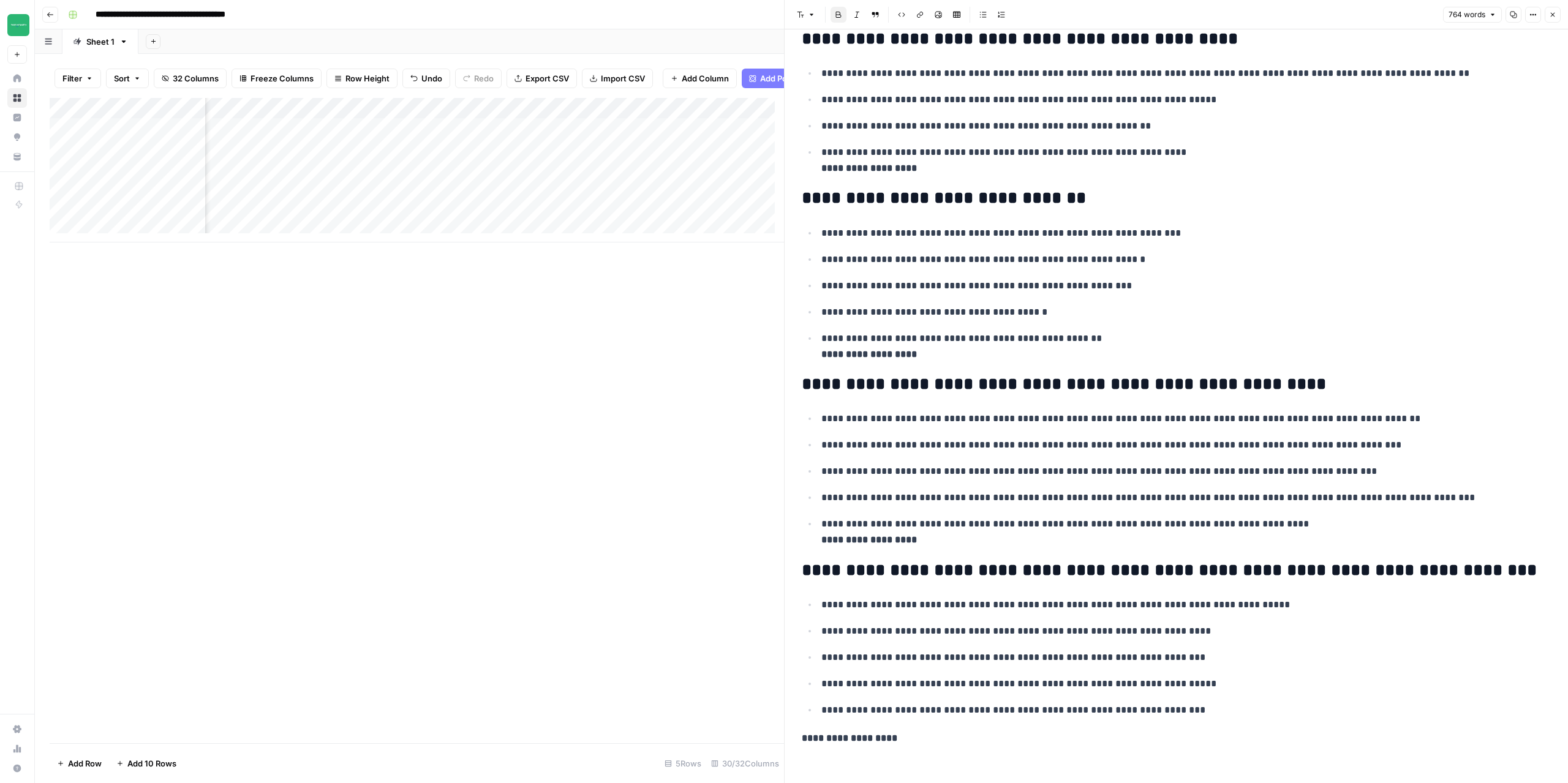
scroll to position [1461, 0]
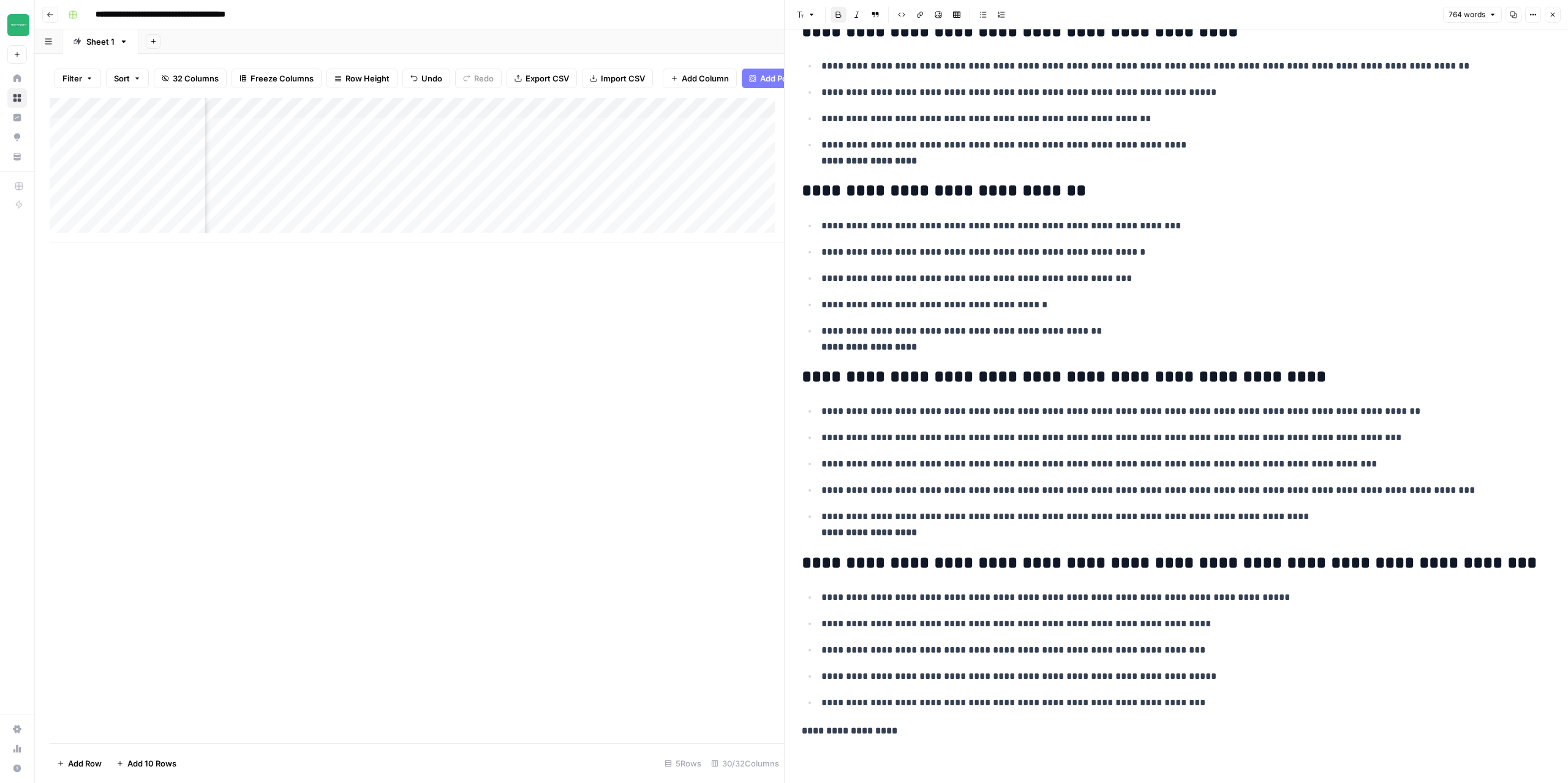
click at [1558, 18] on button "Close" at bounding box center [1552, 14] width 16 height 16
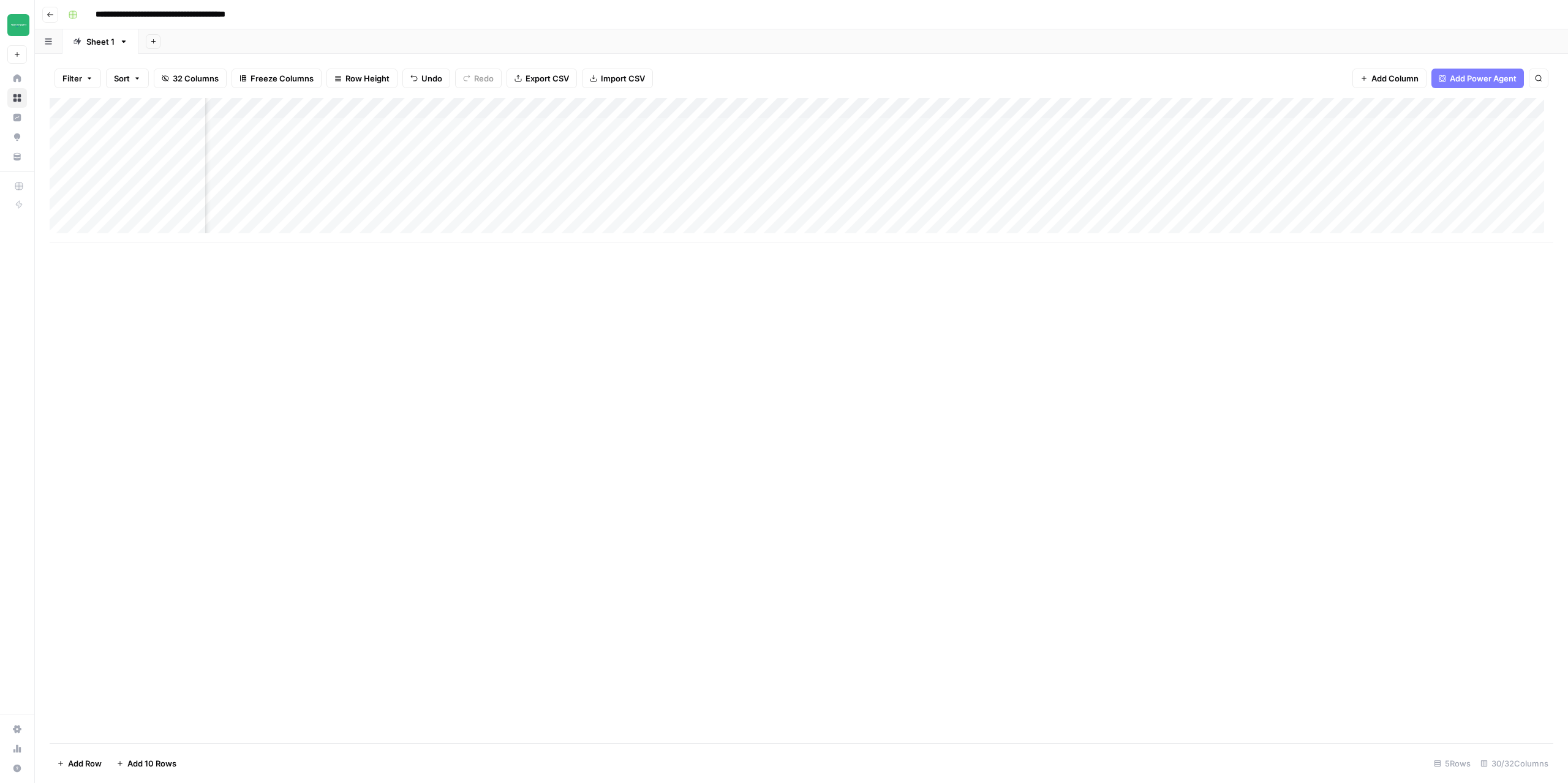
scroll to position [0, 2071]
click at [1244, 173] on div "Add Column" at bounding box center [802, 170] width 1504 height 145
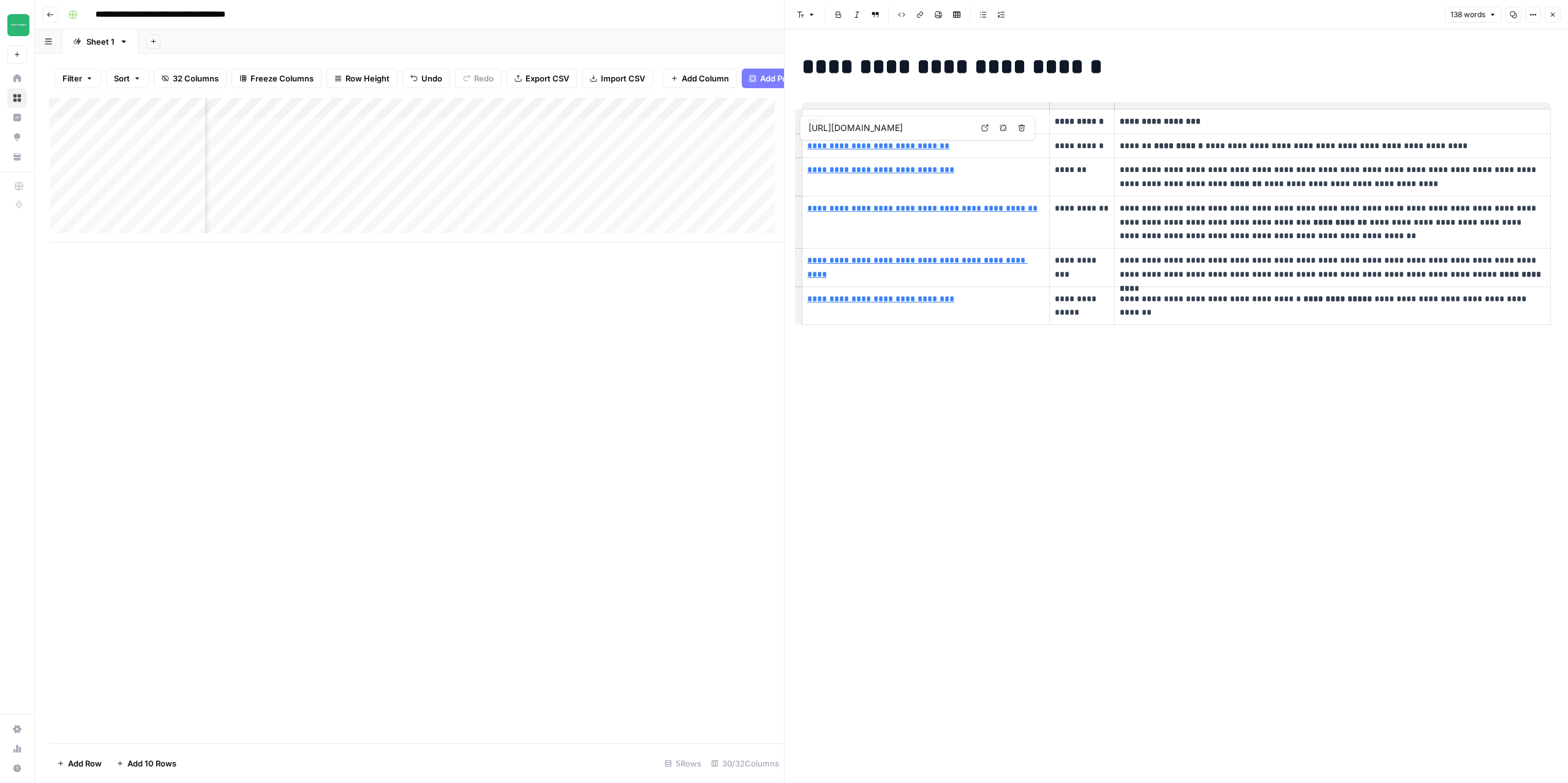
type input "[URL][DOMAIN_NAME]"
click at [1553, 17] on icon "button" at bounding box center [1553, 15] width 8 height 8
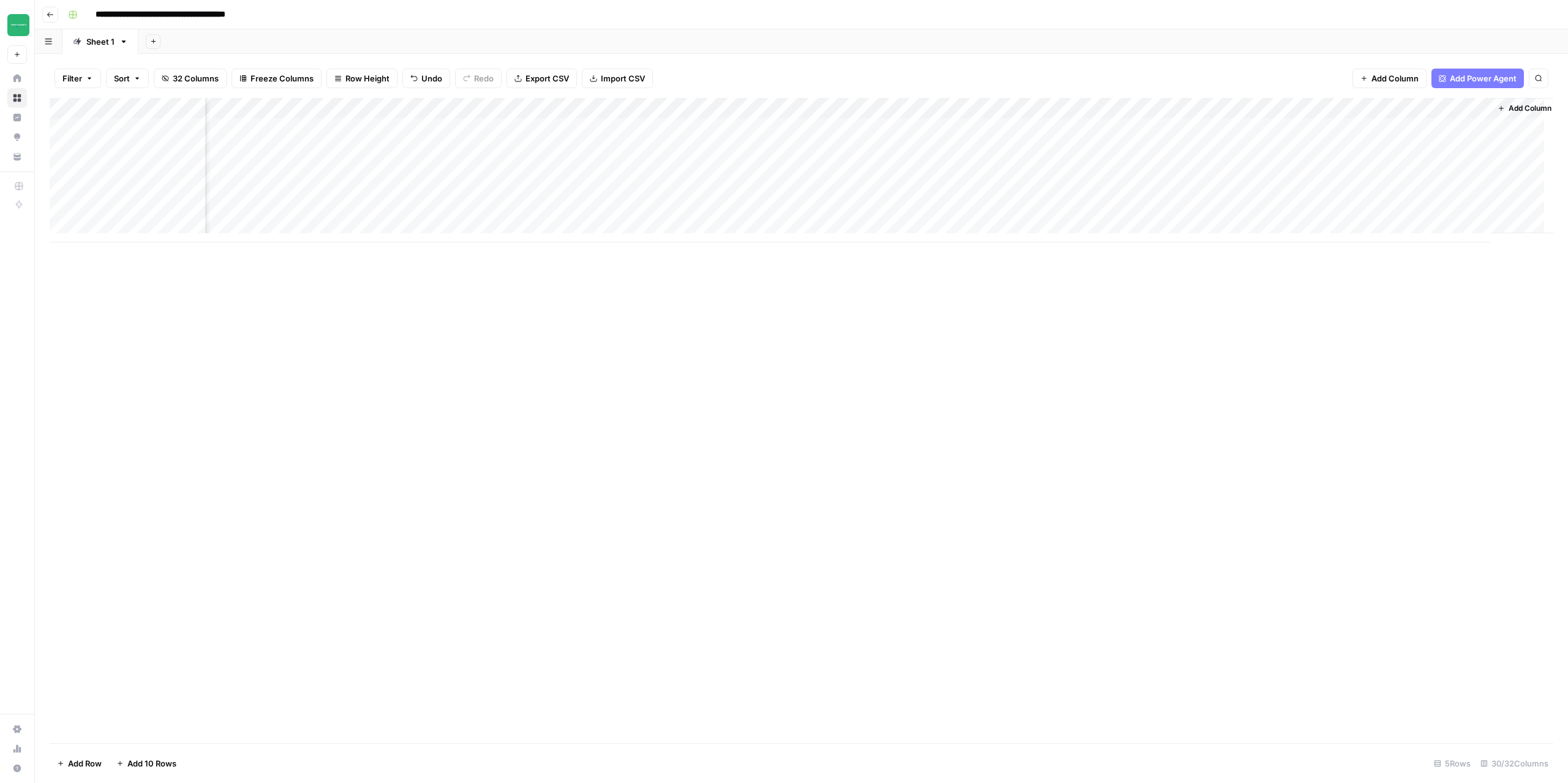
scroll to position [0, 2071]
click at [1464, 171] on div "Add Column" at bounding box center [802, 170] width 1504 height 145
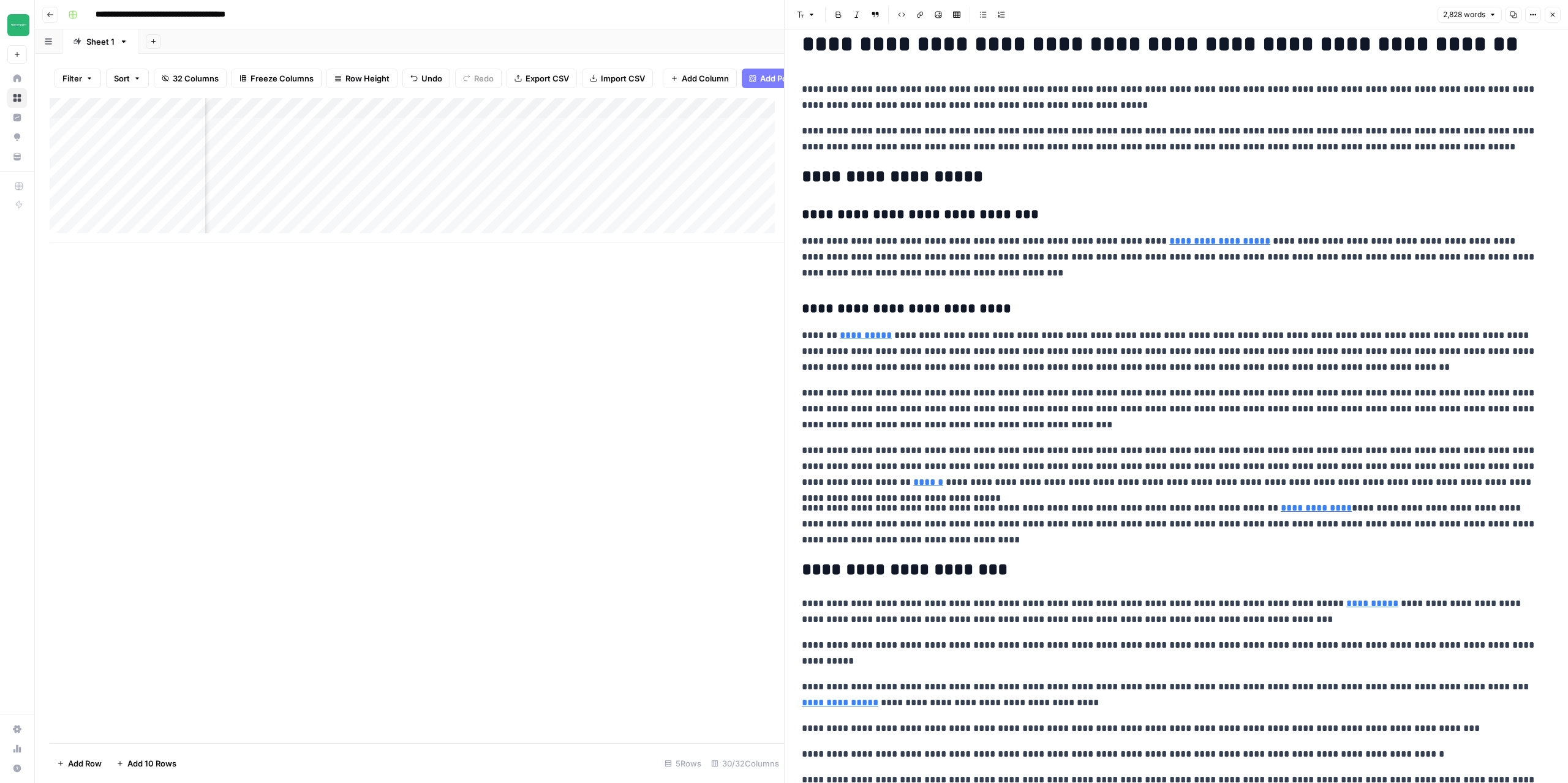
scroll to position [61, 0]
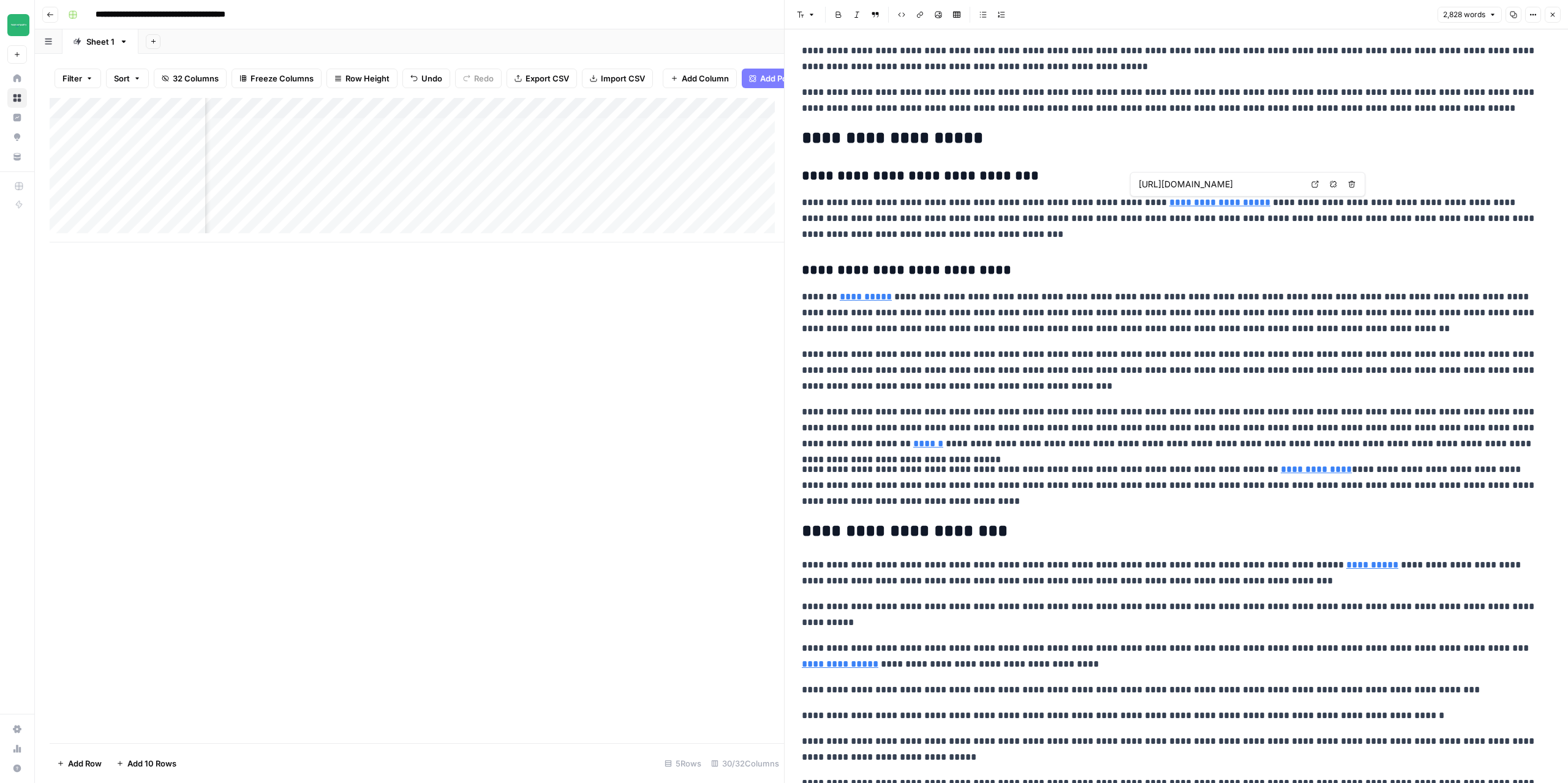
type input "[URL][DOMAIN_NAME]"
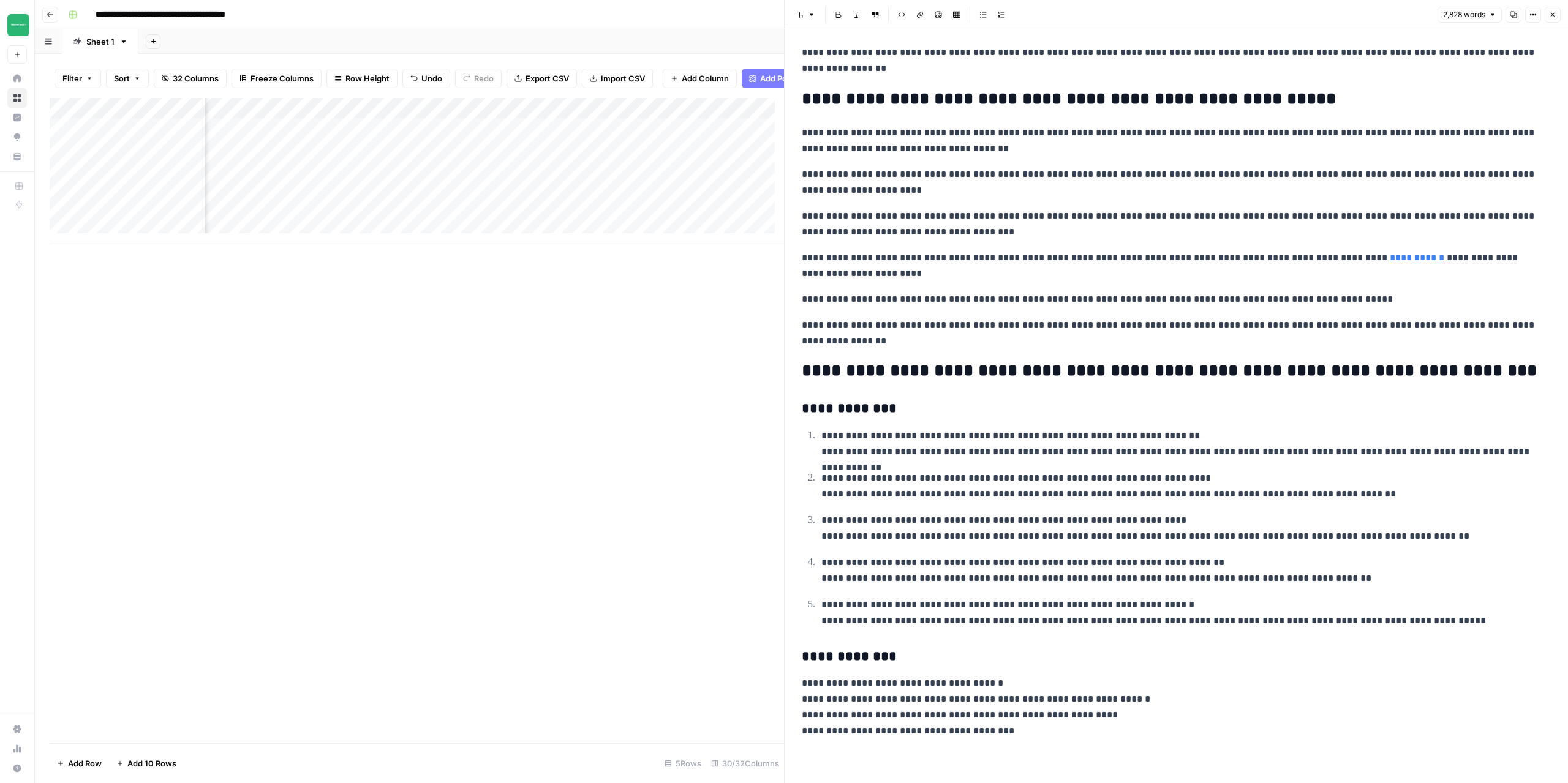
scroll to position [3980, 0]
drag, startPoint x: 873, startPoint y: 382, endPoint x: 1449, endPoint y: 639, distance: 630.7
click at [1414, 494] on p "**********" at bounding box center [1181, 487] width 720 height 32
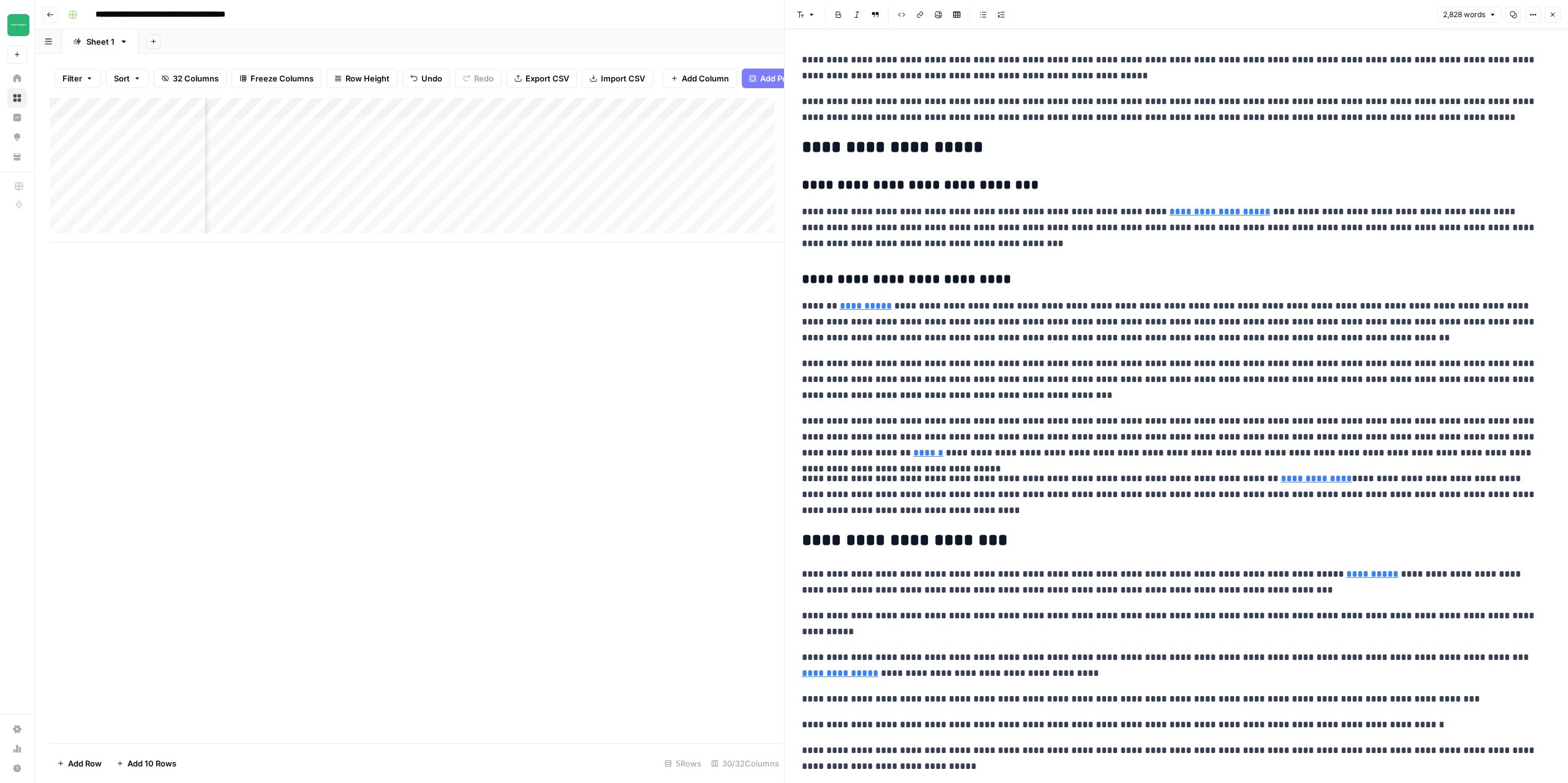
scroll to position [0, 0]
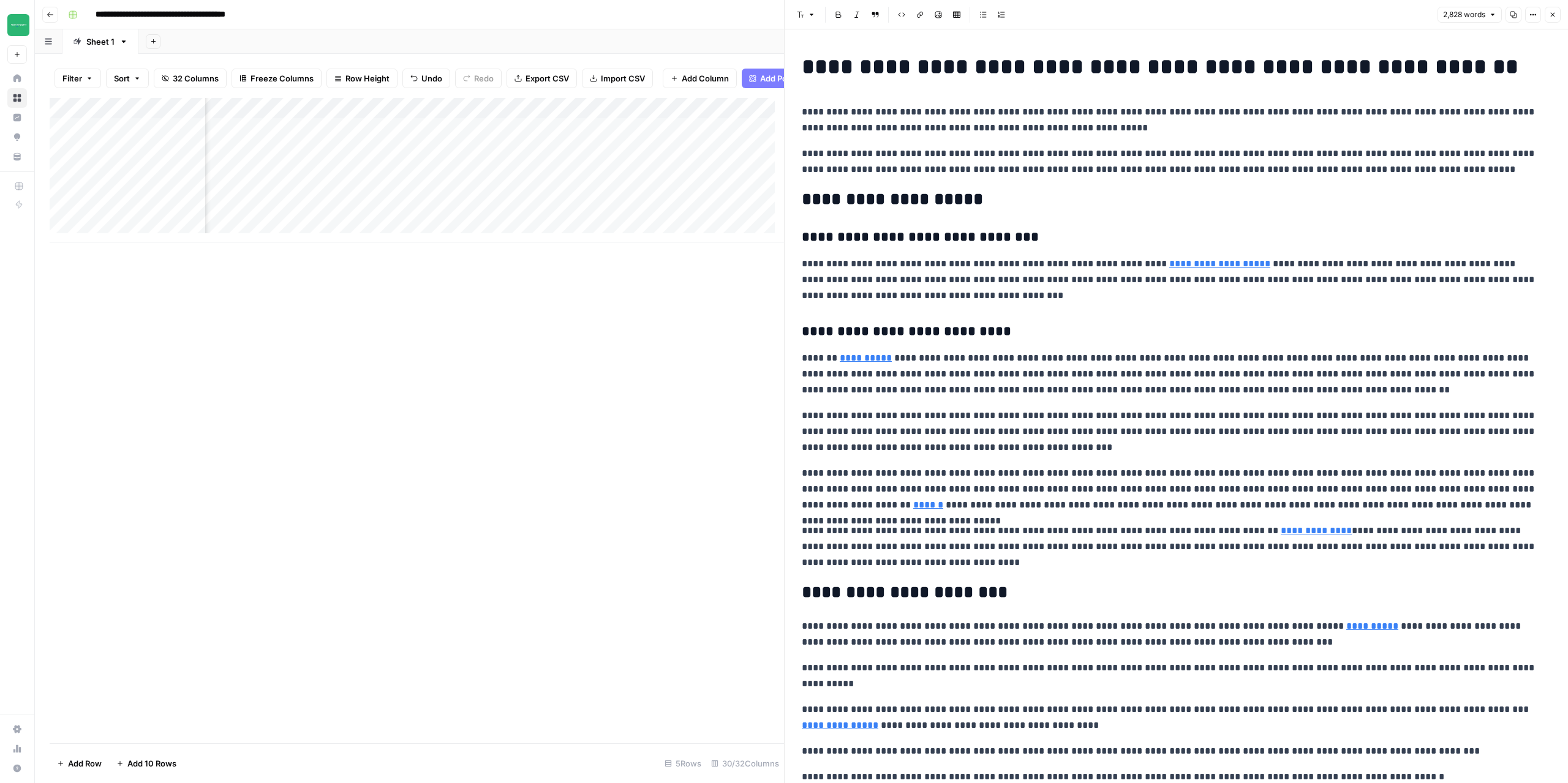
click at [1558, 18] on button "Close" at bounding box center [1552, 14] width 16 height 16
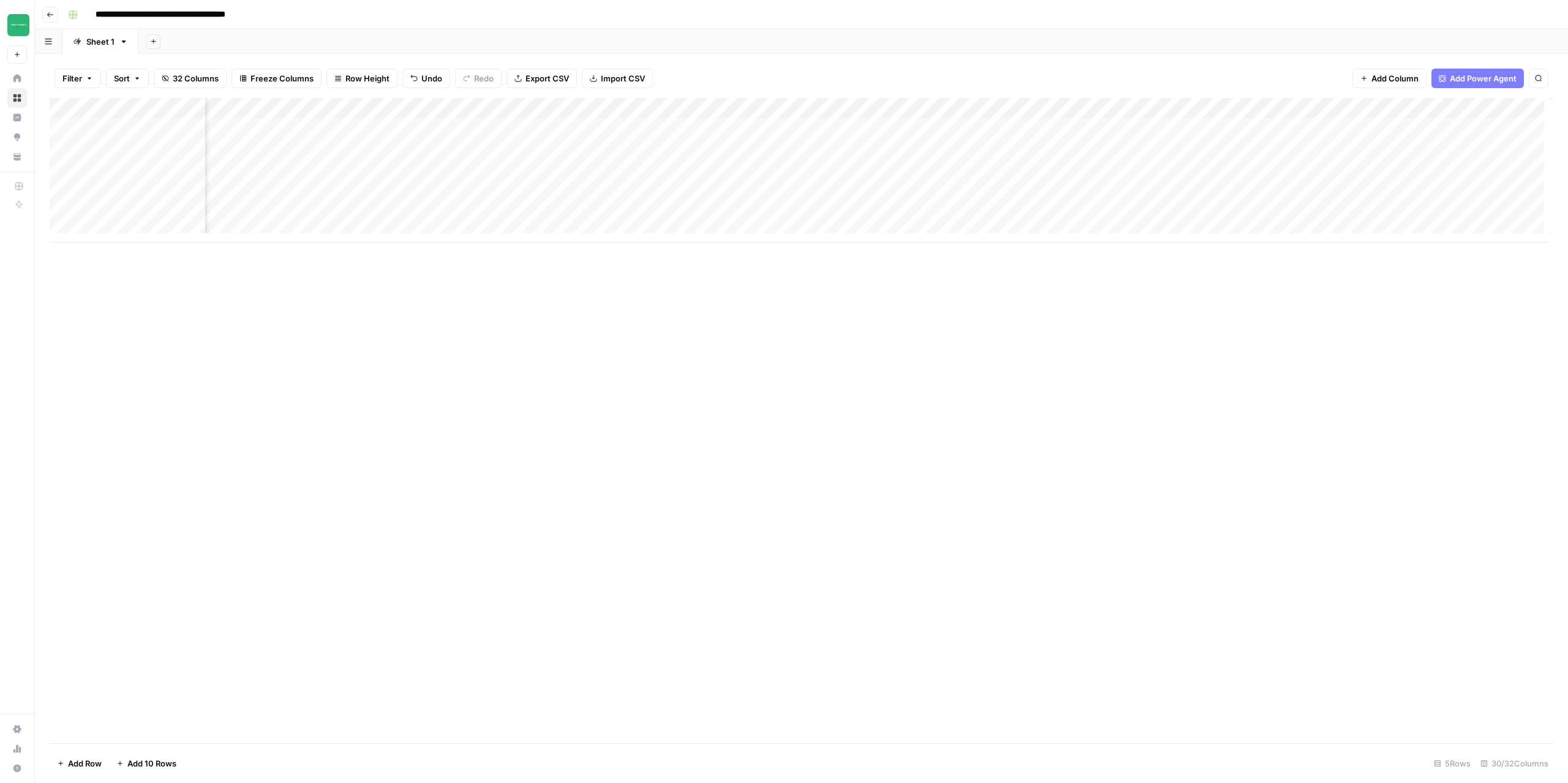
scroll to position [0, 2071]
click at [1504, 109] on span "Add Column" at bounding box center [1526, 108] width 43 height 11
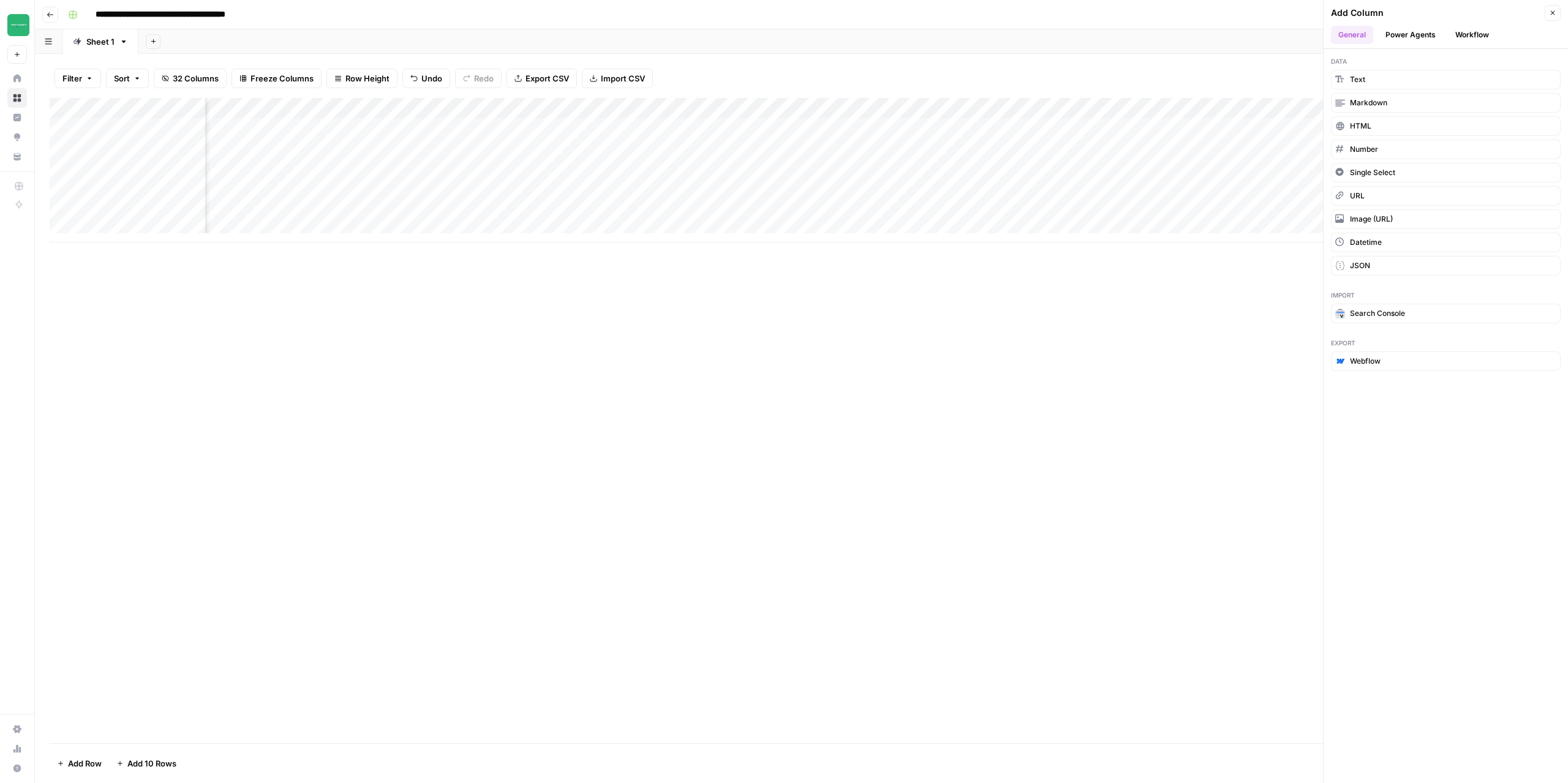
click at [1410, 32] on button "Power Agents" at bounding box center [1410, 35] width 65 height 19
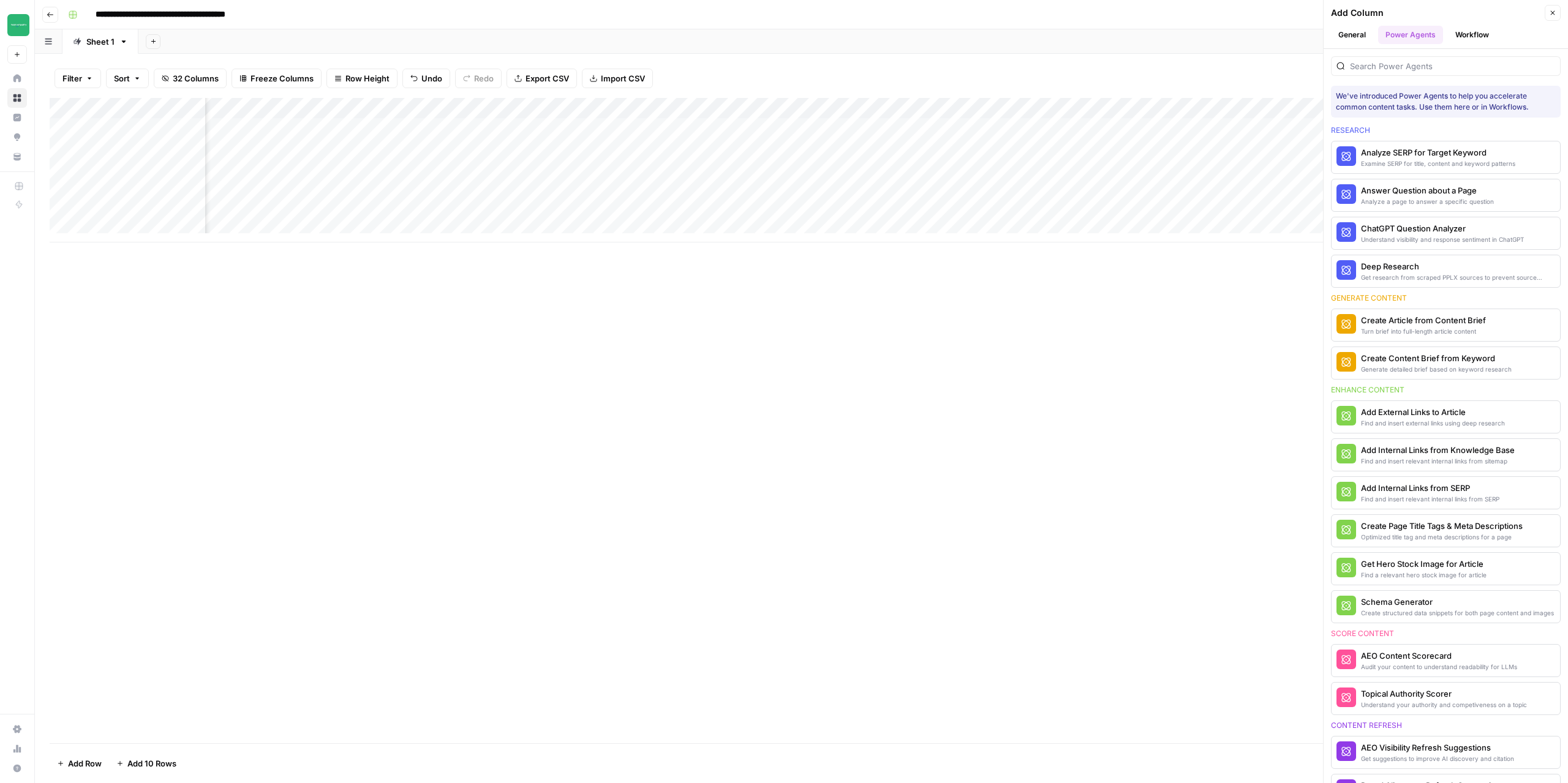
scroll to position [0, 214]
click at [1044, 283] on div "Add Column" at bounding box center [802, 421] width 1504 height 646
click at [1549, 13] on icon "button" at bounding box center [1553, 13] width 8 height 8
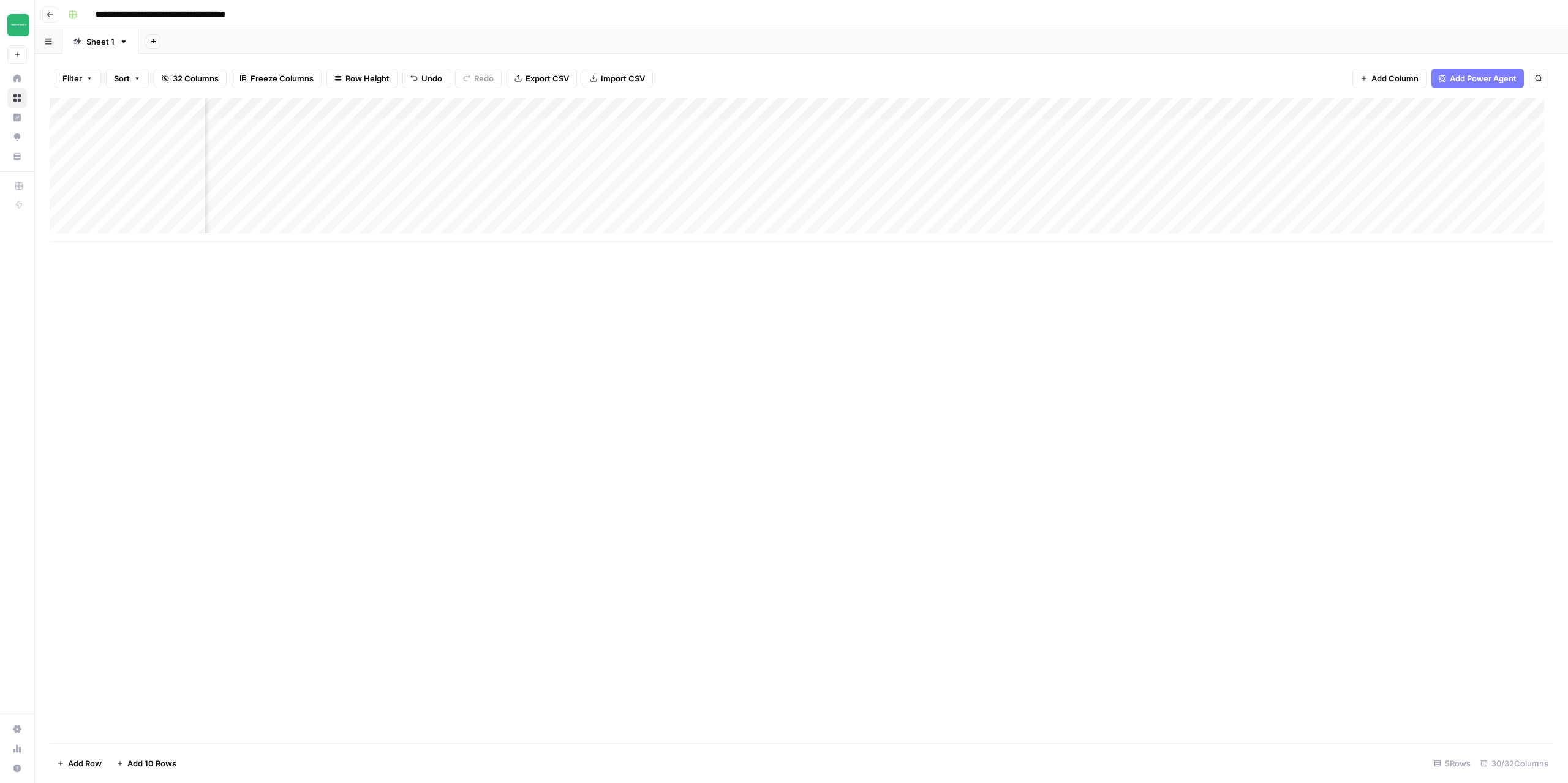
scroll to position [0, 393]
click at [1128, 405] on div "Add Column" at bounding box center [802, 421] width 1504 height 646
click at [1007, 413] on div "Add Column" at bounding box center [802, 421] width 1504 height 646
drag, startPoint x: 906, startPoint y: 300, endPoint x: 760, endPoint y: 306, distance: 146.1
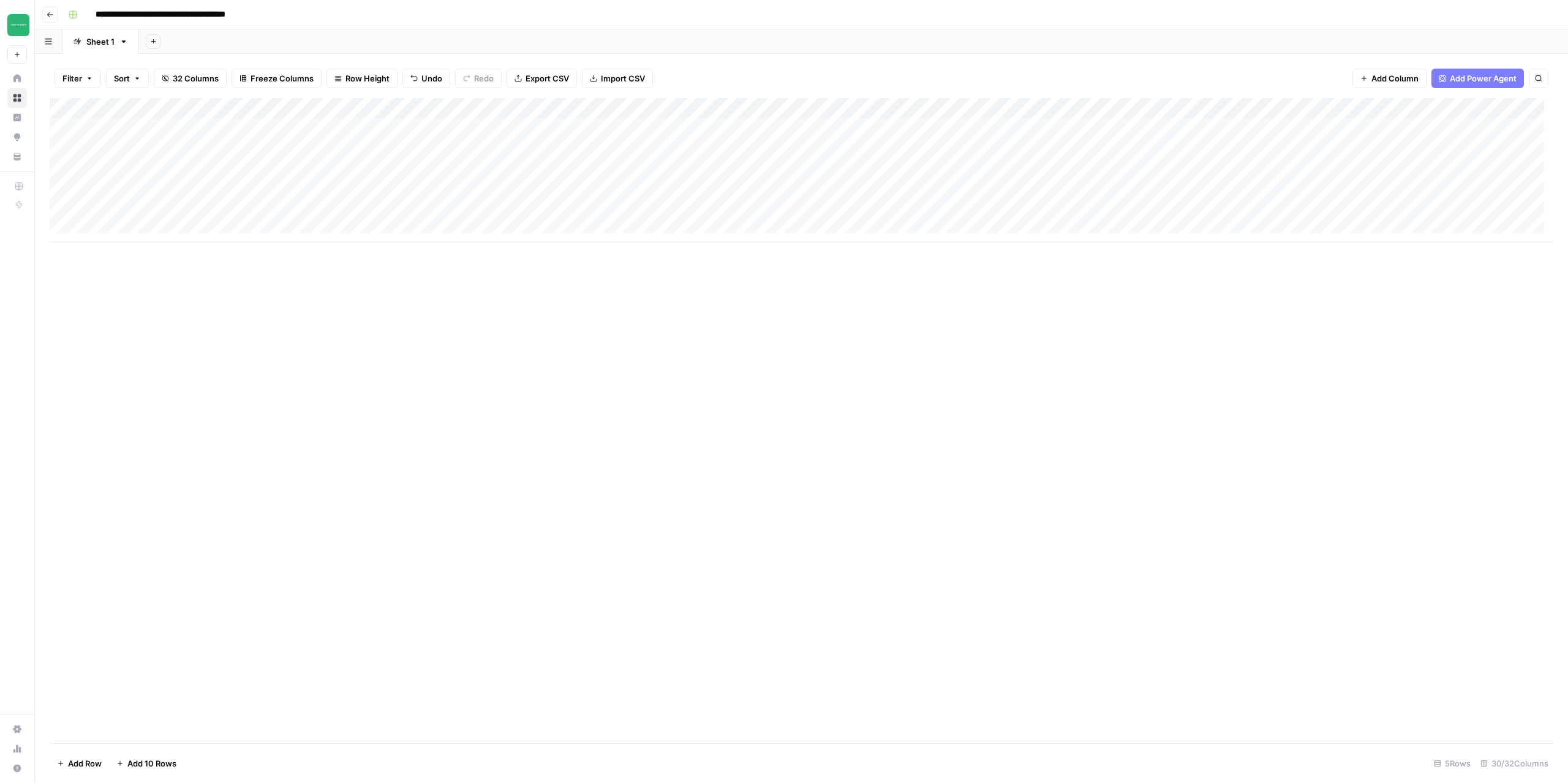
click at [904, 302] on div "Add Column" at bounding box center [802, 421] width 1504 height 646
click at [997, 407] on div "Add Column" at bounding box center [802, 421] width 1504 height 646
click at [767, 356] on div "Add Column" at bounding box center [802, 421] width 1504 height 646
click at [812, 128] on div "Add Column" at bounding box center [802, 170] width 1504 height 145
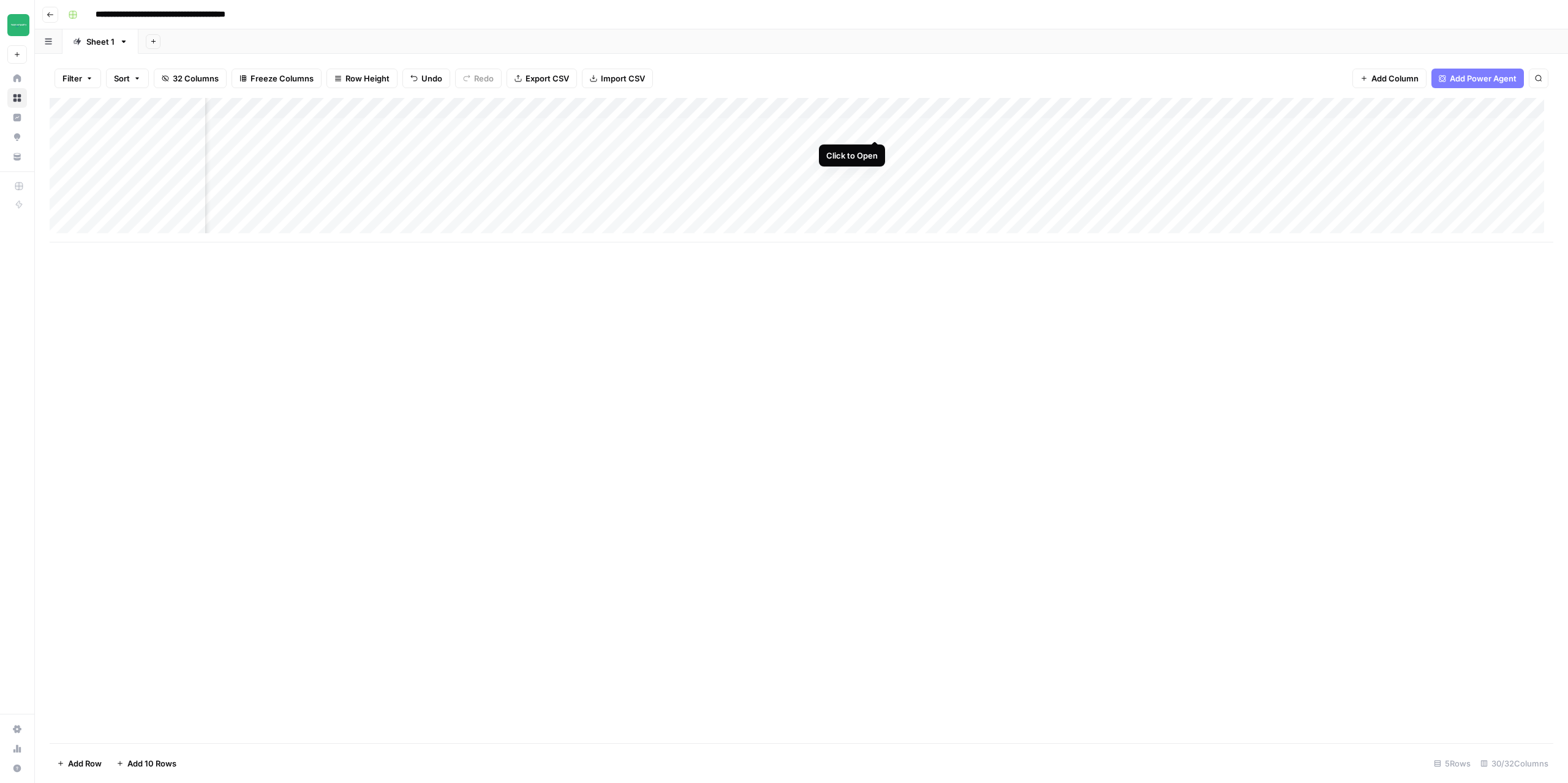
click at [873, 130] on div "Add Column" at bounding box center [802, 170] width 1504 height 145
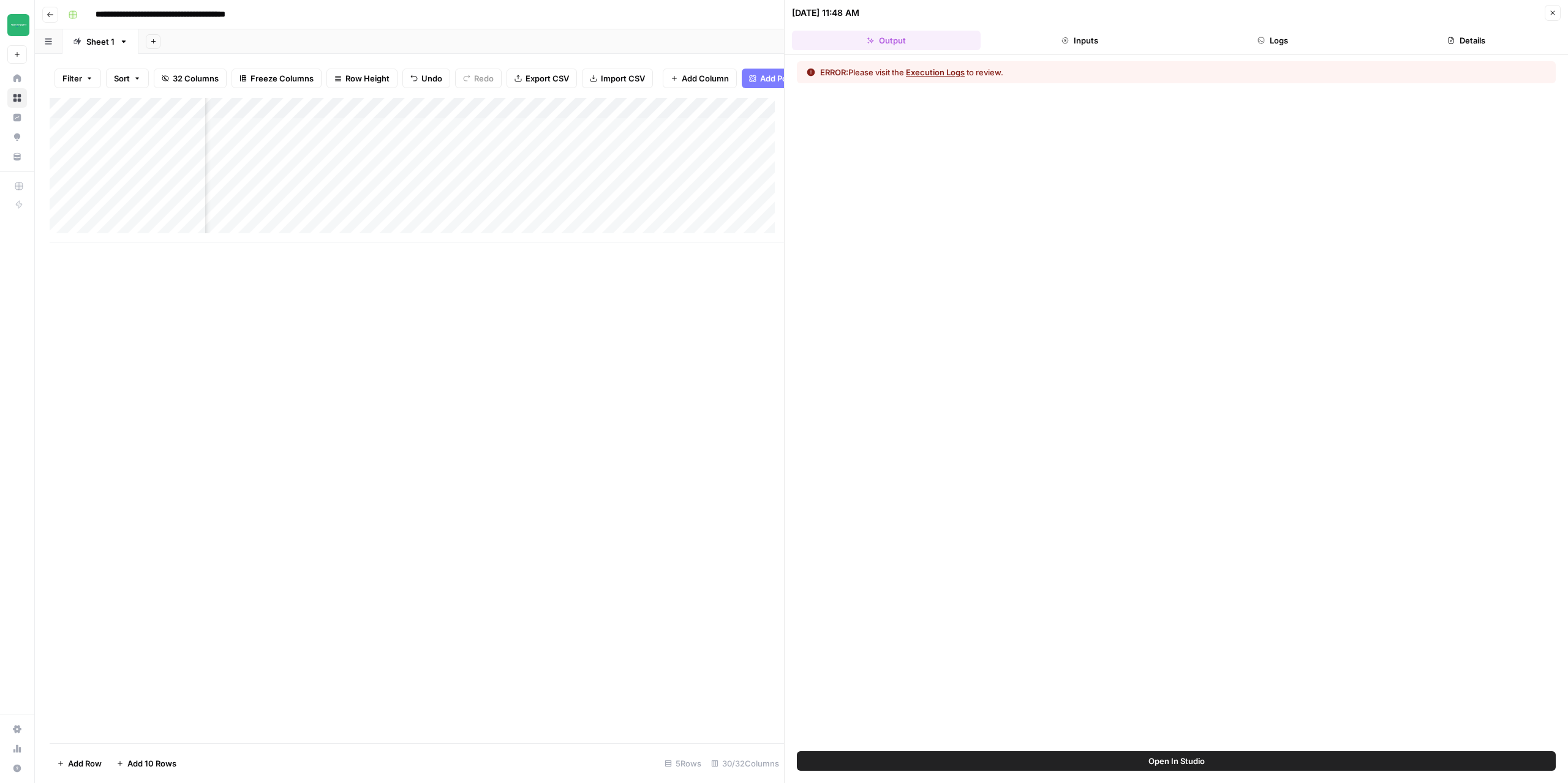
click at [939, 70] on button "Execution Logs" at bounding box center [936, 72] width 58 height 12
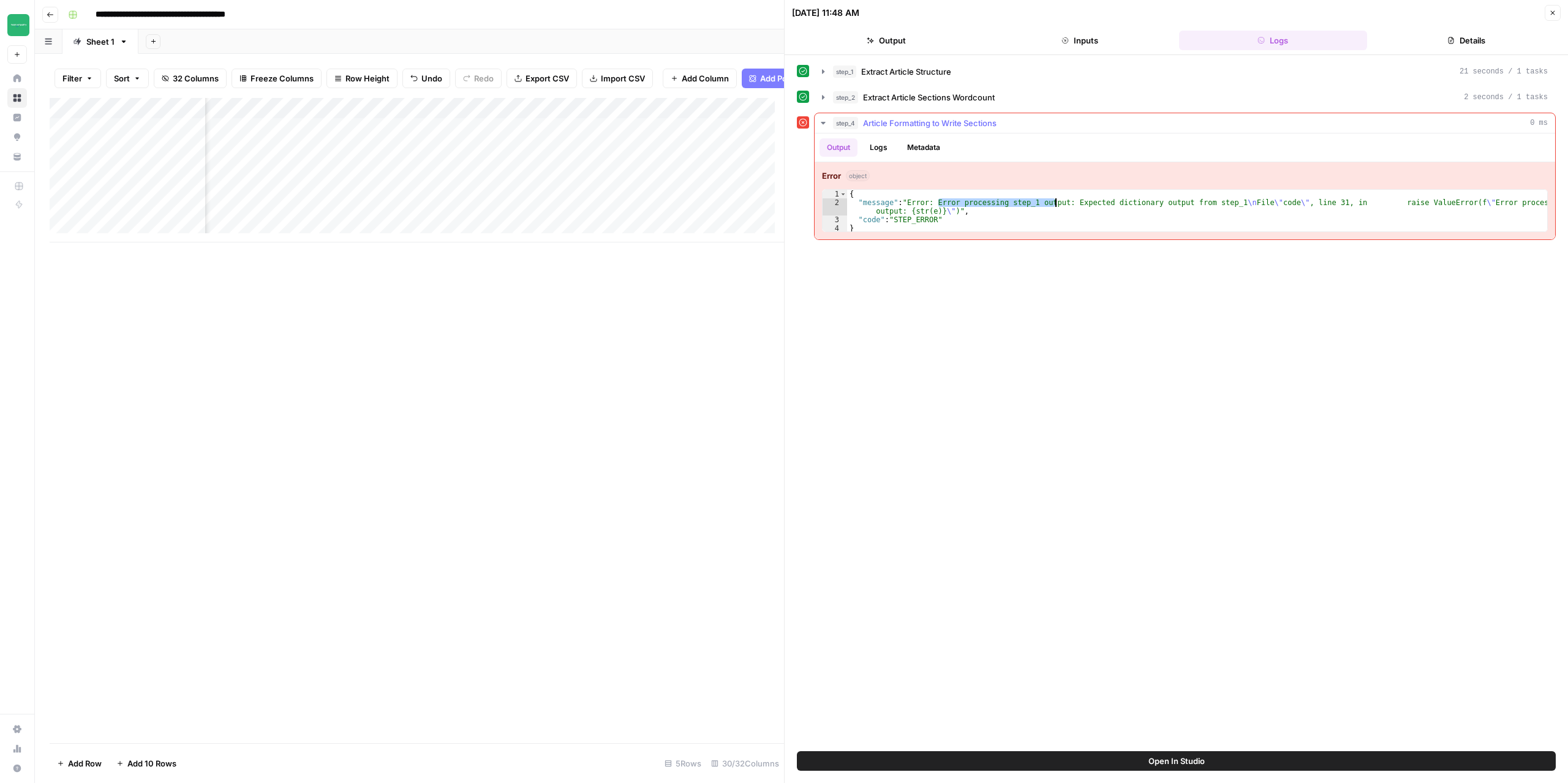
drag, startPoint x: 937, startPoint y: 204, endPoint x: 1055, endPoint y: 205, distance: 118.0
click at [1055, 205] on div "{ "message" : "Error: Error processing step_1 output: Expected dictionary outpu…" at bounding box center [1197, 220] width 700 height 60
click at [1017, 281] on div "**********" at bounding box center [1176, 403] width 759 height 684
click at [1022, 198] on div "{ "message" : "Error: Error processing step_1 output: Expected dictionary outpu…" at bounding box center [1197, 220] width 700 height 60
click at [996, 206] on div "{ "message" : "Error: Error processing step_1 output: Expected dictionary outpu…" at bounding box center [1197, 220] width 700 height 60
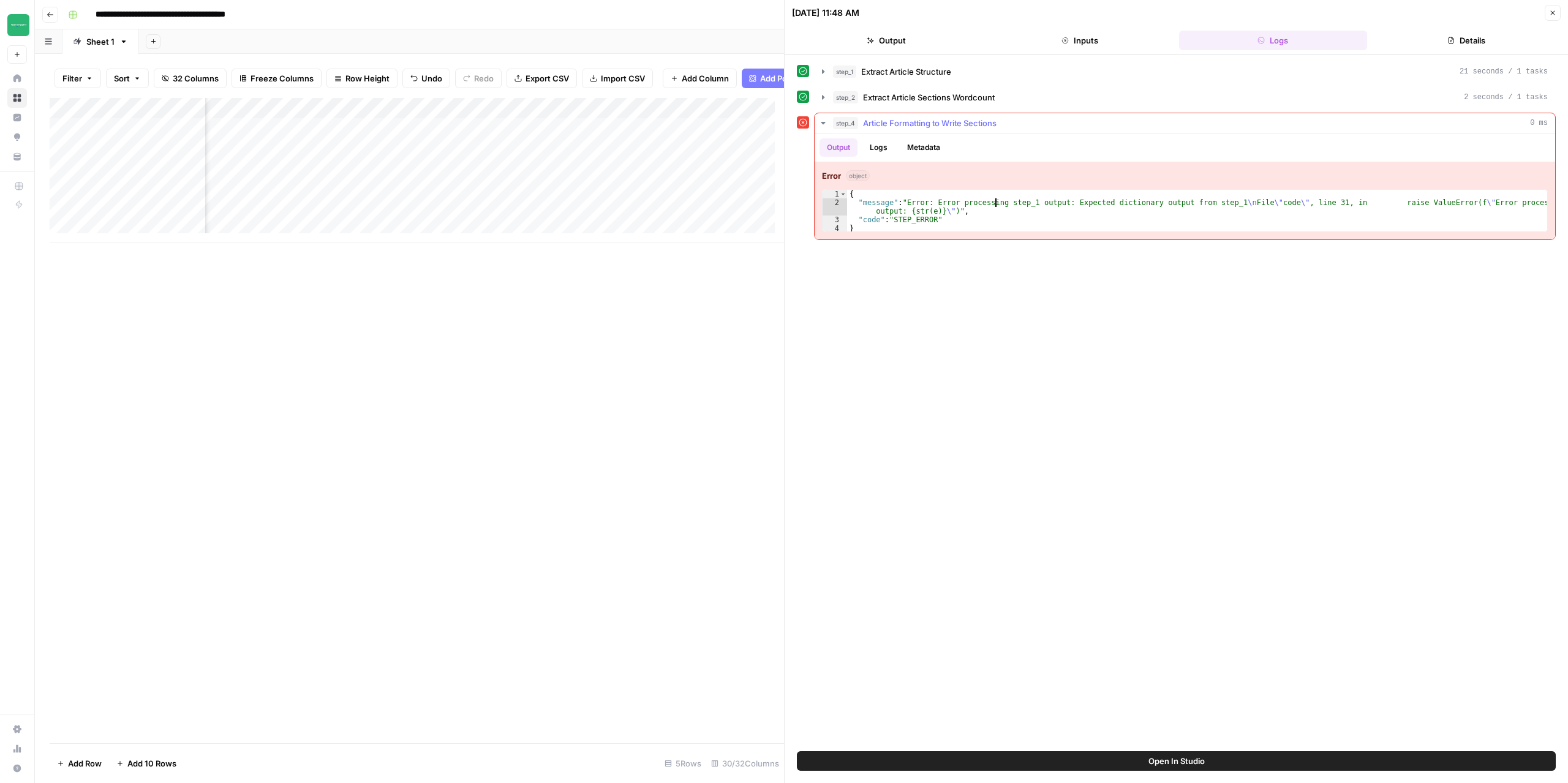
click at [968, 218] on div "{ "message" : "Error: Error processing step_1 output: Expected dictionary outpu…" at bounding box center [1197, 220] width 700 height 60
type textarea "**********"
click at [405, 117] on div "Add Column" at bounding box center [417, 170] width 734 height 145
click at [346, 237] on span "Edit Workflow" at bounding box center [379, 237] width 107 height 12
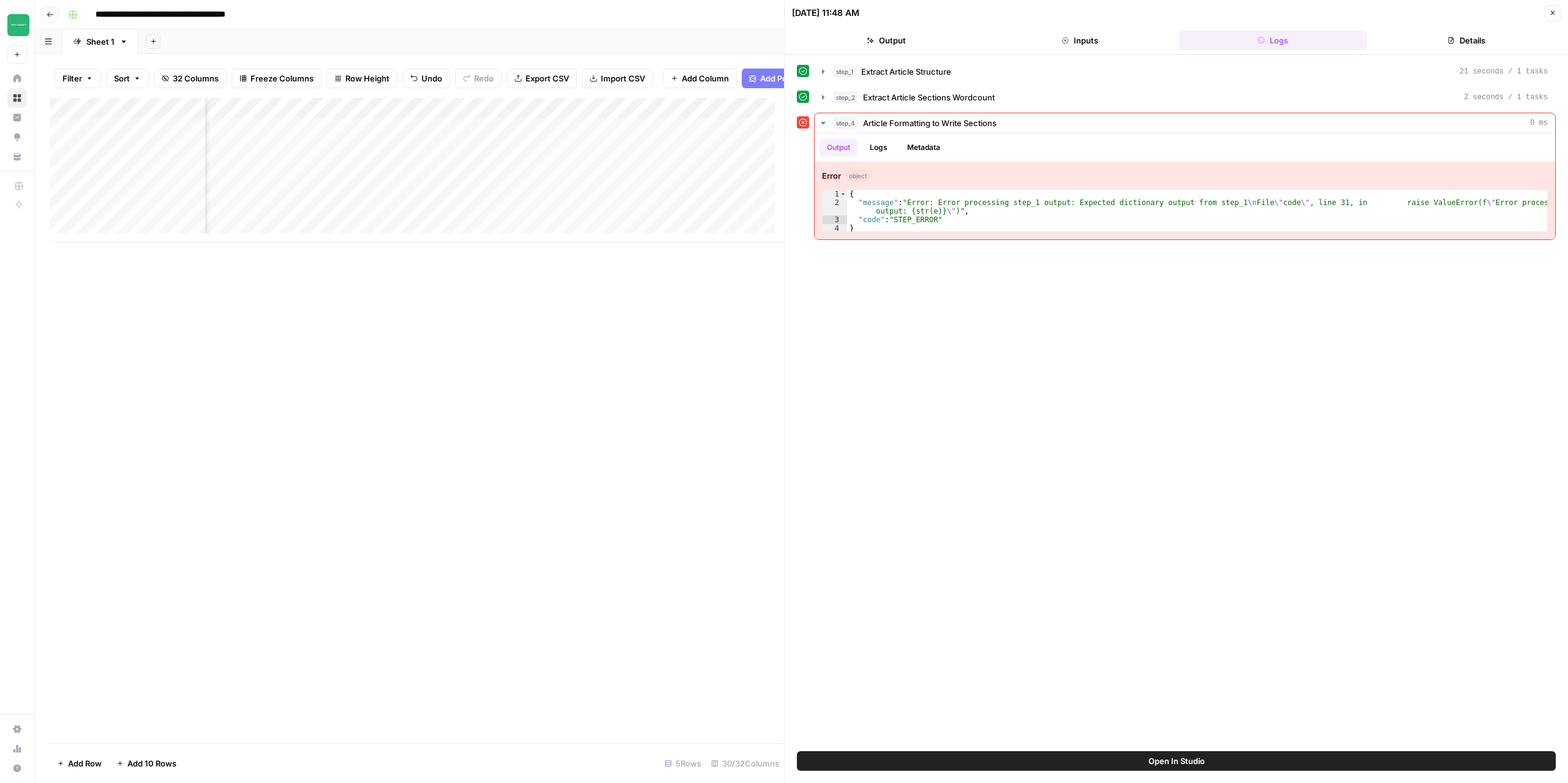
click at [1550, 15] on icon "button" at bounding box center [1553, 13] width 8 height 8
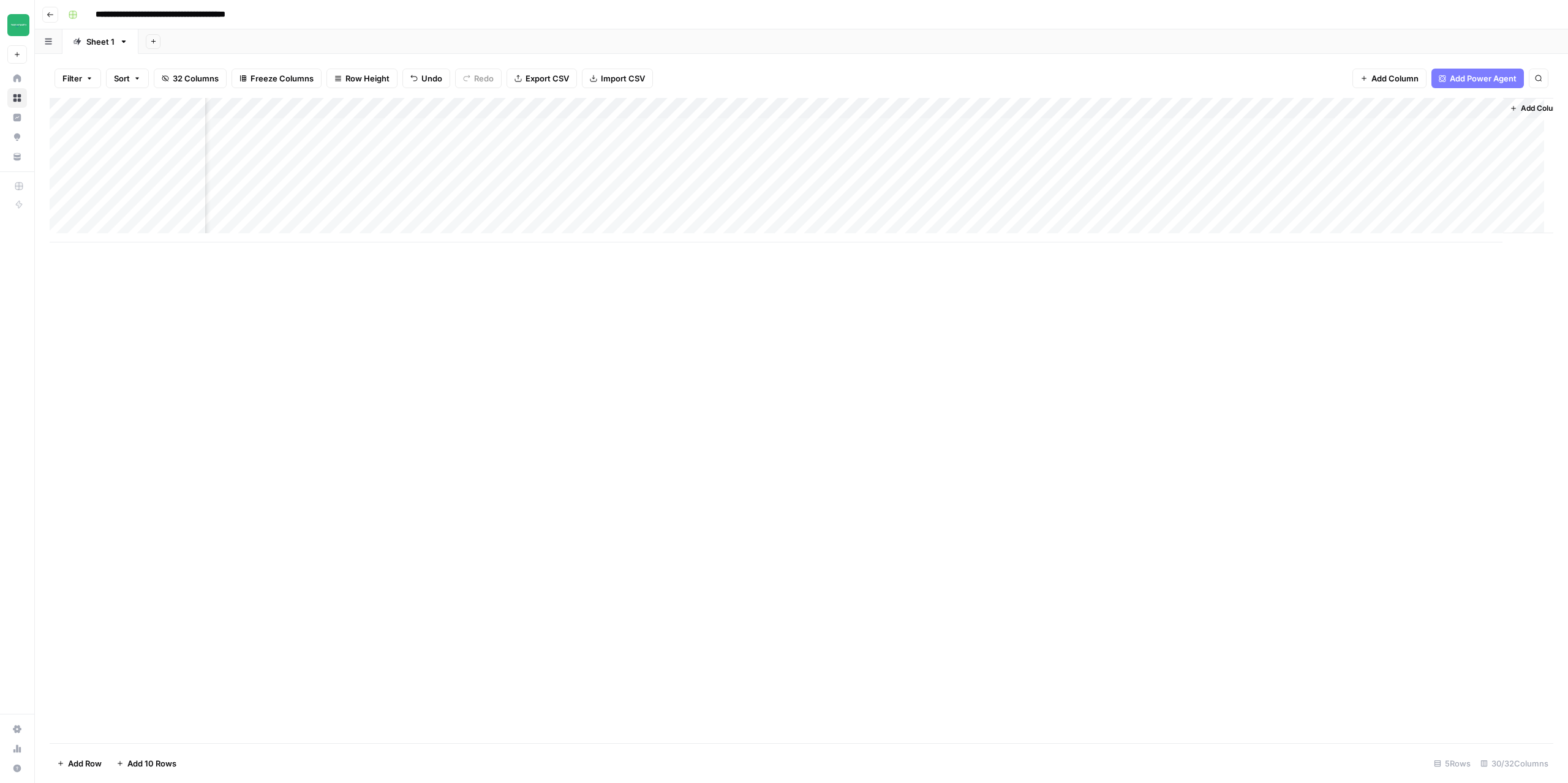
scroll to position [0, 2071]
click at [1512, 103] on span "Add Column" at bounding box center [1526, 108] width 43 height 11
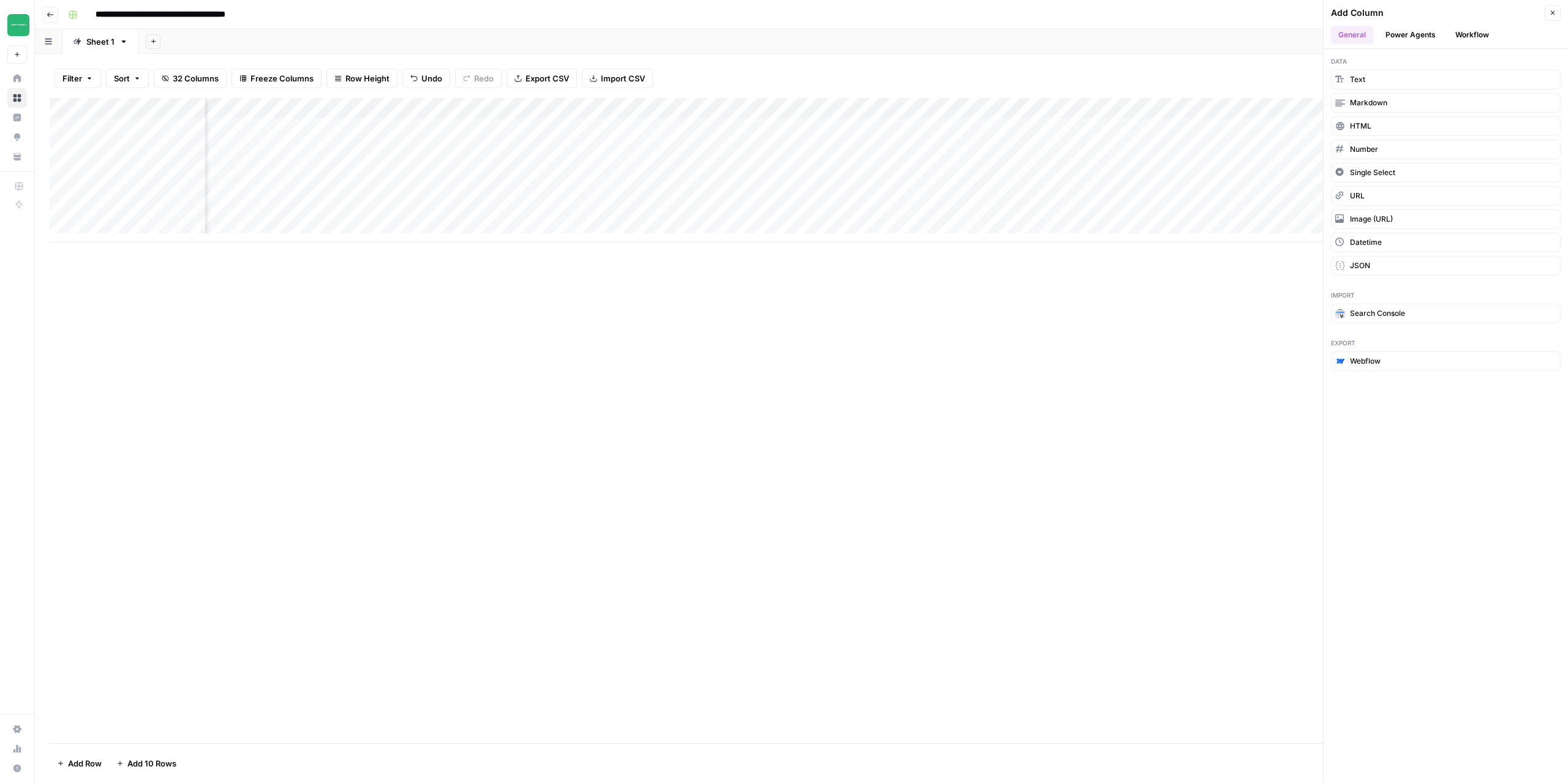
click at [1406, 31] on button "Power Agents" at bounding box center [1410, 35] width 65 height 19
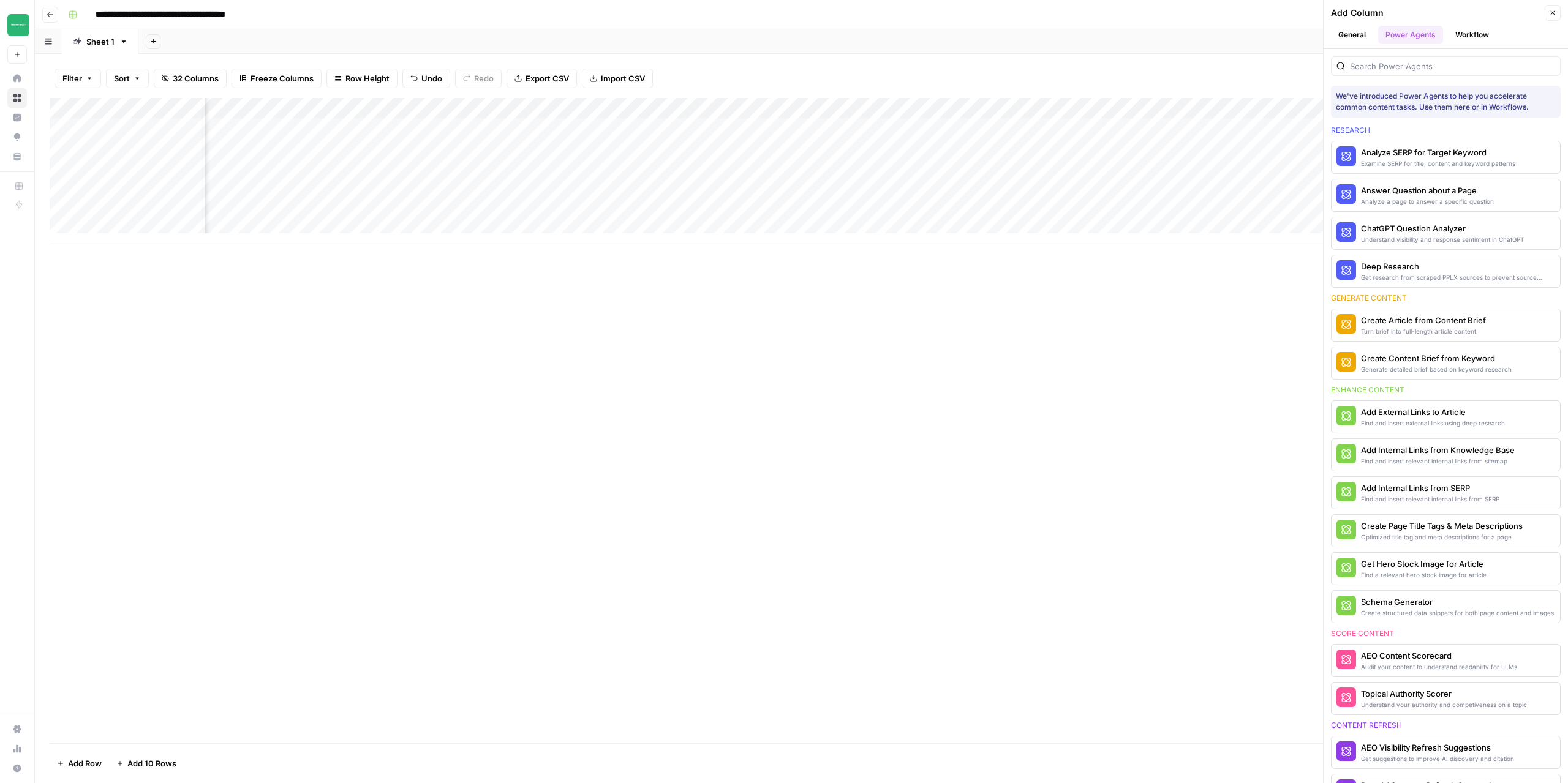
click at [1553, 11] on icon "button" at bounding box center [1553, 13] width 8 height 8
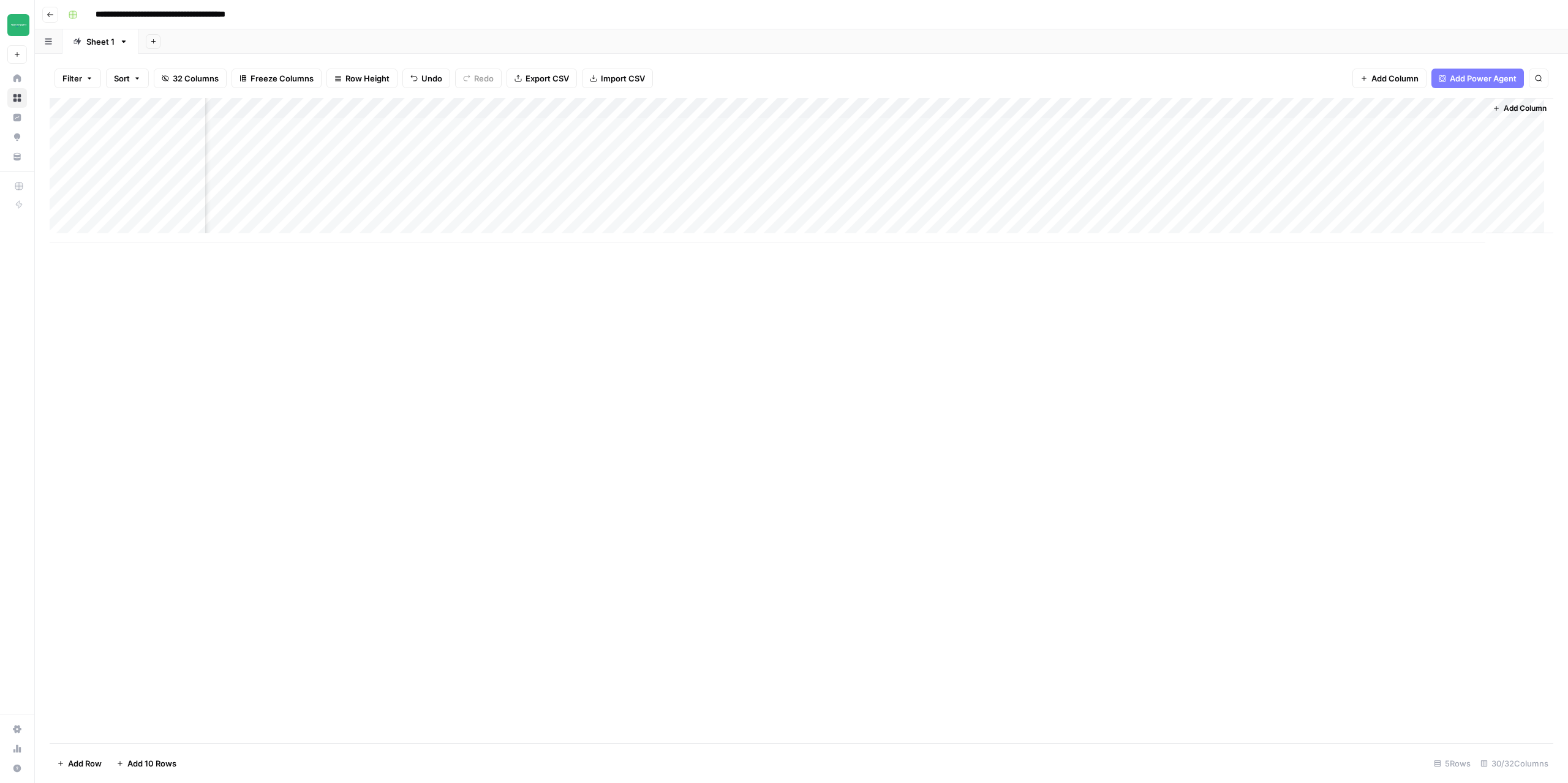
click at [969, 404] on div "Add Column" at bounding box center [802, 421] width 1504 height 646
click at [52, 21] on button "Go back" at bounding box center [50, 14] width 16 height 16
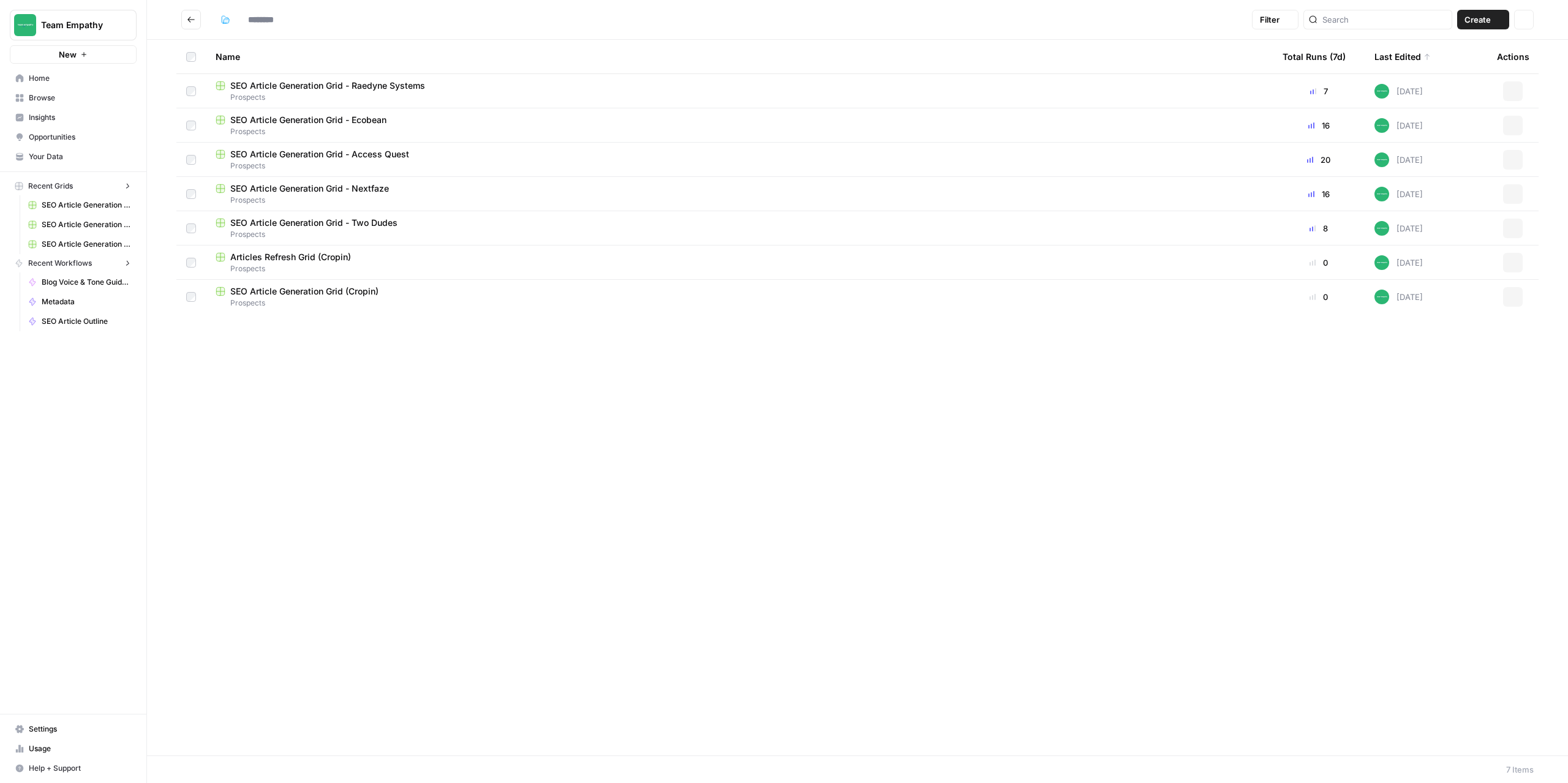
type input "*********"
click at [186, 22] on icon "Go back" at bounding box center [190, 19] width 8 height 8
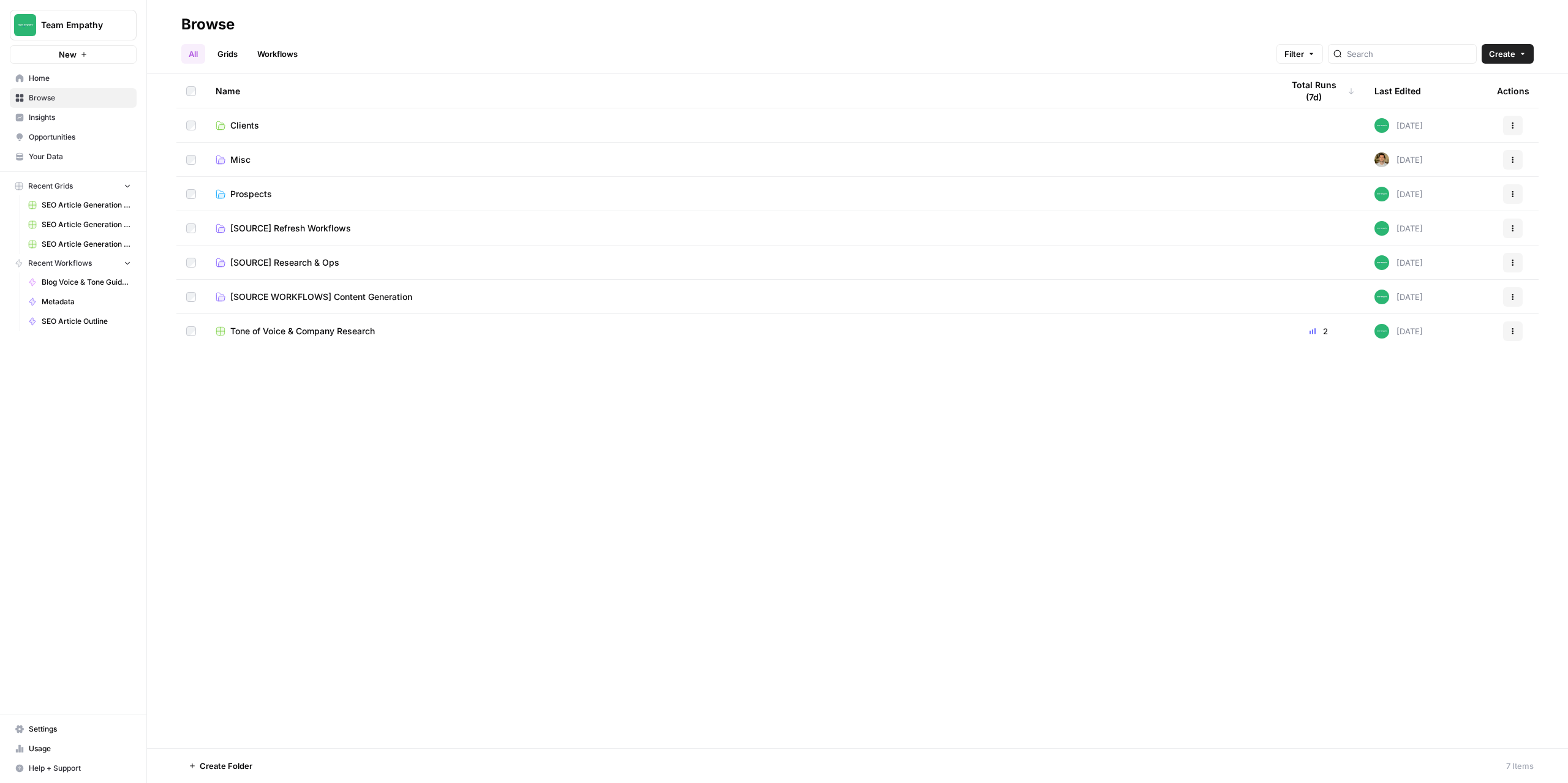
click at [336, 54] on div "All Grids Workflows Filter Create" at bounding box center [857, 48] width 1352 height 29
click at [296, 56] on link "Workflows" at bounding box center [278, 54] width 56 height 20
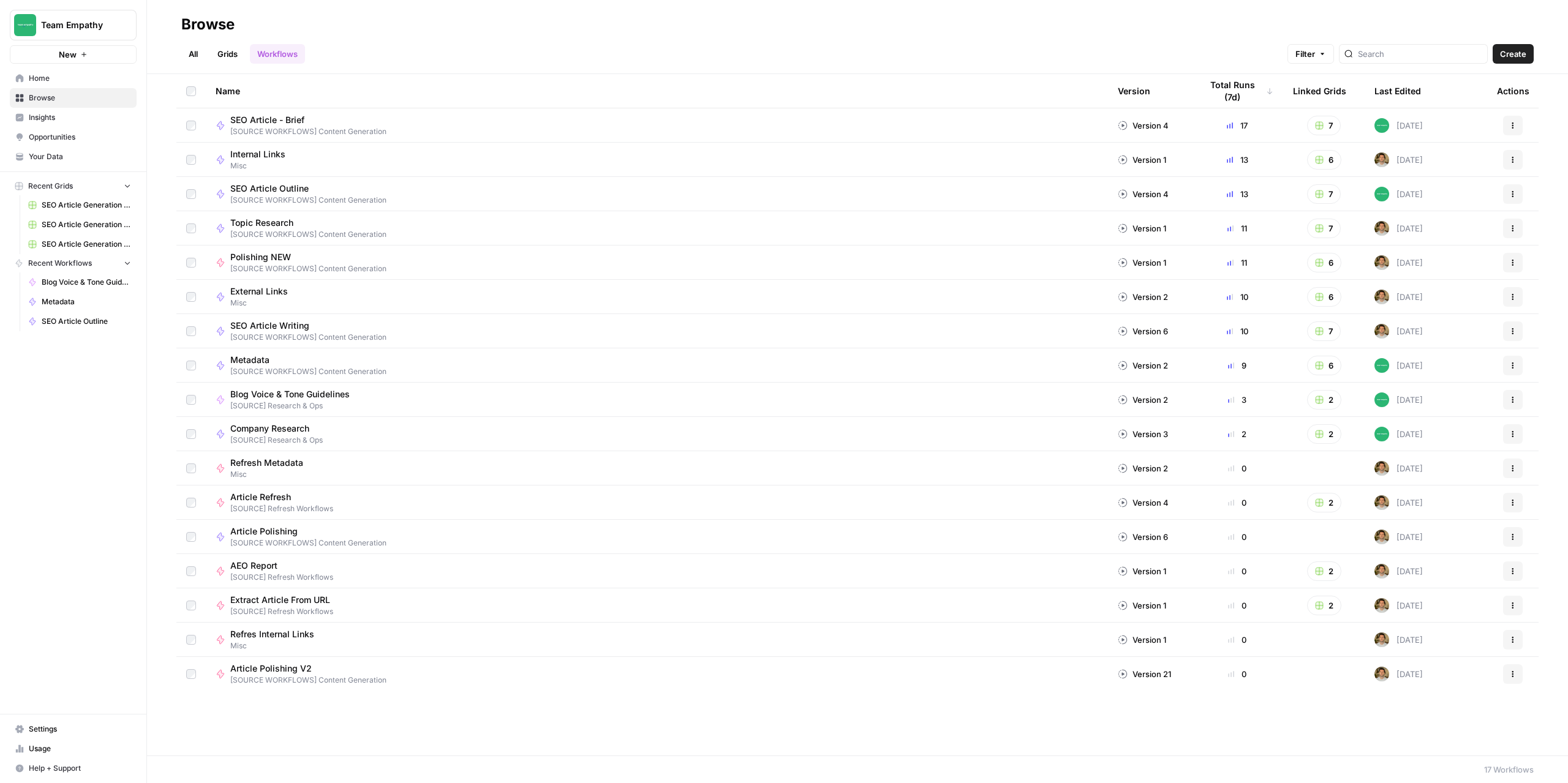
click at [194, 56] on link "All" at bounding box center [193, 54] width 24 height 20
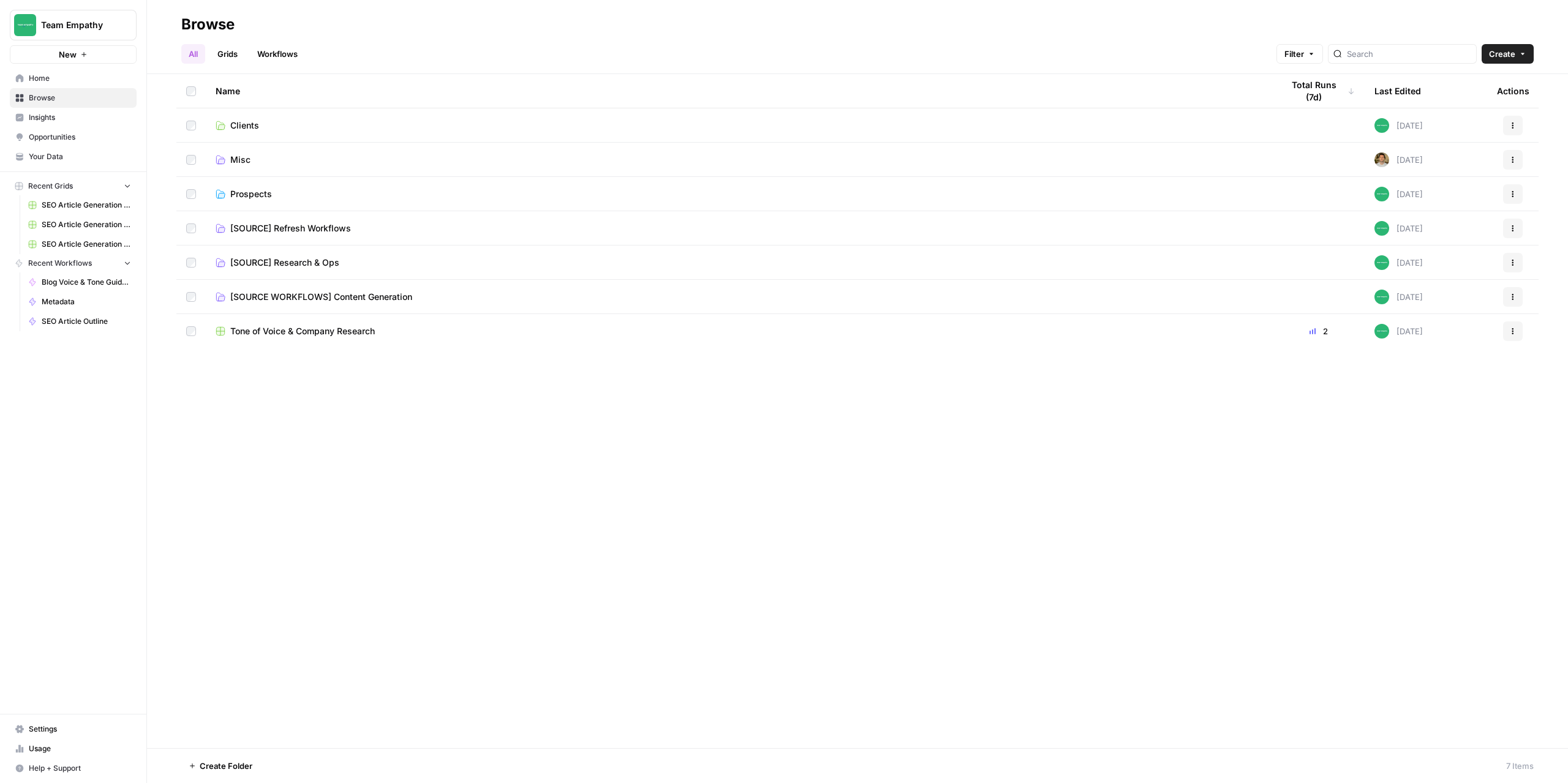
click at [241, 191] on span "Prospects" at bounding box center [251, 194] width 41 height 12
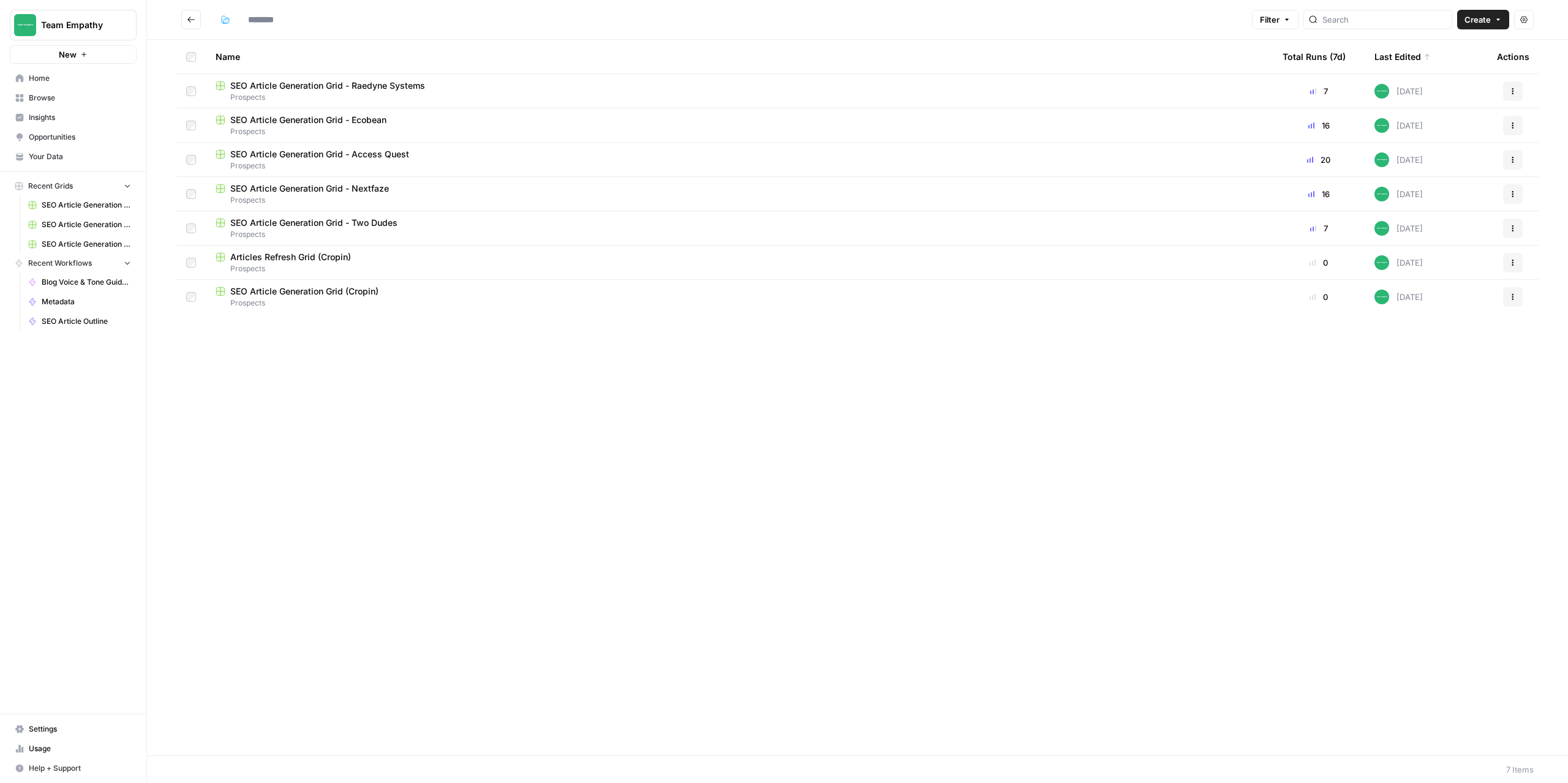
type input "*********"
click at [309, 88] on span "SEO Article Generation Grid - Raedyne Systems" at bounding box center [328, 86] width 195 height 12
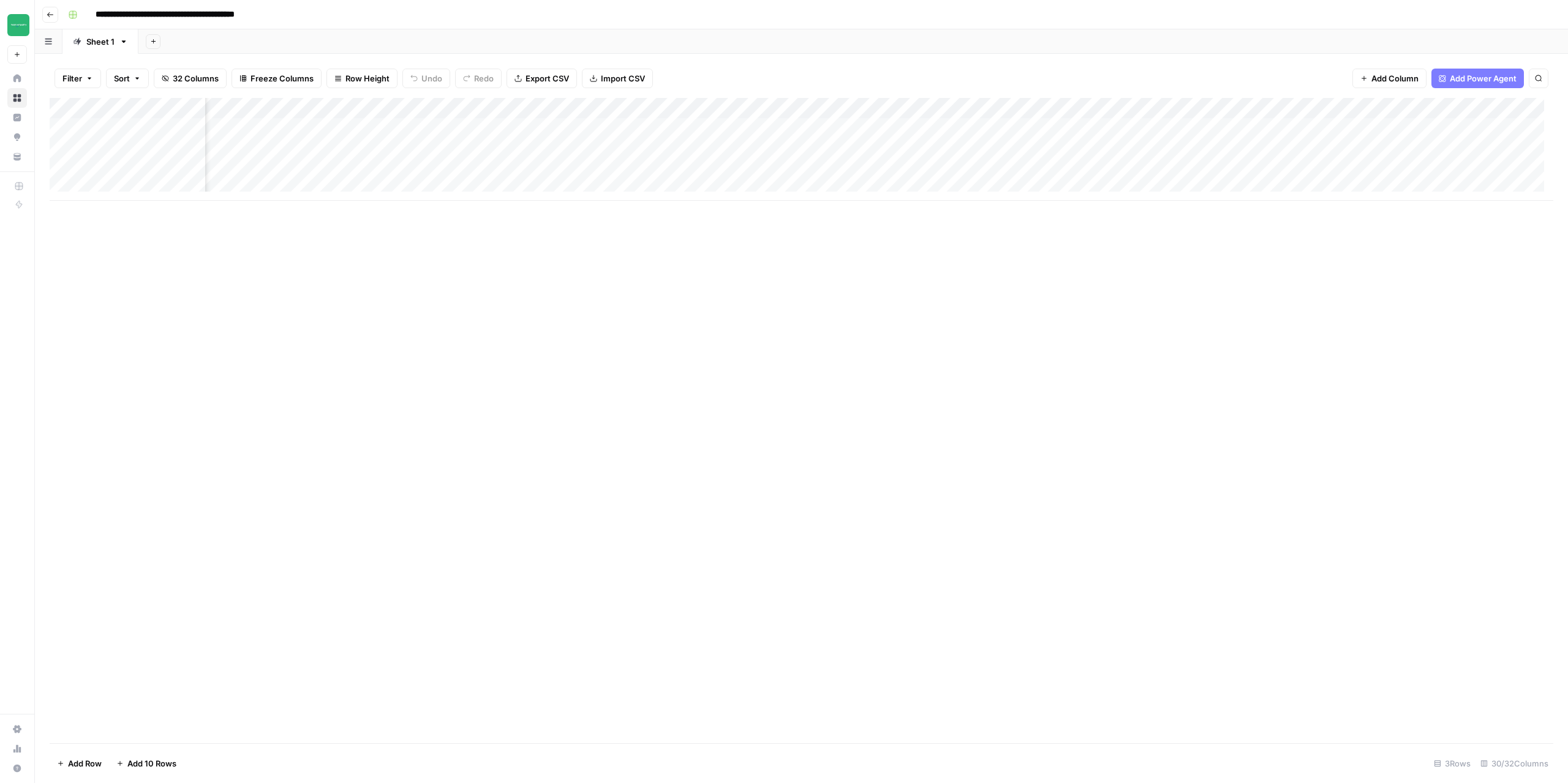
scroll to position [0, 2137]
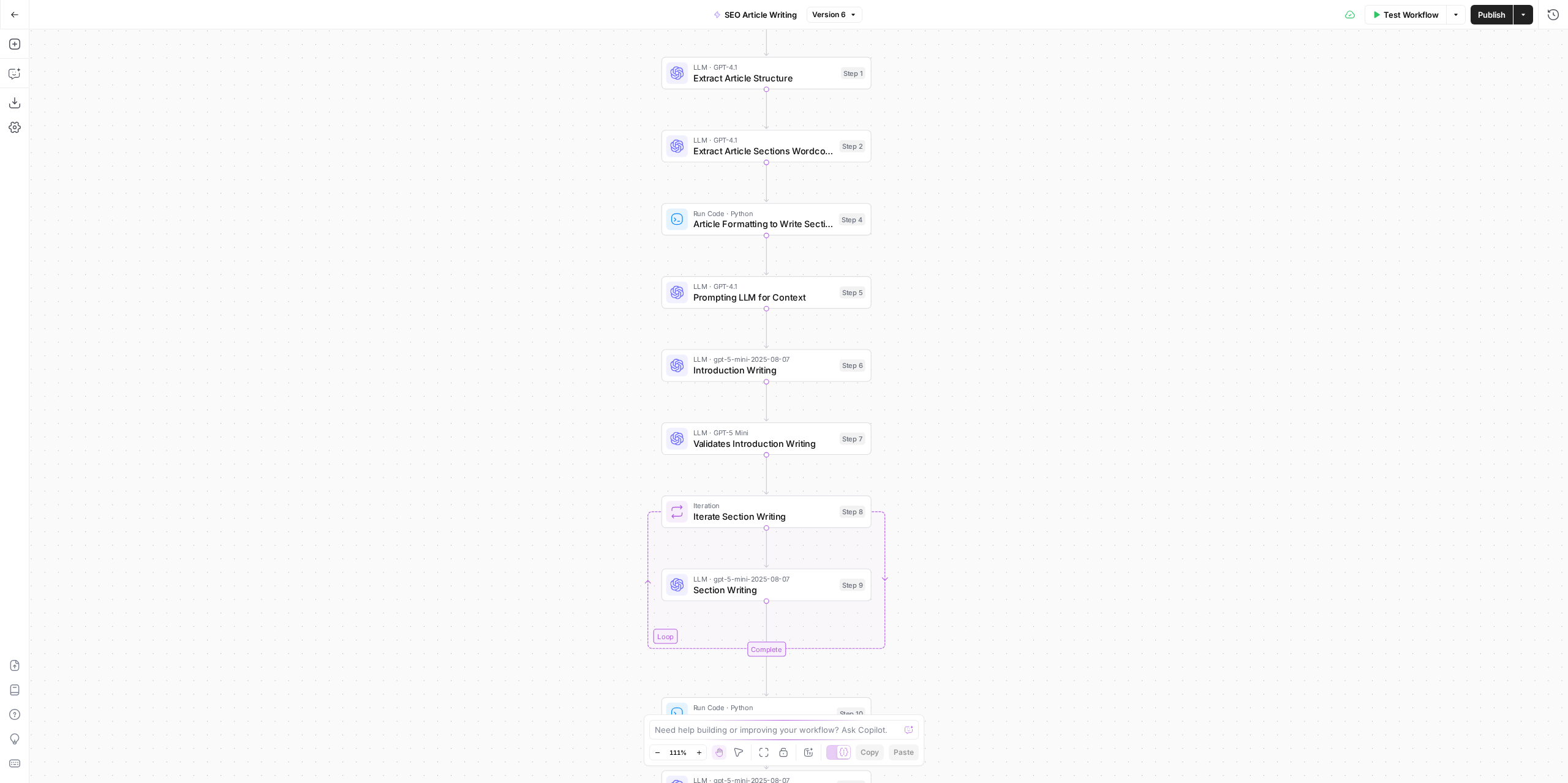
drag, startPoint x: 1081, startPoint y: 266, endPoint x: 1118, endPoint y: 139, distance: 132.3
drag, startPoint x: 1118, startPoint y: 139, endPoint x: 732, endPoint y: 216, distance: 393.6
click at [728, 212] on span "Run Code · Python" at bounding box center [763, 214] width 140 height 11
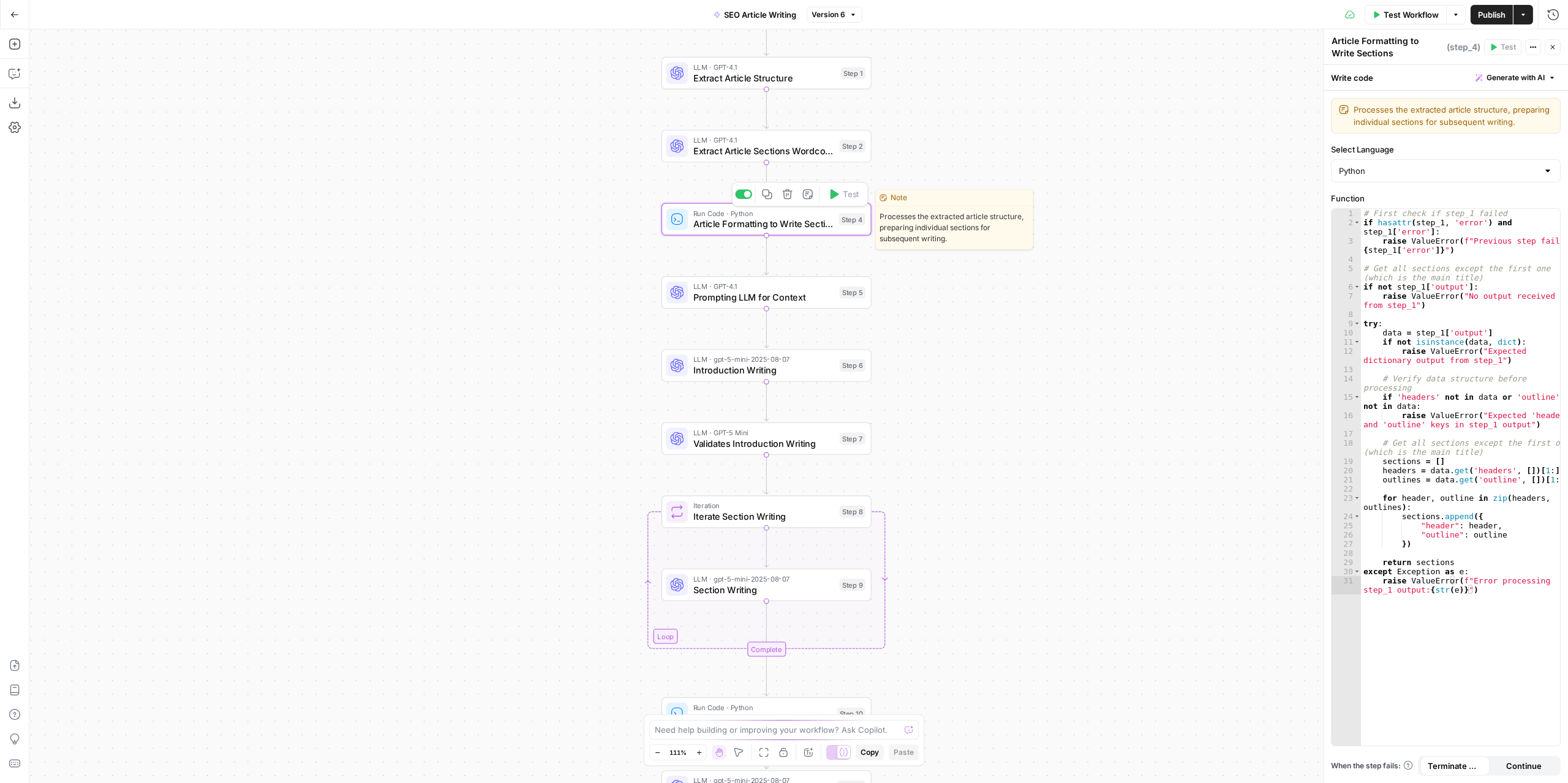
click at [732, 222] on span "Article Formatting to Write Sections" at bounding box center [763, 224] width 140 height 13
drag, startPoint x: 1028, startPoint y: 215, endPoint x: 1049, endPoint y: 484, distance: 269.8
drag, startPoint x: 1049, startPoint y: 484, endPoint x: 994, endPoint y: 58, distance: 429.5
click at [994, 58] on div "Workflow Set Inputs Inputs LLM · GPT-4.1 Extract Article Structure Step 1 LLM ·…" at bounding box center [798, 406] width 1539 height 754
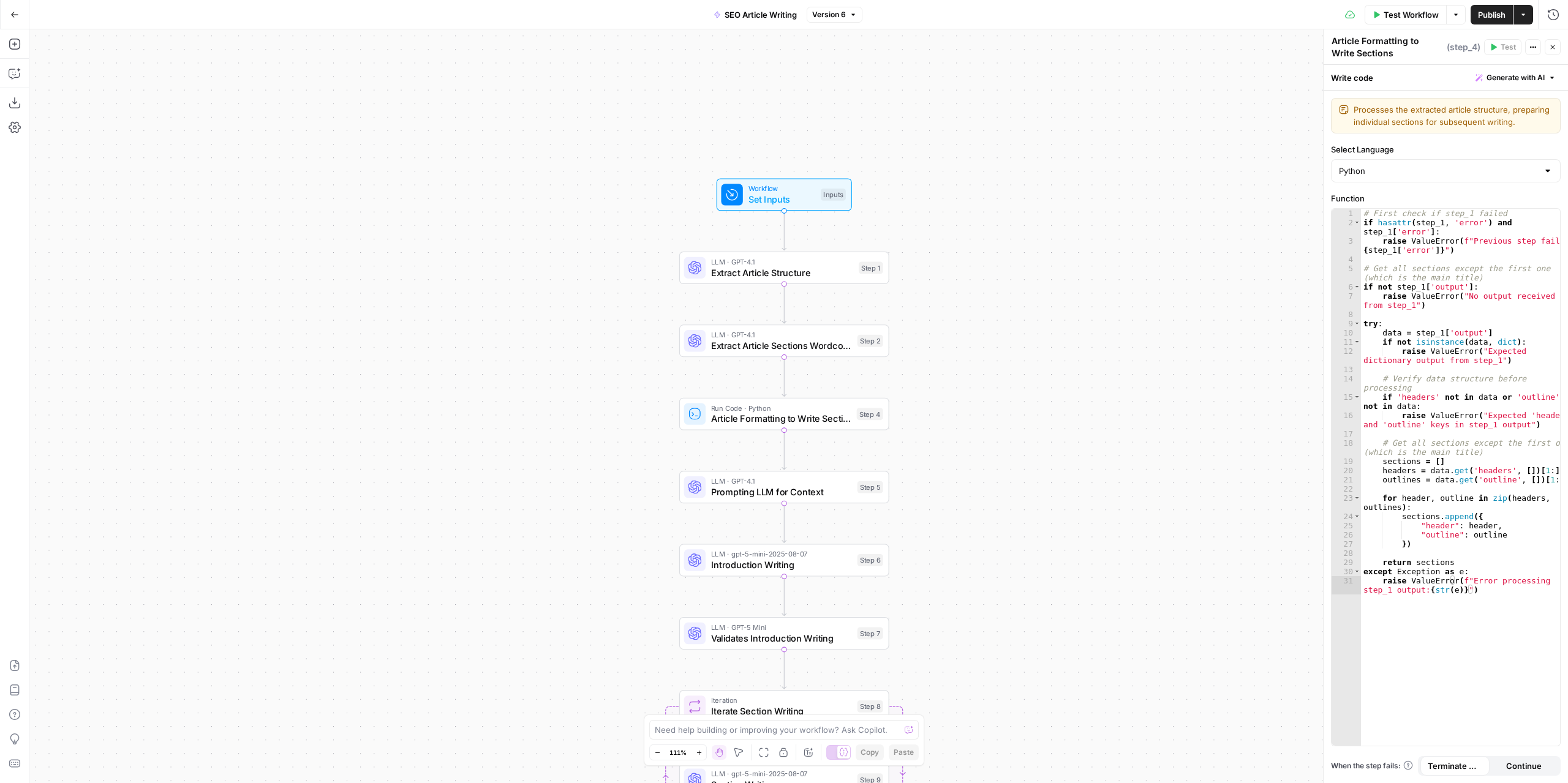
drag, startPoint x: 992, startPoint y: 78, endPoint x: 1010, endPoint y: 277, distance: 199.8
click at [1010, 277] on div "Workflow Set Inputs Inputs LLM · GPT-4.1 Extract Article Structure Step 1 LLM ·…" at bounding box center [798, 406] width 1539 height 754
click at [1556, 48] on icon "button" at bounding box center [1553, 47] width 8 height 8
